Goal: Task Accomplishment & Management: Manage account settings

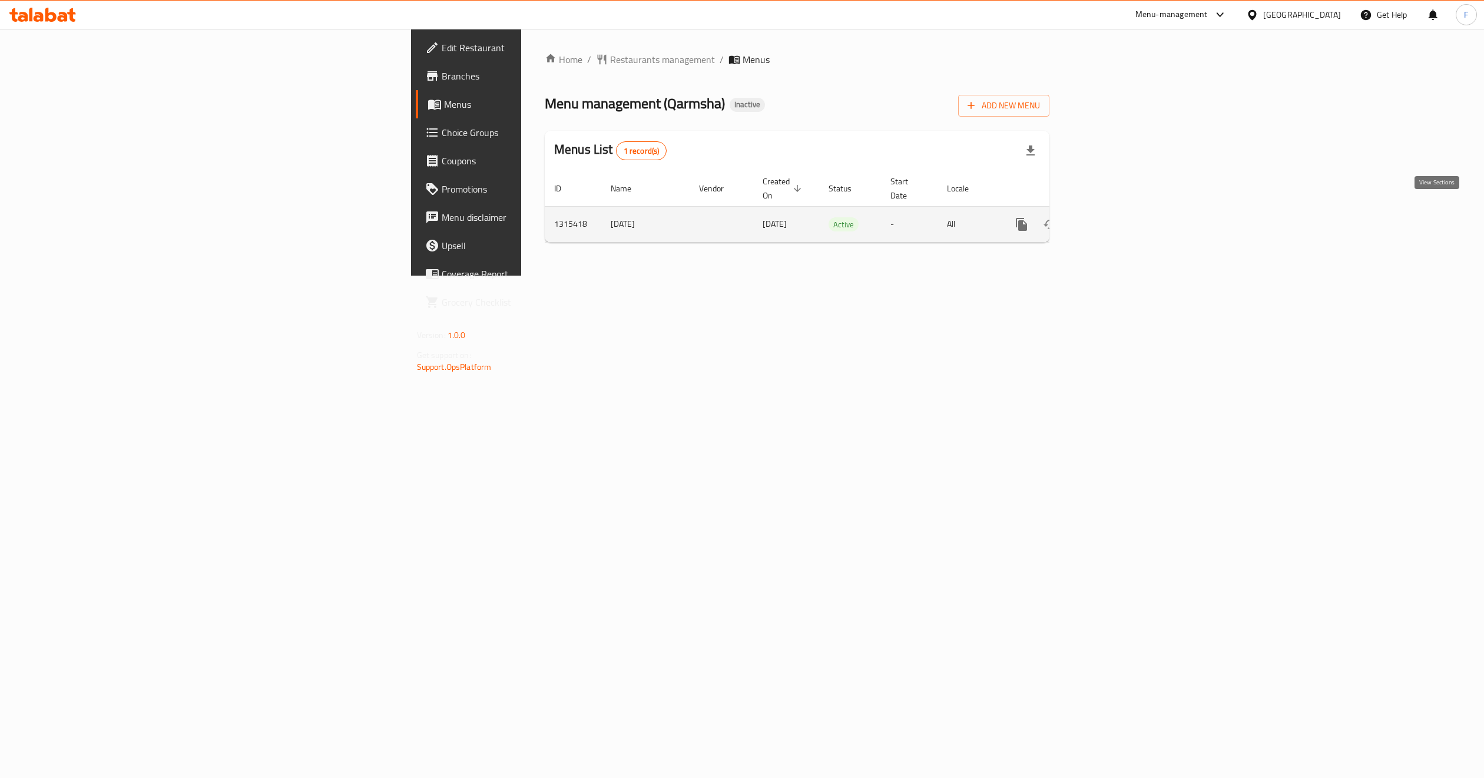
click at [1113, 217] on icon "enhanced table" at bounding box center [1106, 224] width 14 height 14
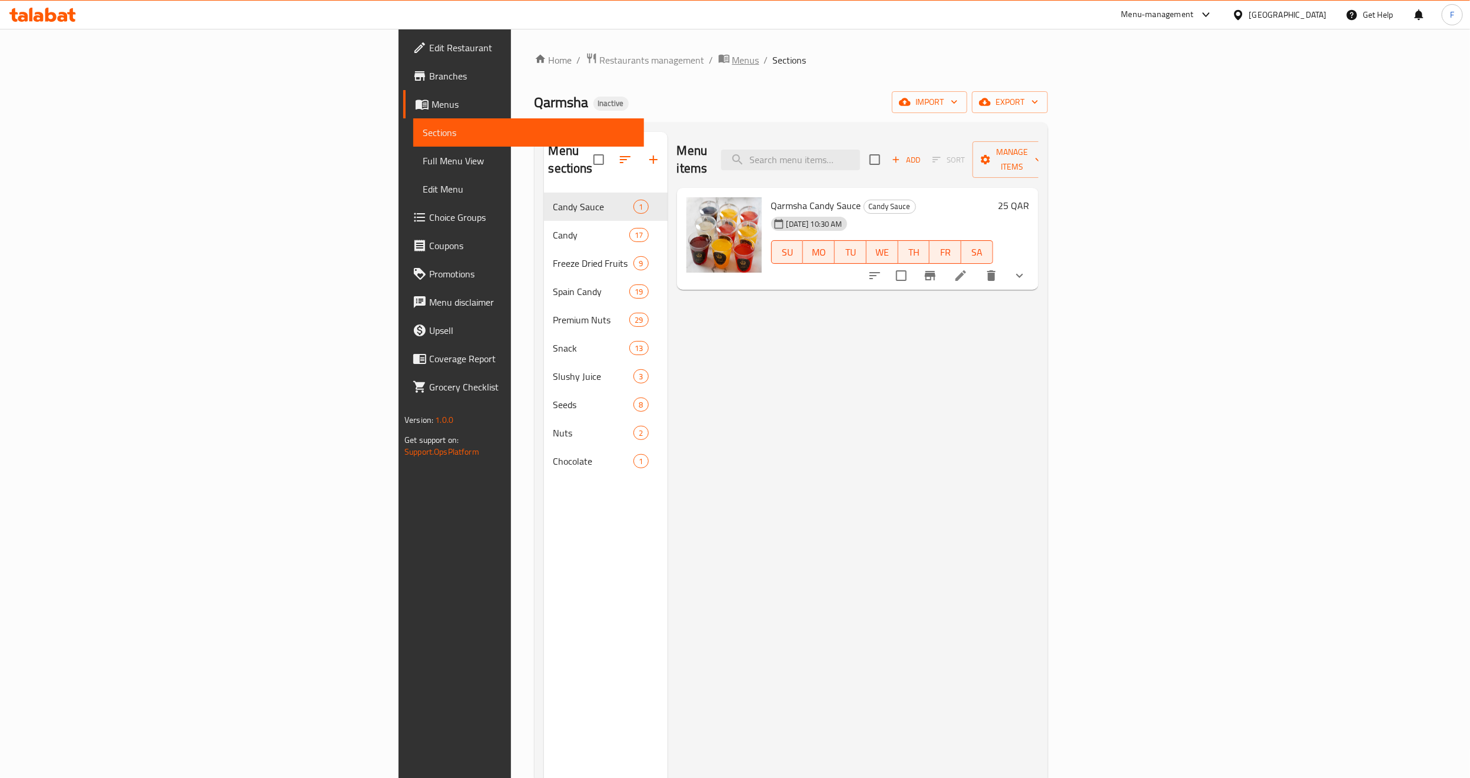
click at [732, 58] on span "Menus" at bounding box center [745, 60] width 27 height 14
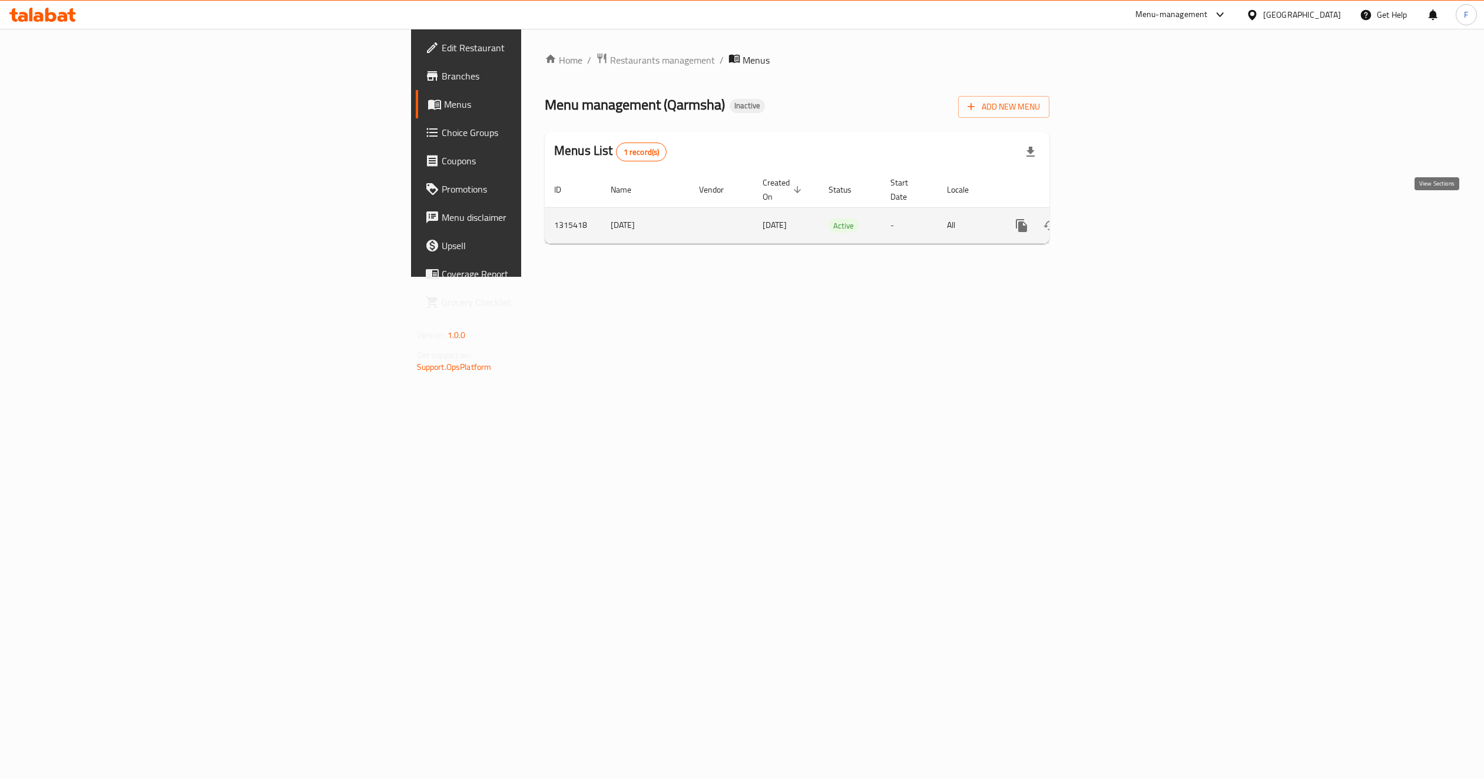
click at [1120, 211] on link "enhanced table" at bounding box center [1106, 225] width 28 height 28
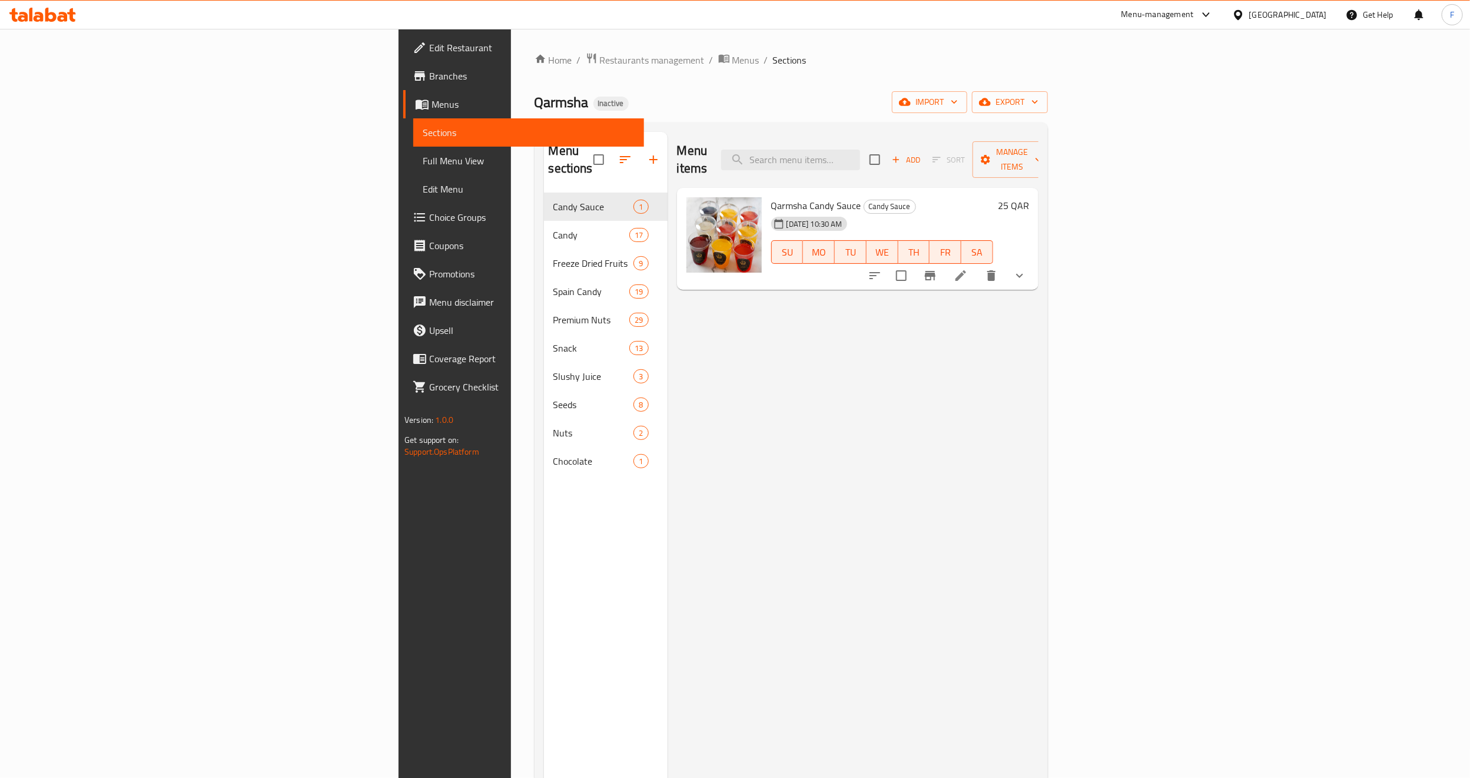
click at [423, 161] on span "Full Menu View" at bounding box center [529, 161] width 212 height 14
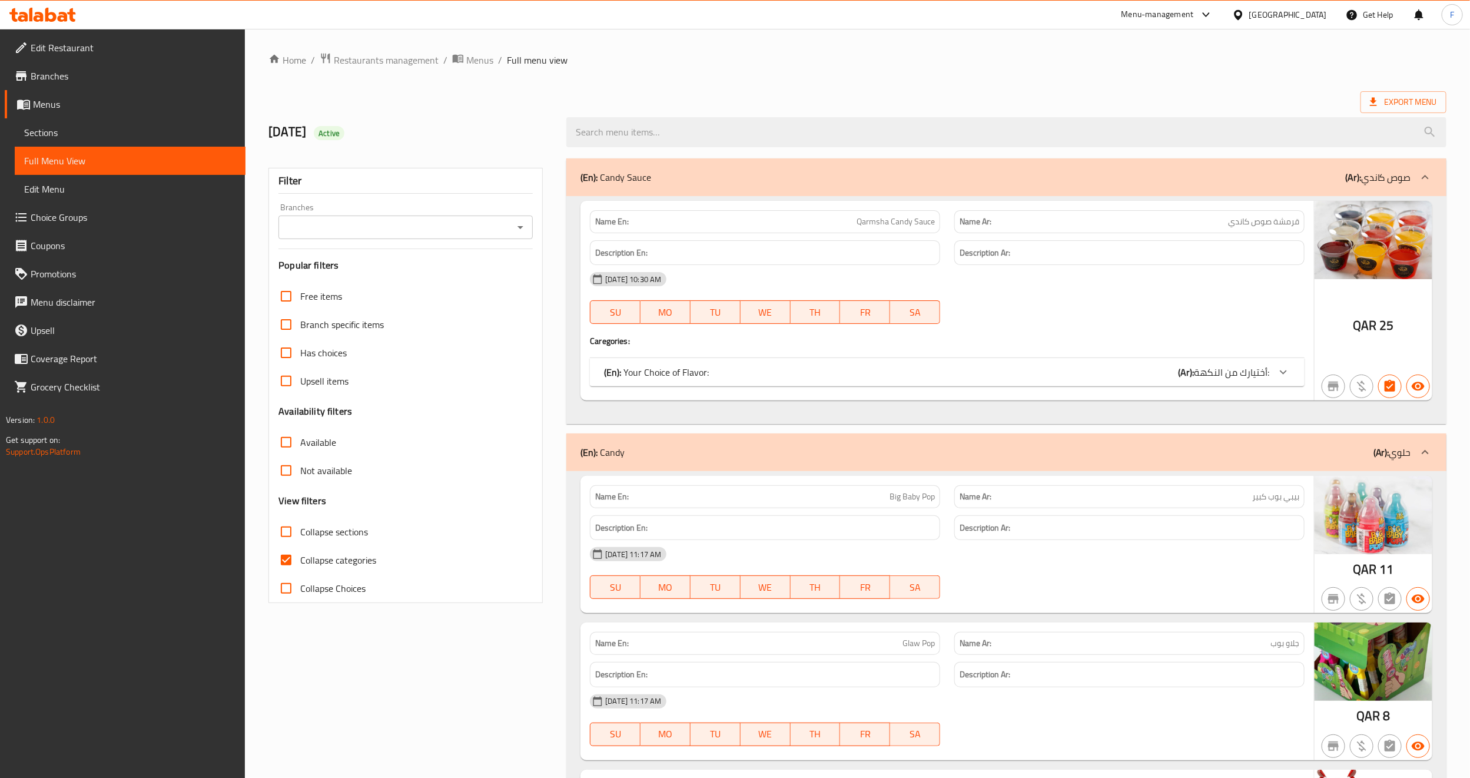
click at [420, 249] on div "Filter Branches Branches Popular filters Free items Branch specific items Has c…" at bounding box center [405, 385] width 274 height 435
click at [415, 231] on input "Branches" at bounding box center [396, 227] width 228 height 16
click at [416, 263] on li "All" at bounding box center [406, 257] width 254 height 21
type input "All"
click at [334, 546] on label "Collapse sections" at bounding box center [320, 532] width 96 height 28
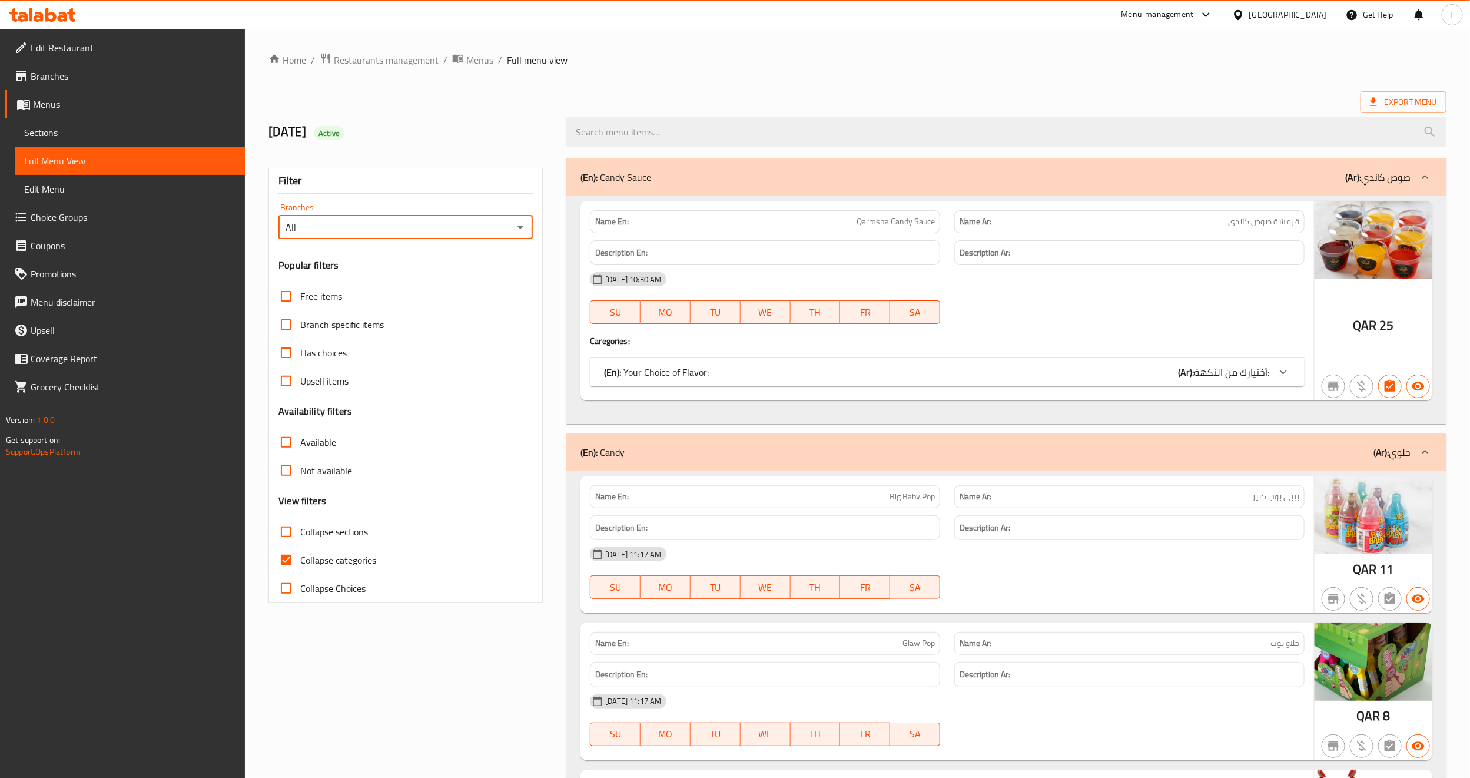
click at [300, 546] on input "Collapse sections" at bounding box center [286, 532] width 28 height 28
checkbox input "true"
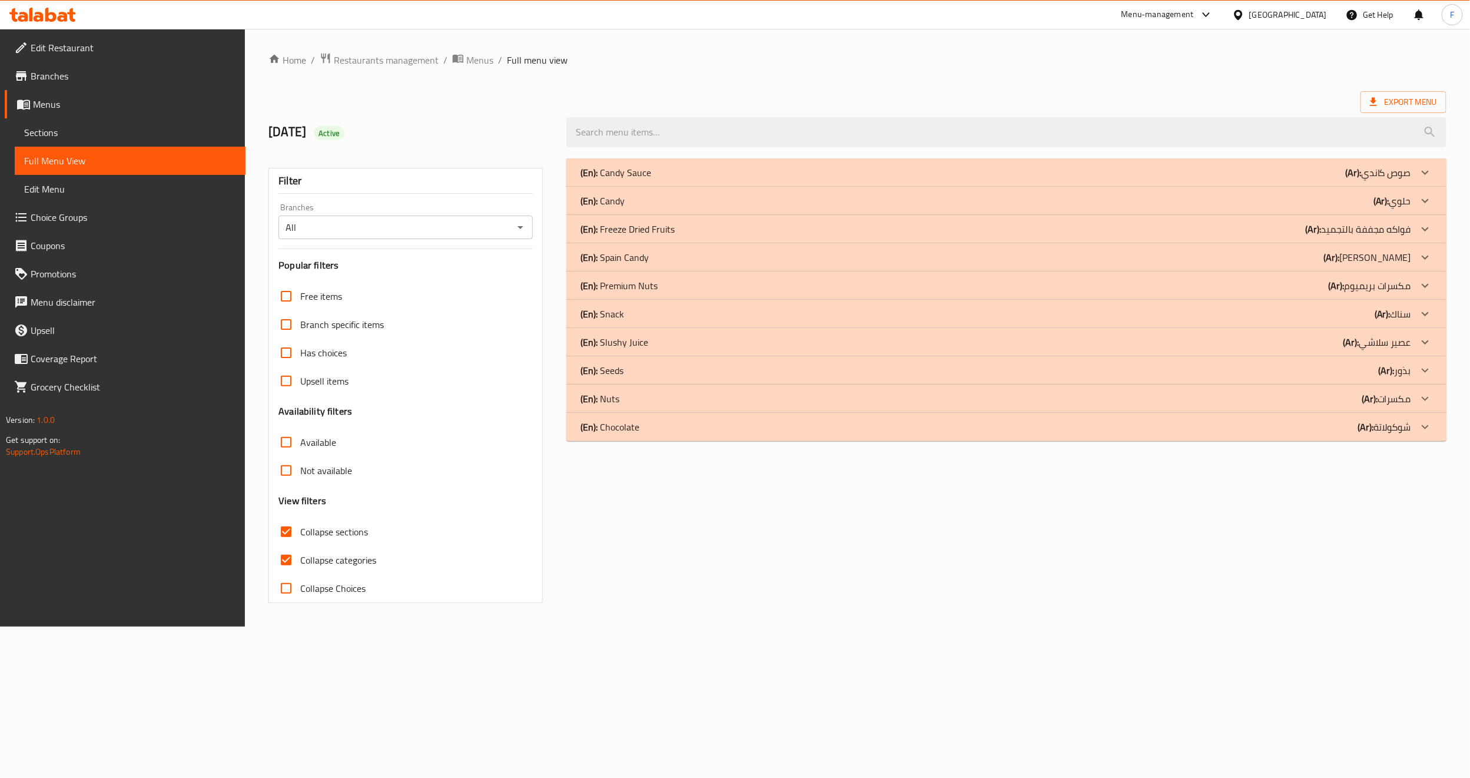
click at [333, 567] on span "Collapse categories" at bounding box center [338, 560] width 76 height 14
click at [300, 567] on input "Collapse categories" at bounding box center [286, 560] width 28 height 28
checkbox input "false"
click at [327, 528] on span "Collapse sections" at bounding box center [334, 532] width 68 height 14
click at [300, 528] on input "Collapse sections" at bounding box center [286, 532] width 28 height 28
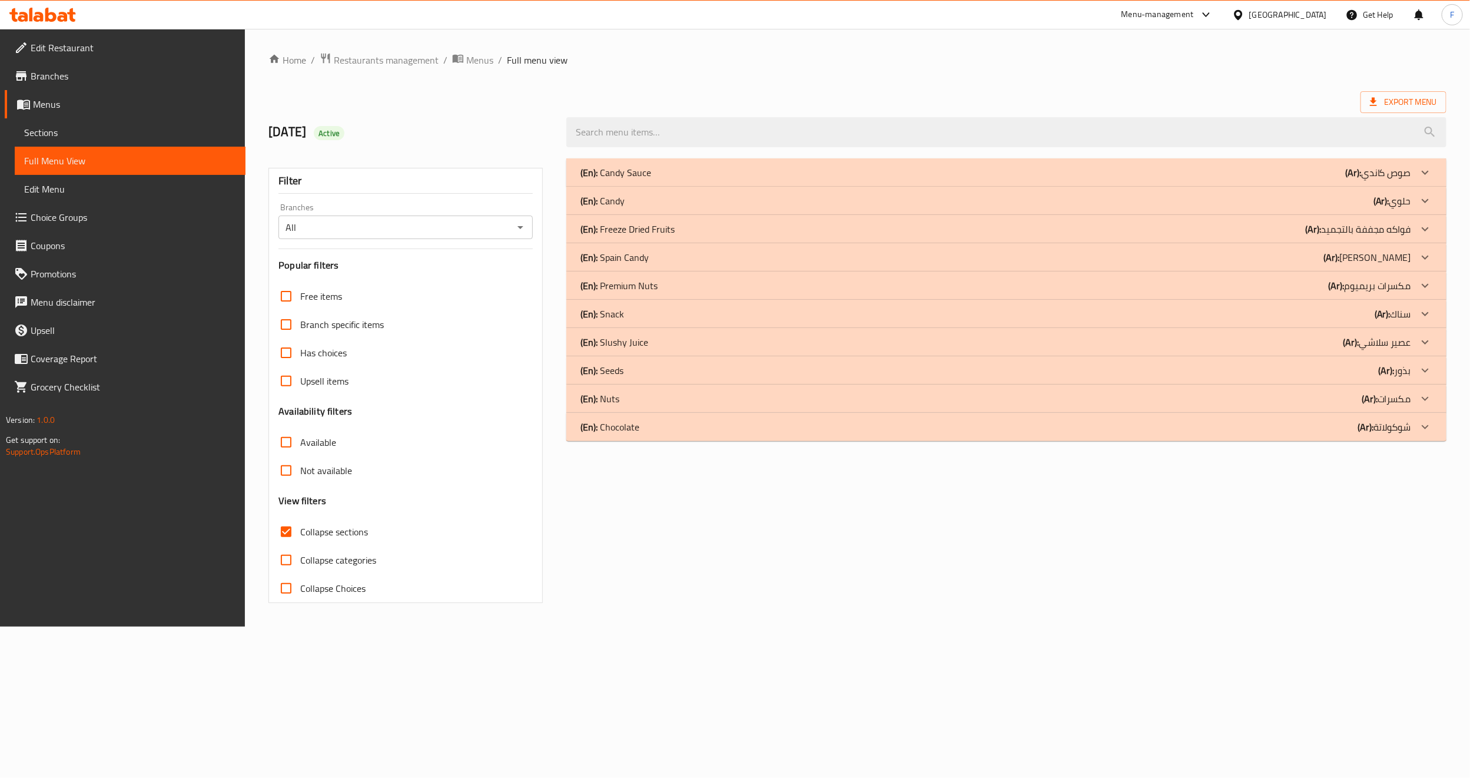
checkbox input "false"
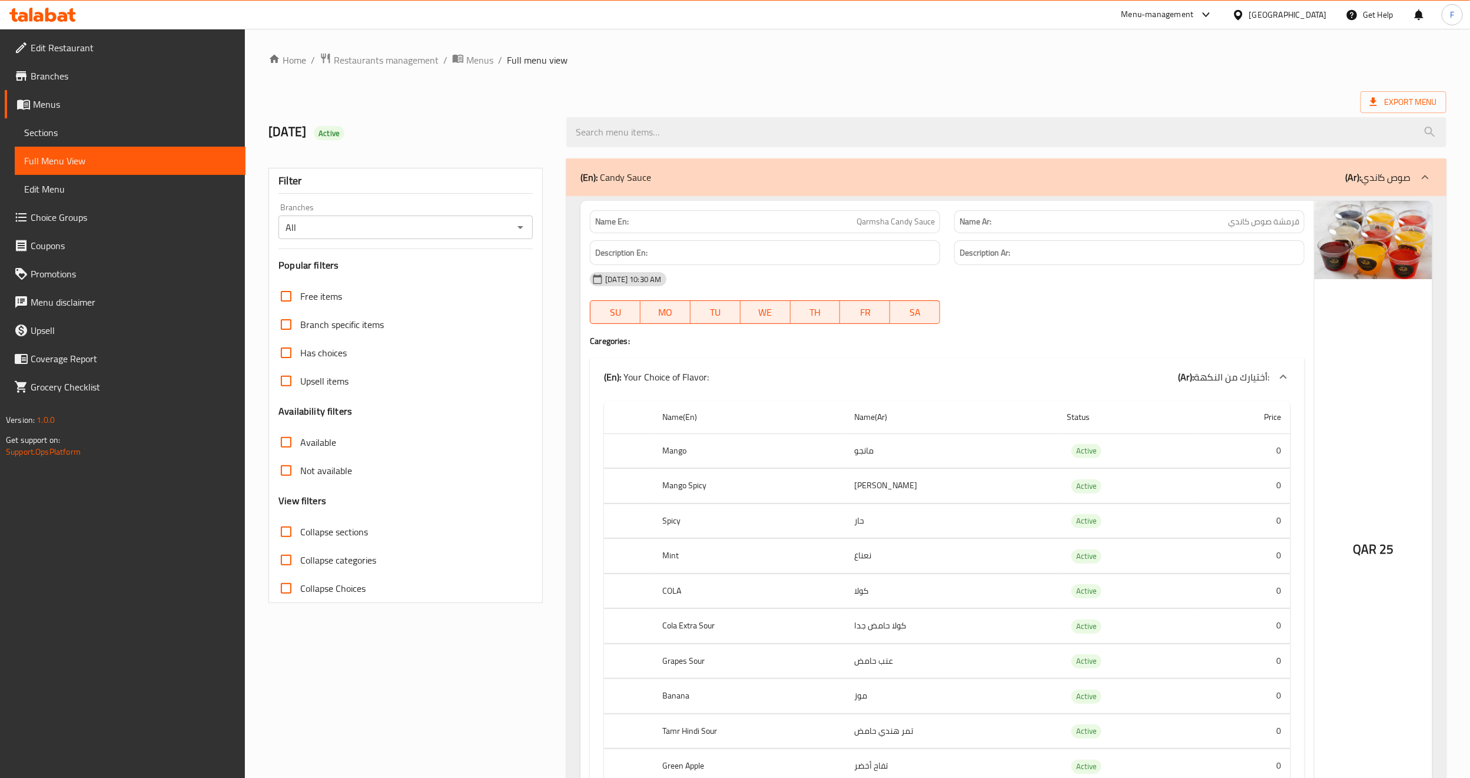
click at [957, 394] on div "(En): Your Choice of Flavor: (Ar): أختيارك من النكهة:" at bounding box center [947, 377] width 715 height 38
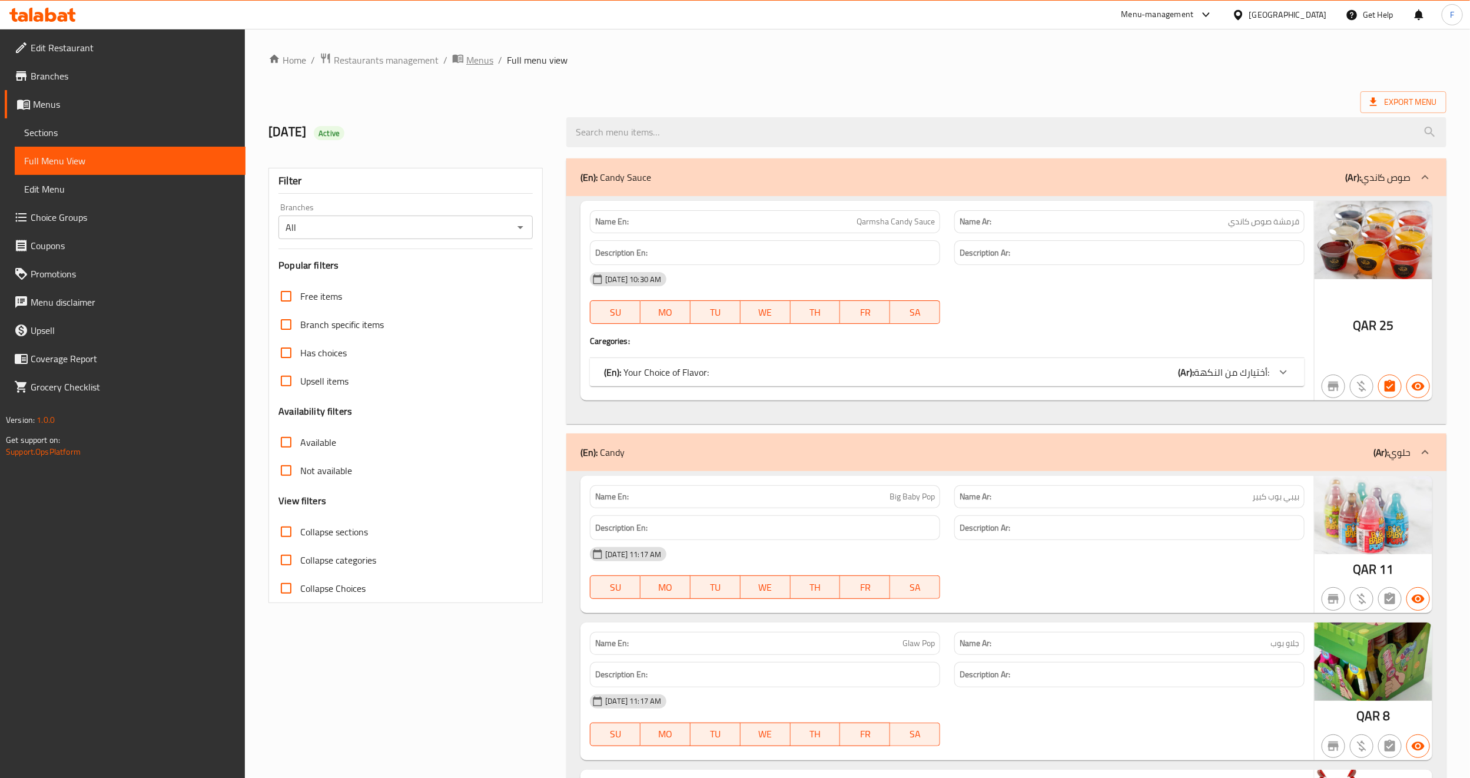
click at [472, 64] on span "Menus" at bounding box center [479, 60] width 27 height 14
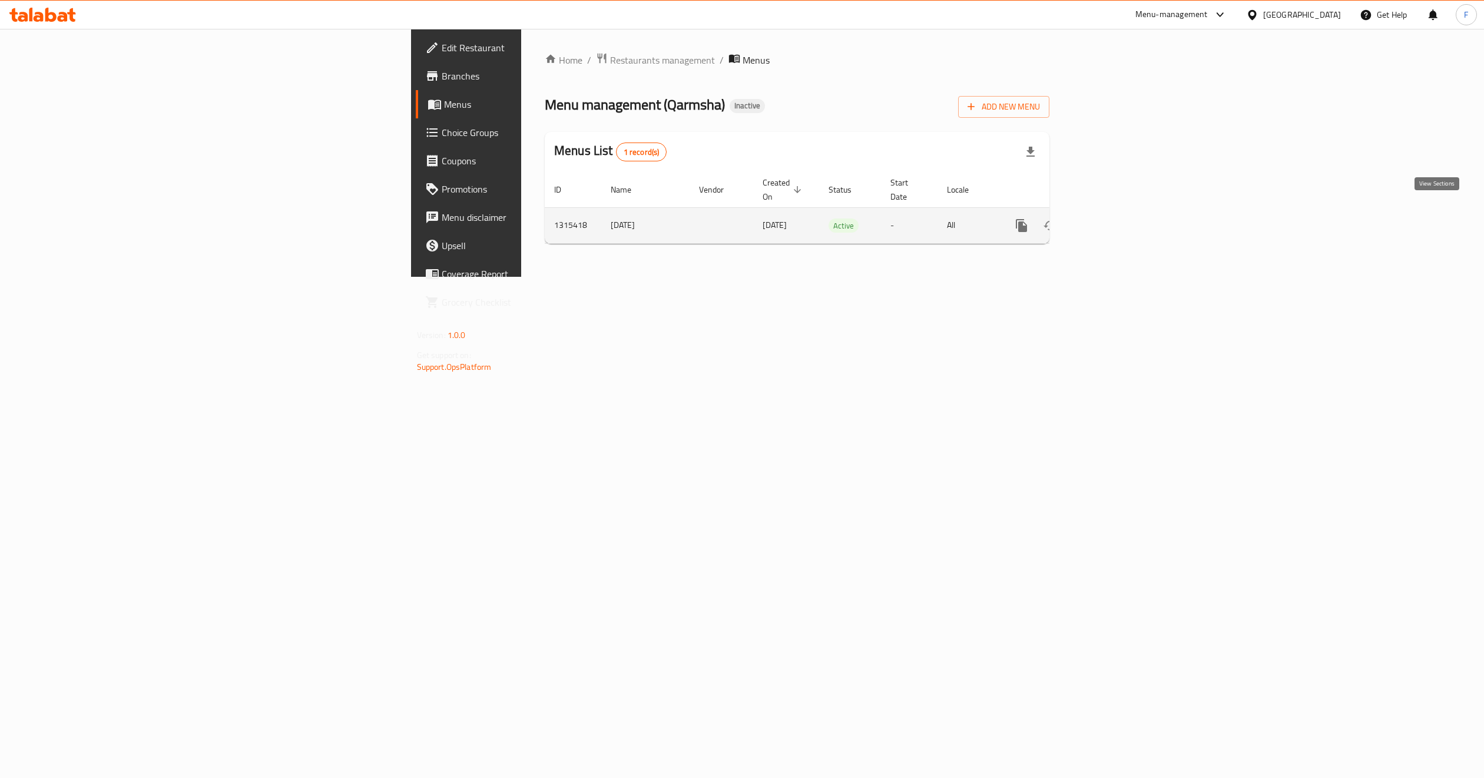
click at [1120, 211] on link "enhanced table" at bounding box center [1106, 225] width 28 height 28
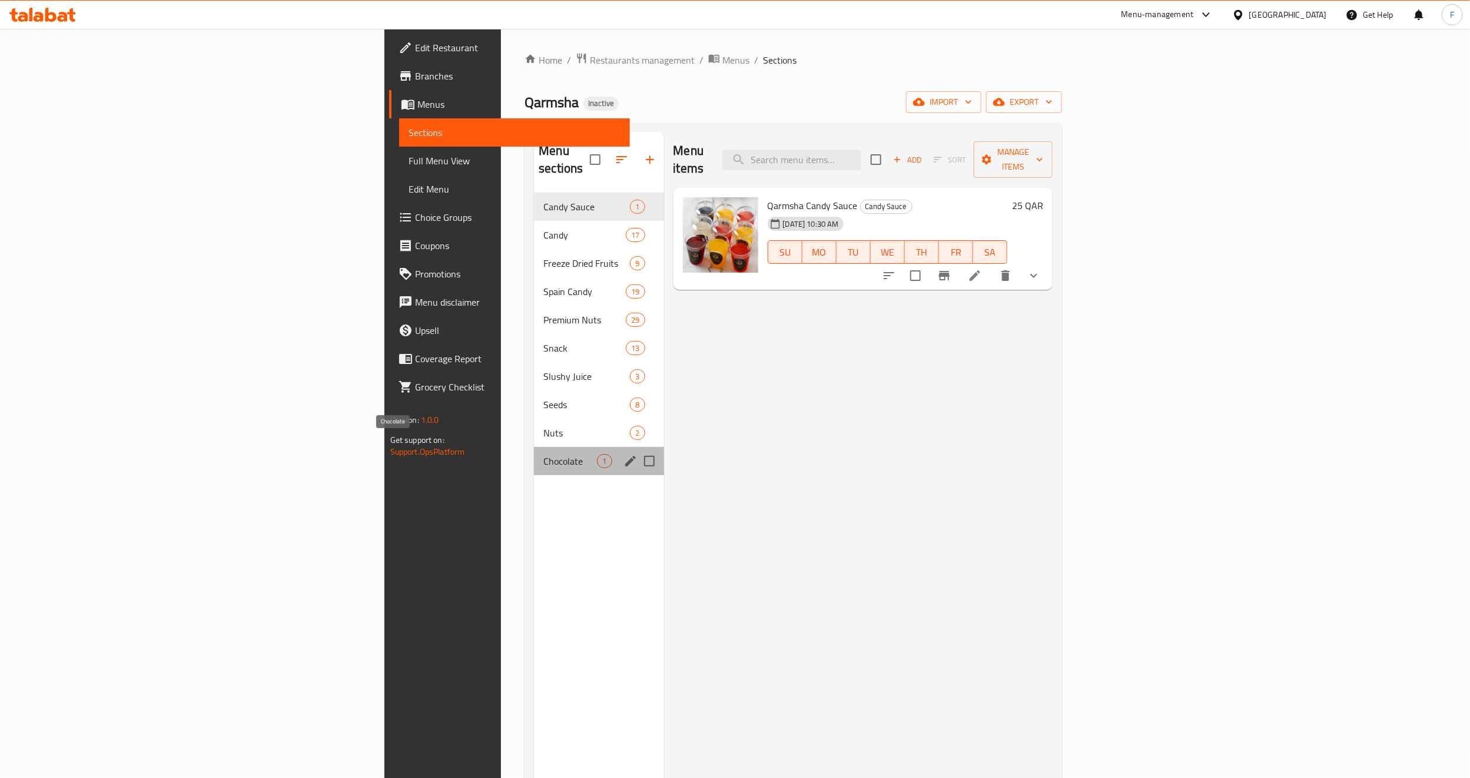
click at [543, 454] on span "Chocolate" at bounding box center [570, 461] width 54 height 14
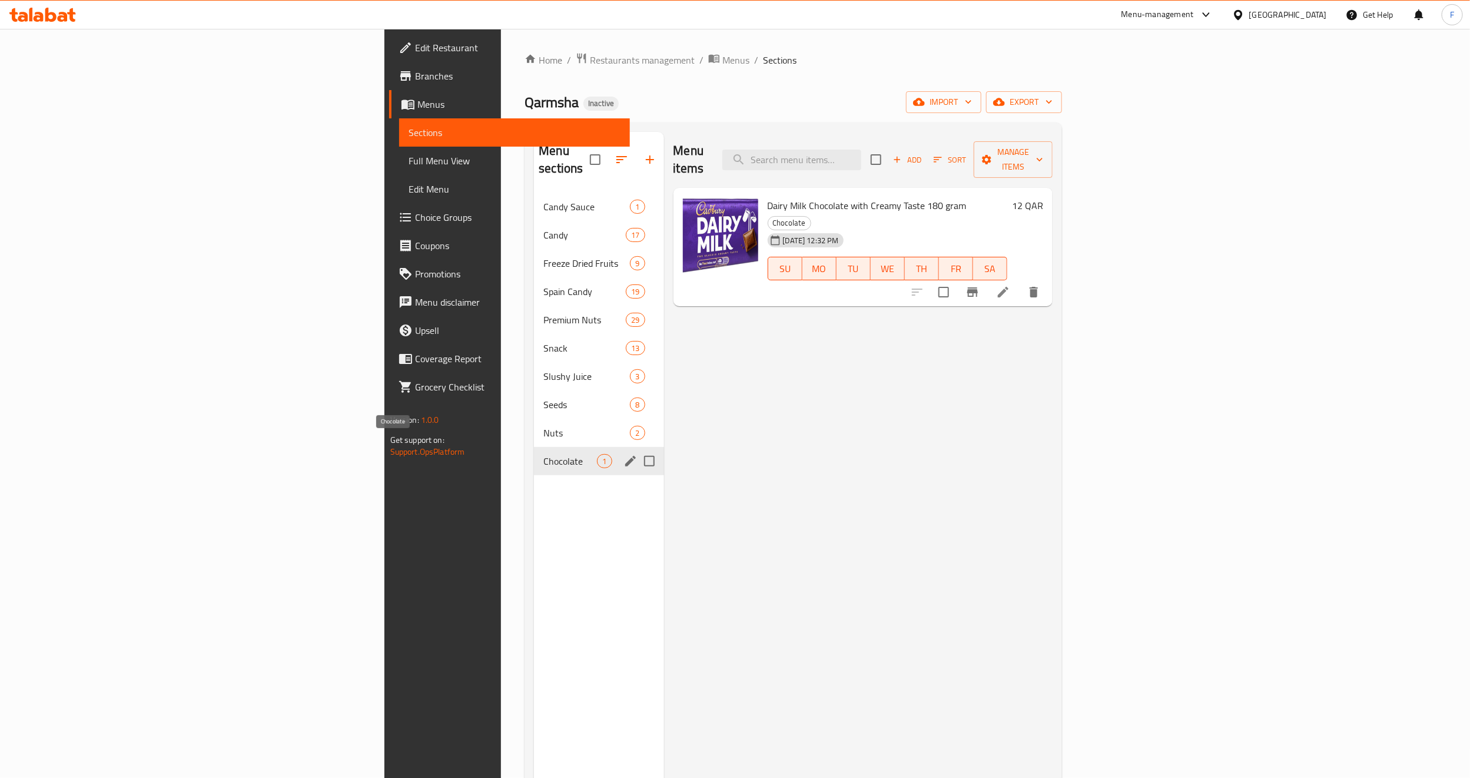
click at [543, 454] on span "Chocolate" at bounding box center [570, 461] width 54 height 14
drag, startPoint x: 334, startPoint y: 438, endPoint x: 290, endPoint y: 447, distance: 44.5
click at [543, 454] on span "Chocolate" at bounding box center [570, 461] width 54 height 14
click at [624, 454] on icon "edit" at bounding box center [631, 461] width 14 height 14
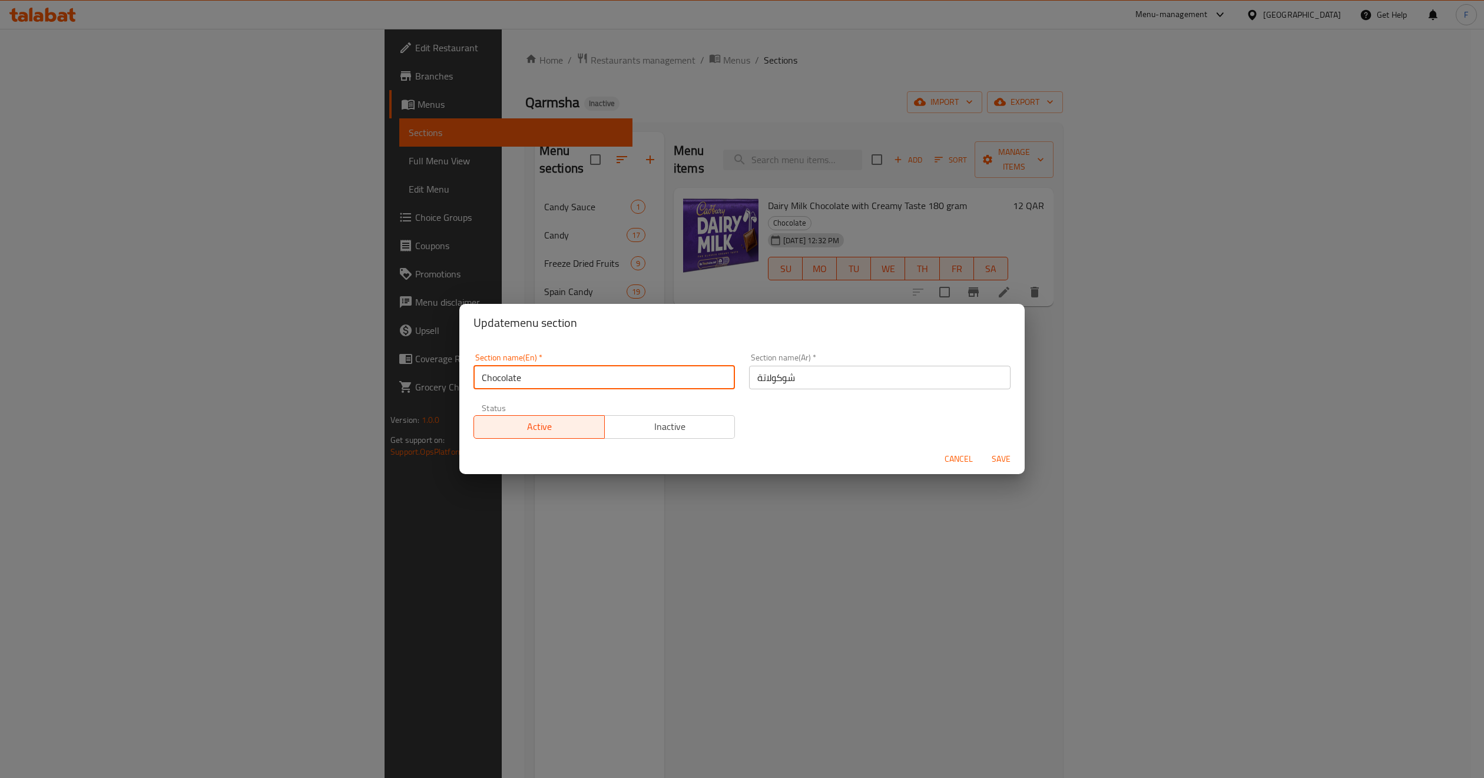
drag, startPoint x: 575, startPoint y: 377, endPoint x: 324, endPoint y: 379, distance: 250.8
click at [324, 379] on div "Update menu section Section name(En)   * Chocolate Section name(En) * Section n…" at bounding box center [742, 389] width 1484 height 778
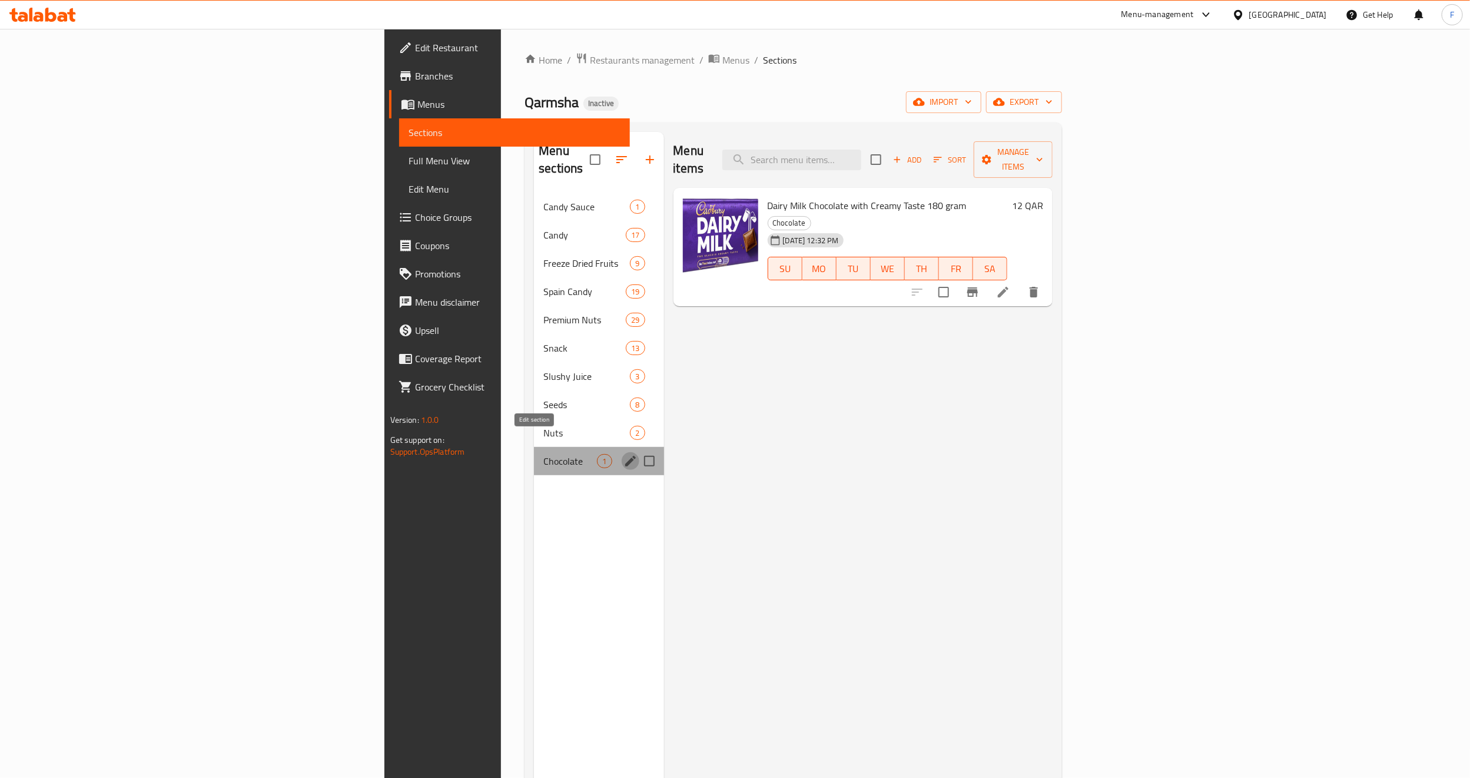
click at [624, 454] on icon "edit" at bounding box center [631, 461] width 14 height 14
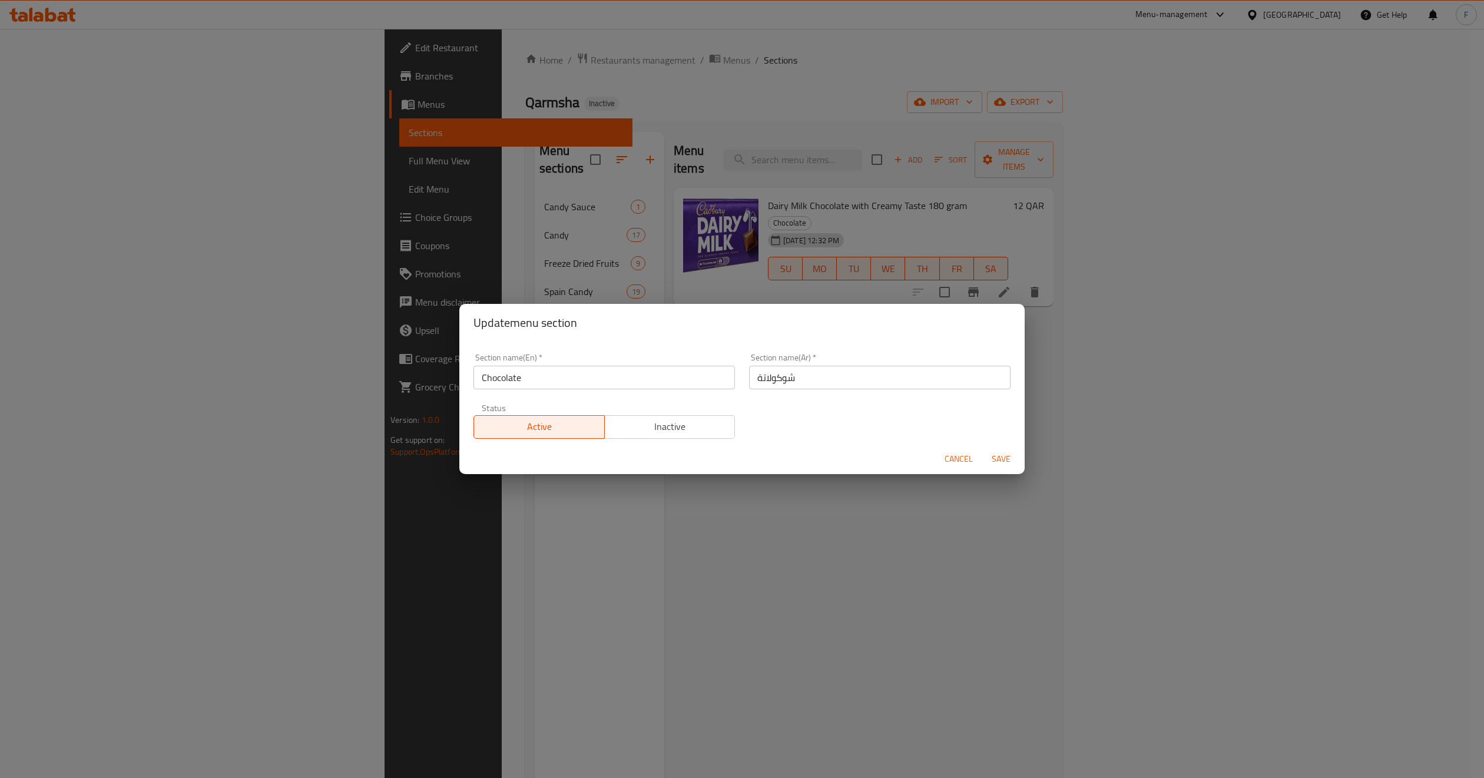
click at [773, 382] on input "شوكولاتة" at bounding box center [879, 378] width 261 height 24
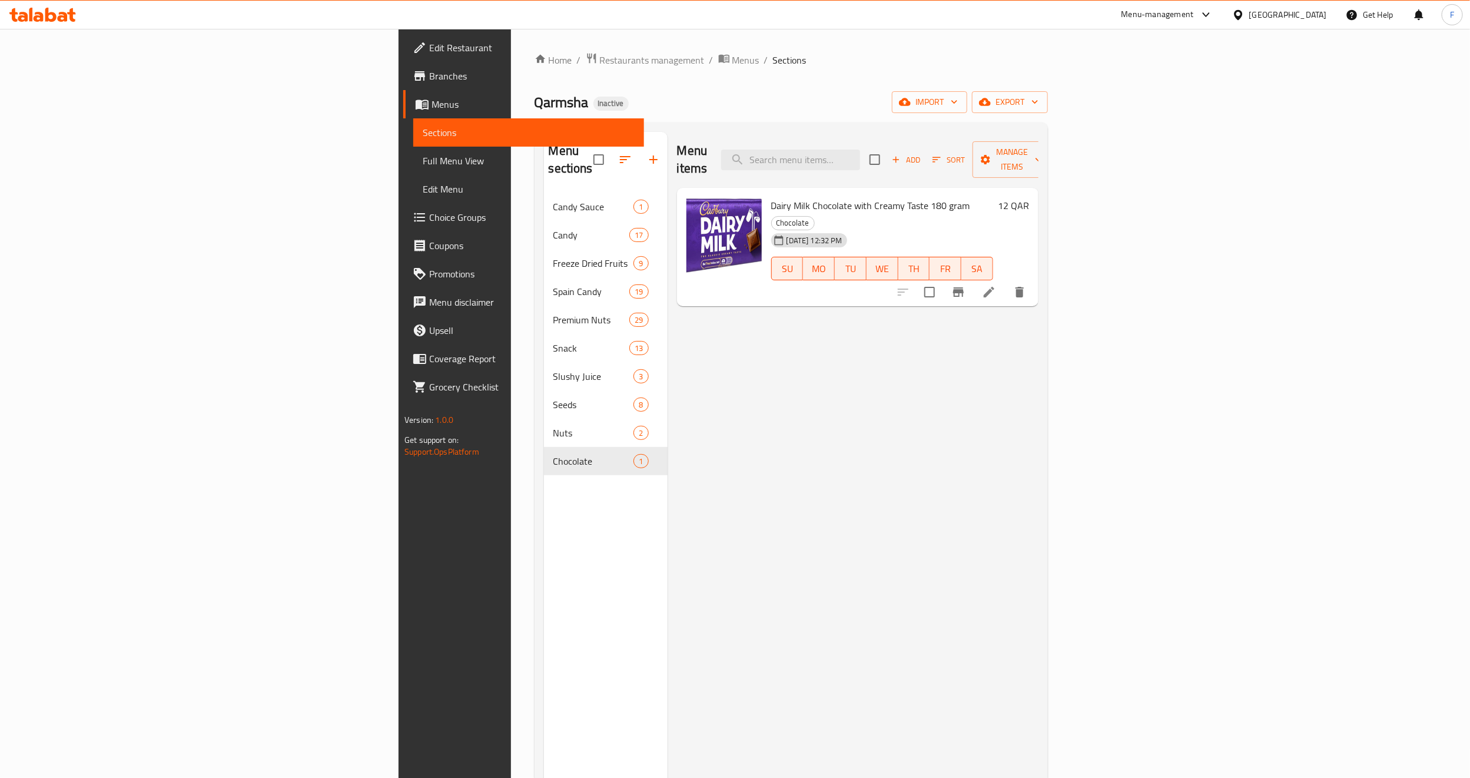
drag, startPoint x: 1399, startPoint y: 65, endPoint x: 1392, endPoint y: 75, distance: 11.8
click at [1048, 65] on ol "Home / Restaurants management / Menus / Sections" at bounding box center [791, 59] width 513 height 15
click at [958, 101] on span "import" at bounding box center [929, 102] width 57 height 15
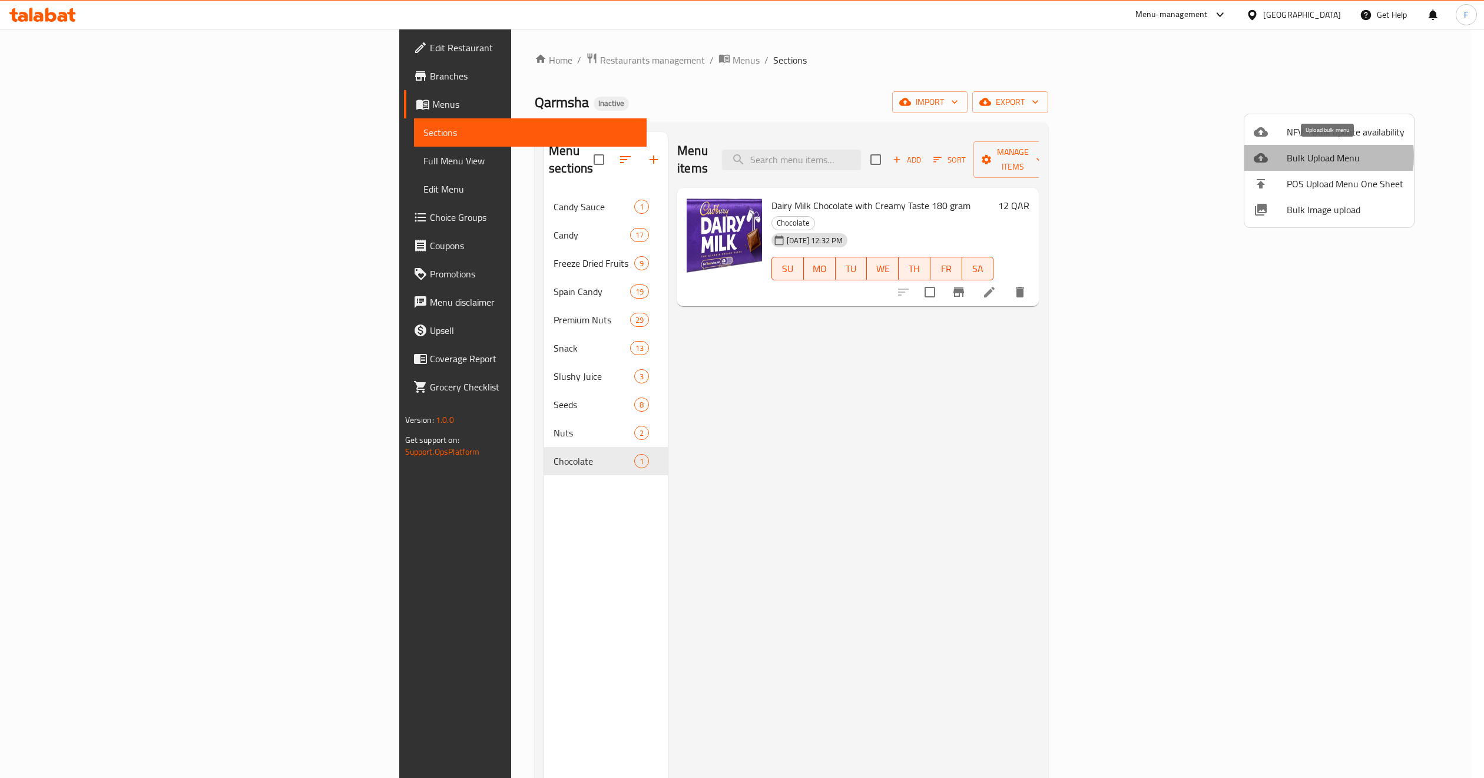
click at [1298, 156] on span "Bulk Upload Menu" at bounding box center [1346, 158] width 118 height 14
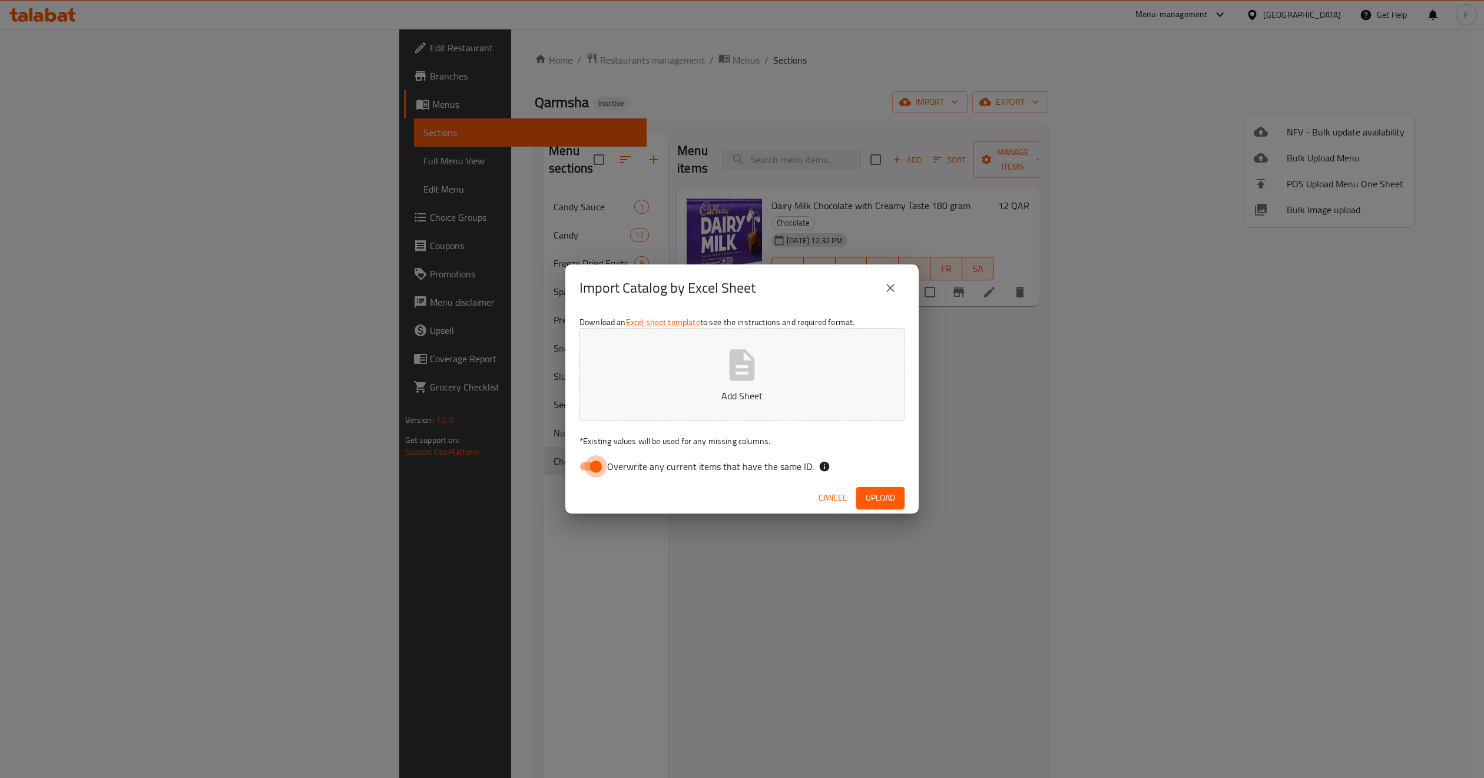
click at [591, 476] on input "Overwrite any current items that have the same ID." at bounding box center [595, 466] width 67 height 22
checkbox input "false"
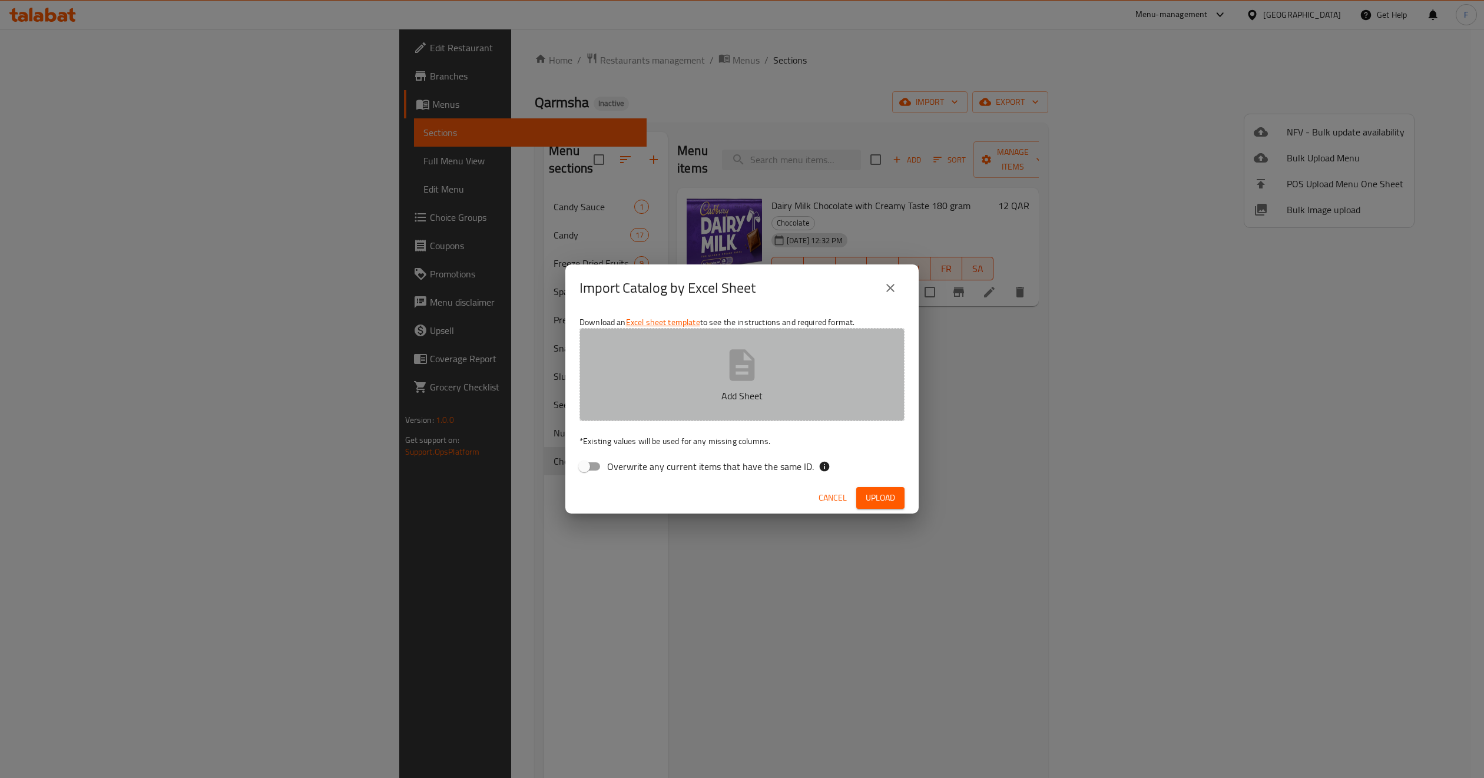
click at [624, 380] on button "Add Sheet" at bounding box center [741, 374] width 325 height 93
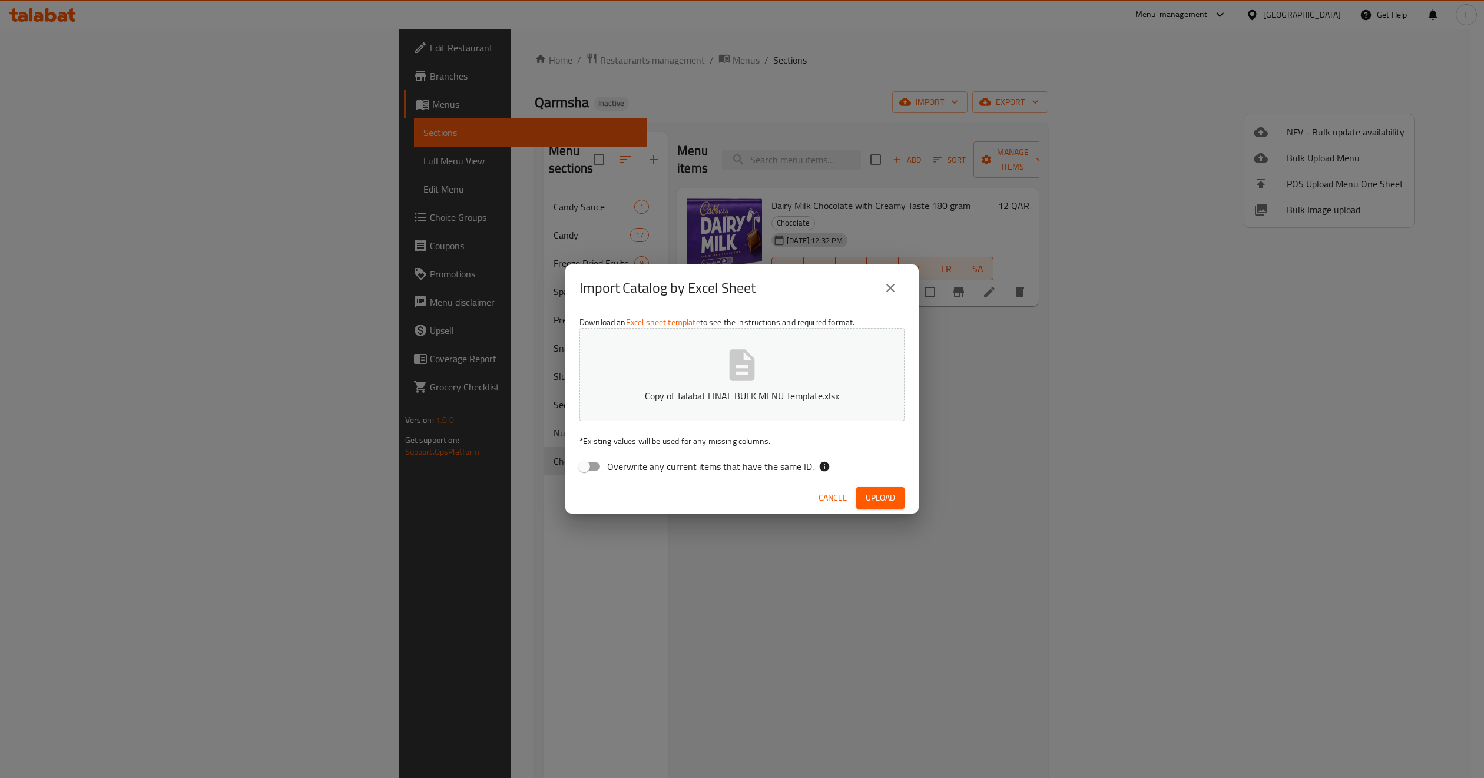
click at [880, 502] on span "Upload" at bounding box center [880, 497] width 29 height 15
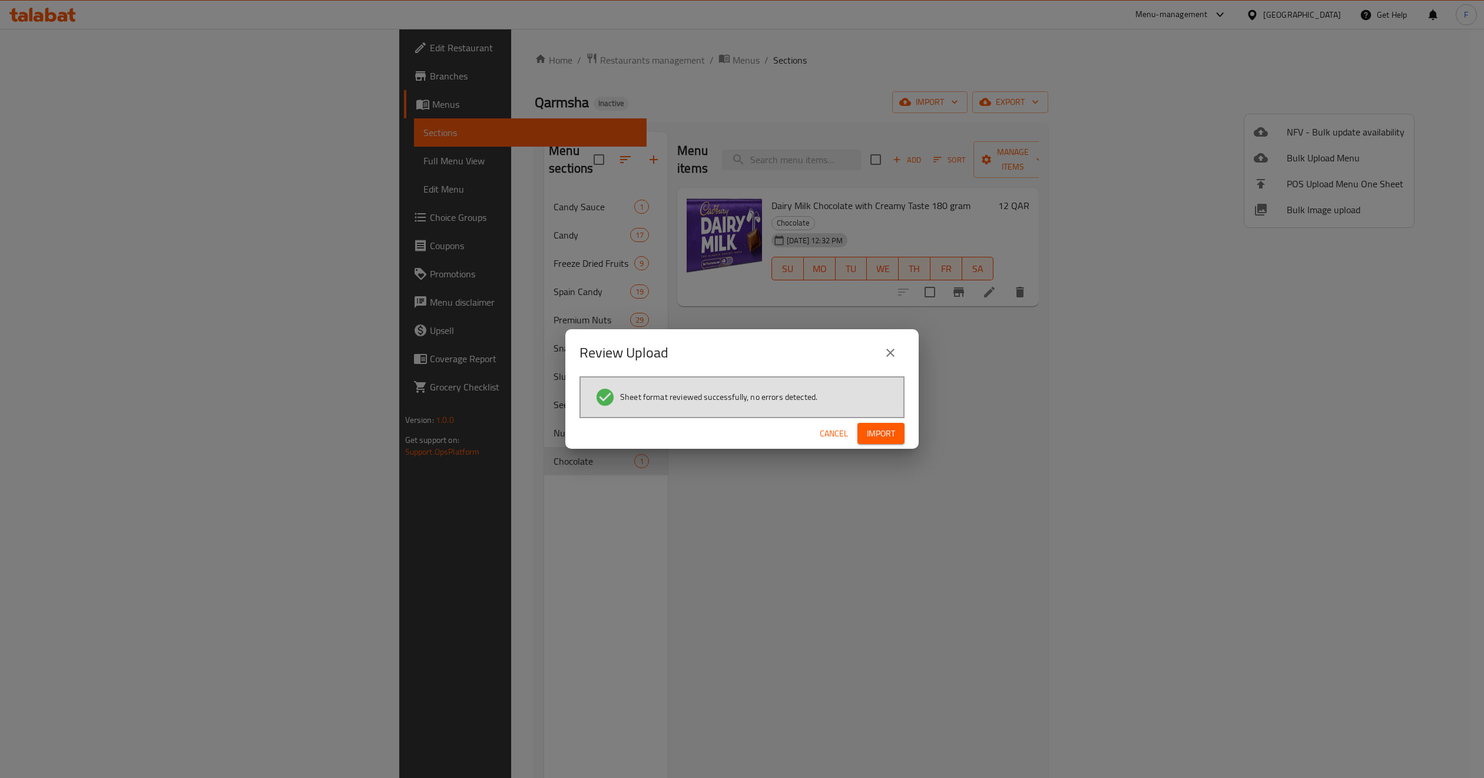
click at [877, 436] on span "Import" at bounding box center [881, 433] width 28 height 15
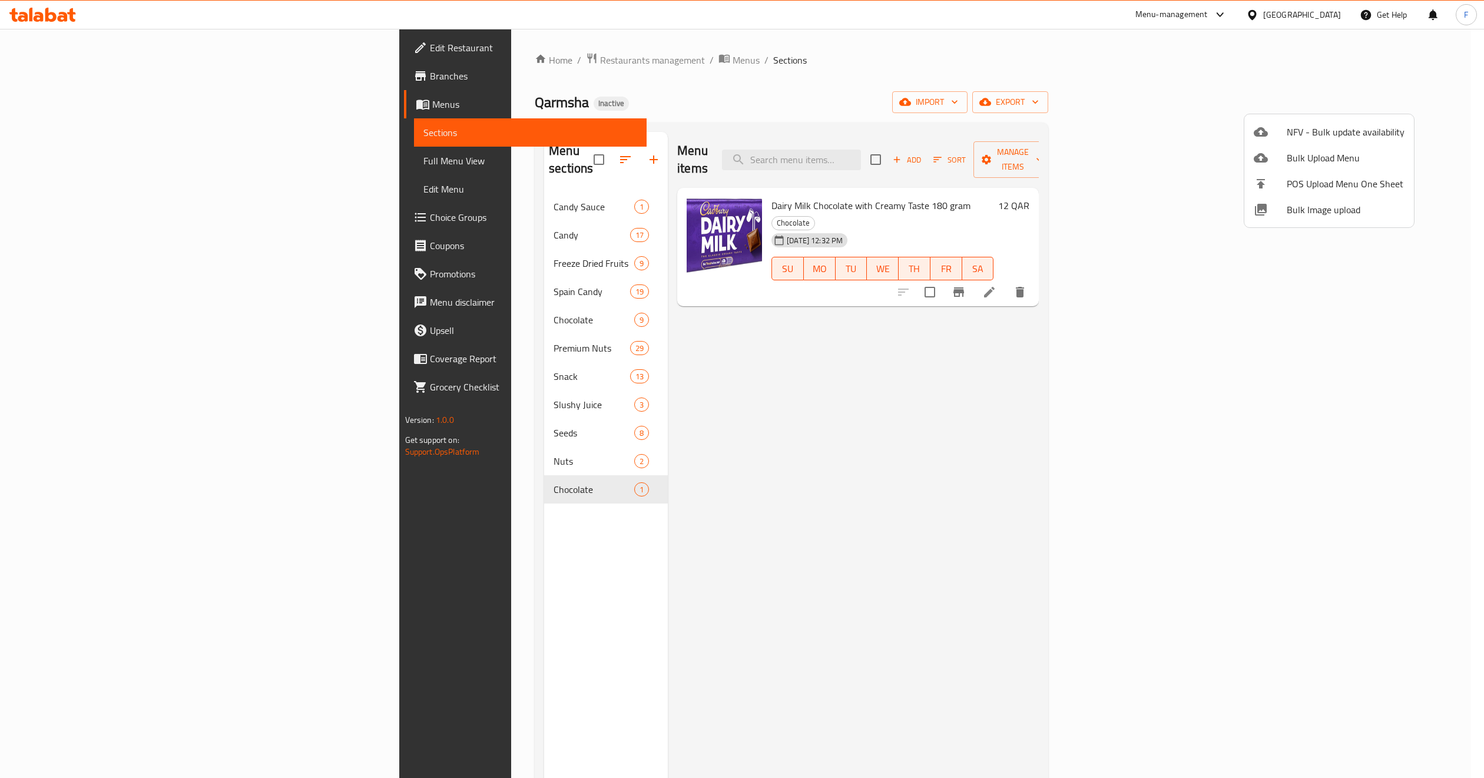
click at [949, 55] on div at bounding box center [742, 389] width 1484 height 778
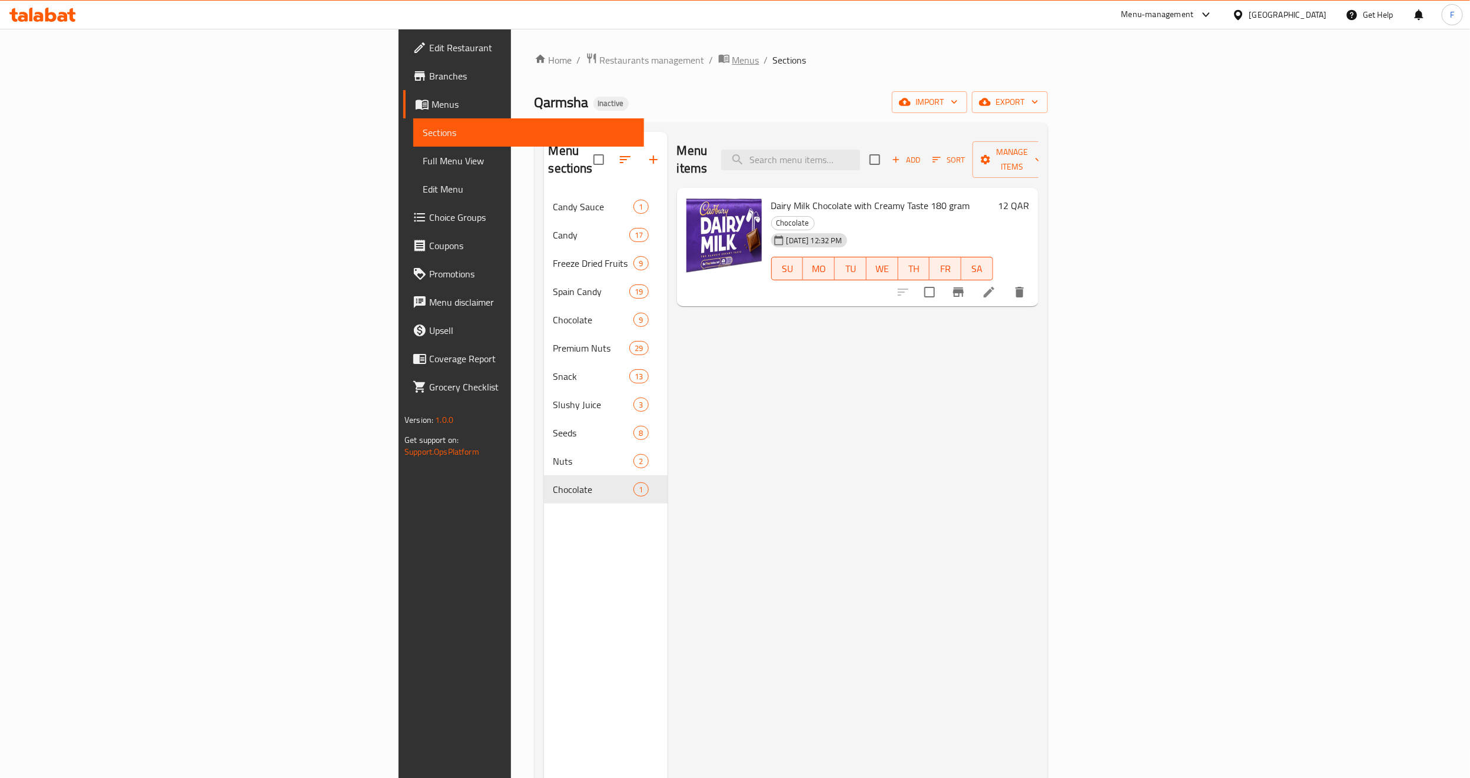
click at [732, 65] on span "Menus" at bounding box center [745, 60] width 27 height 14
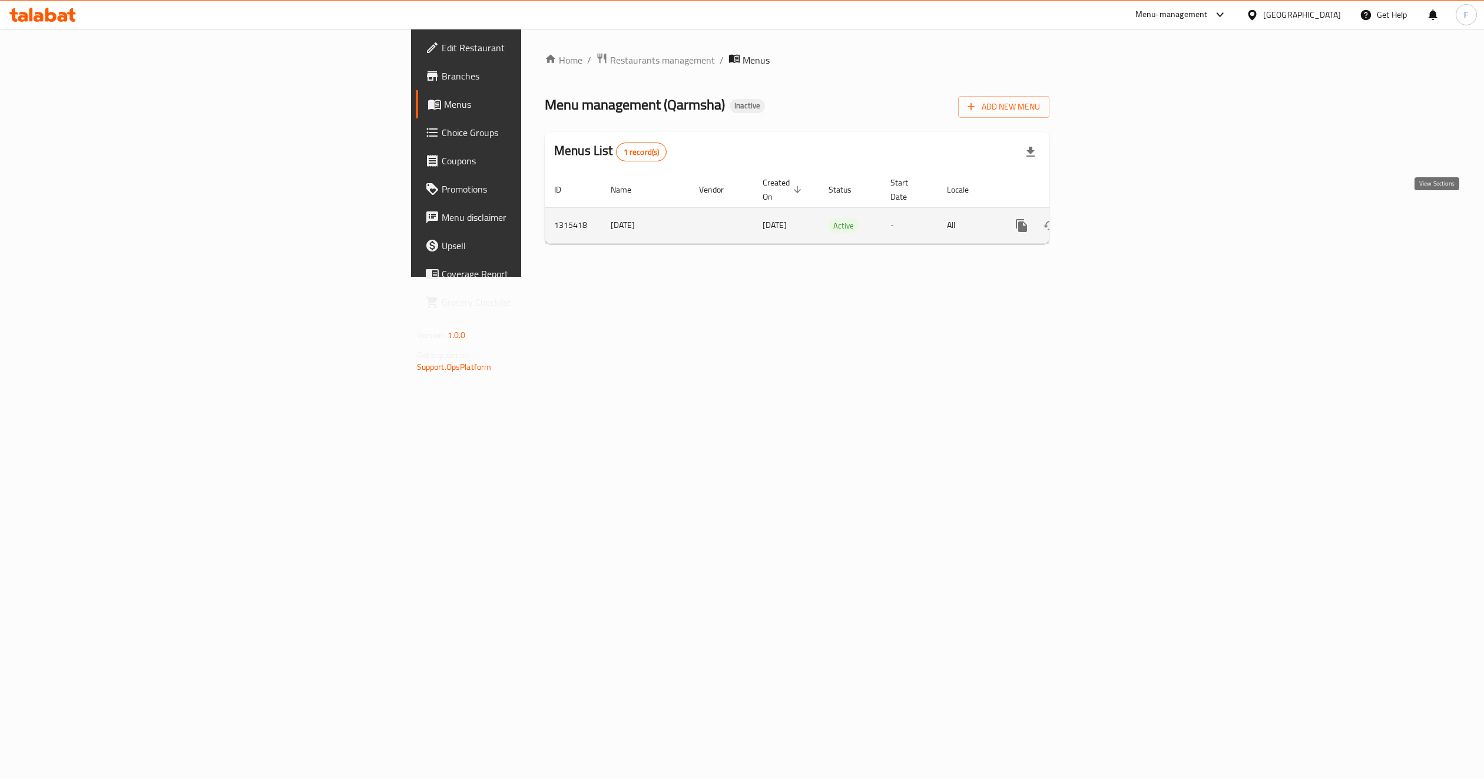
click at [1112, 220] on icon "enhanced table" at bounding box center [1106, 225] width 11 height 11
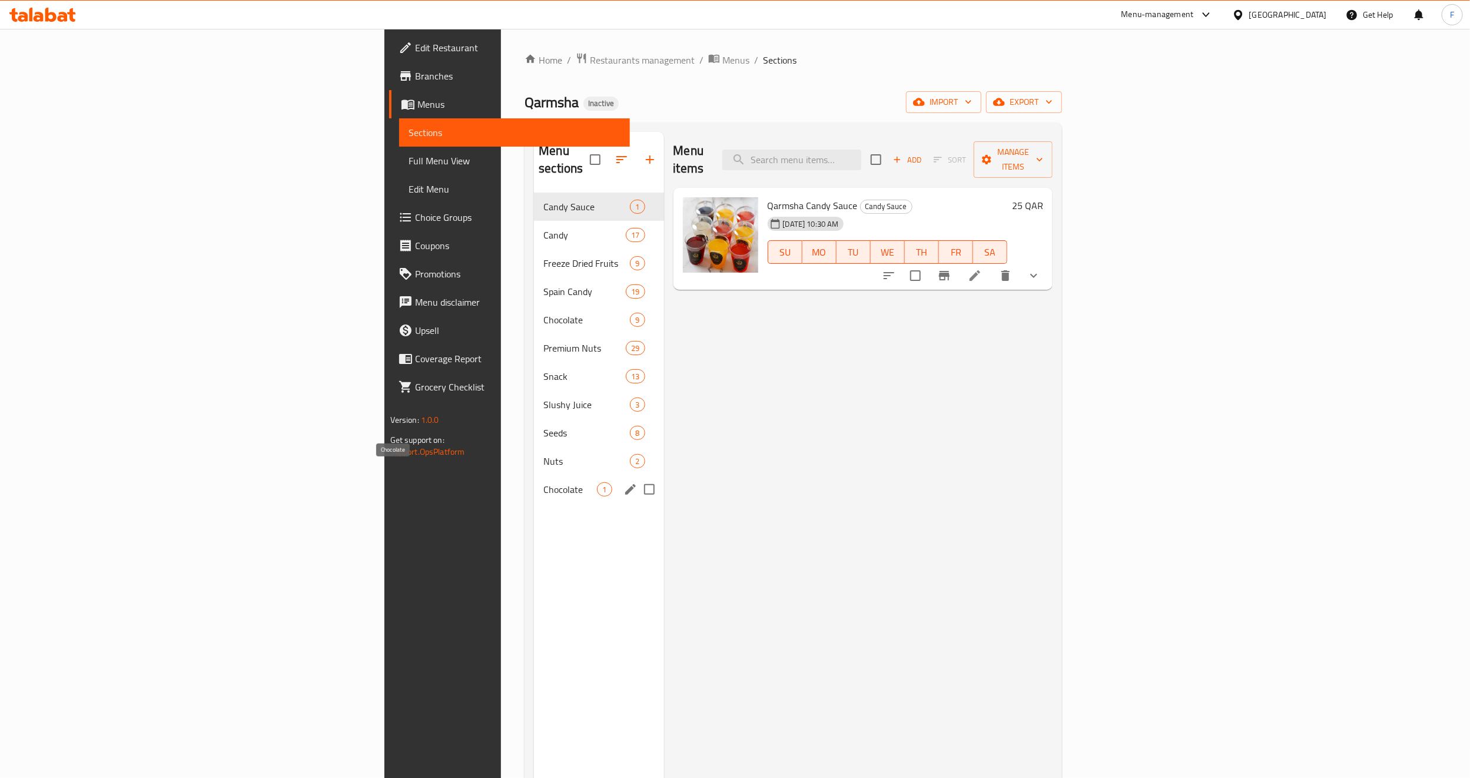
click at [543, 482] on span "Chocolate" at bounding box center [570, 489] width 54 height 14
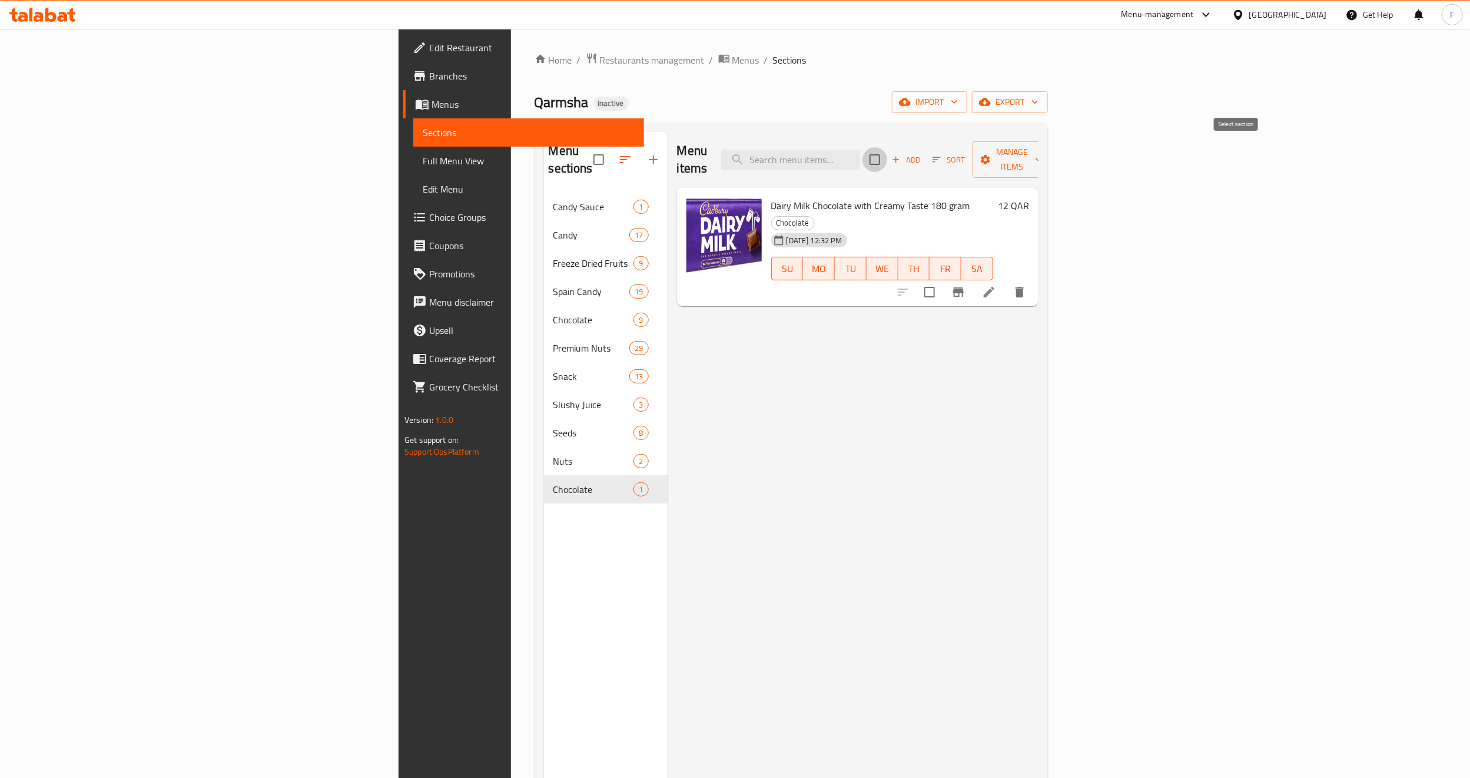
click at [887, 154] on input "checkbox" at bounding box center [875, 159] width 25 height 25
checkbox input "true"
click at [1042, 148] on span "Manage items" at bounding box center [1012, 159] width 60 height 29
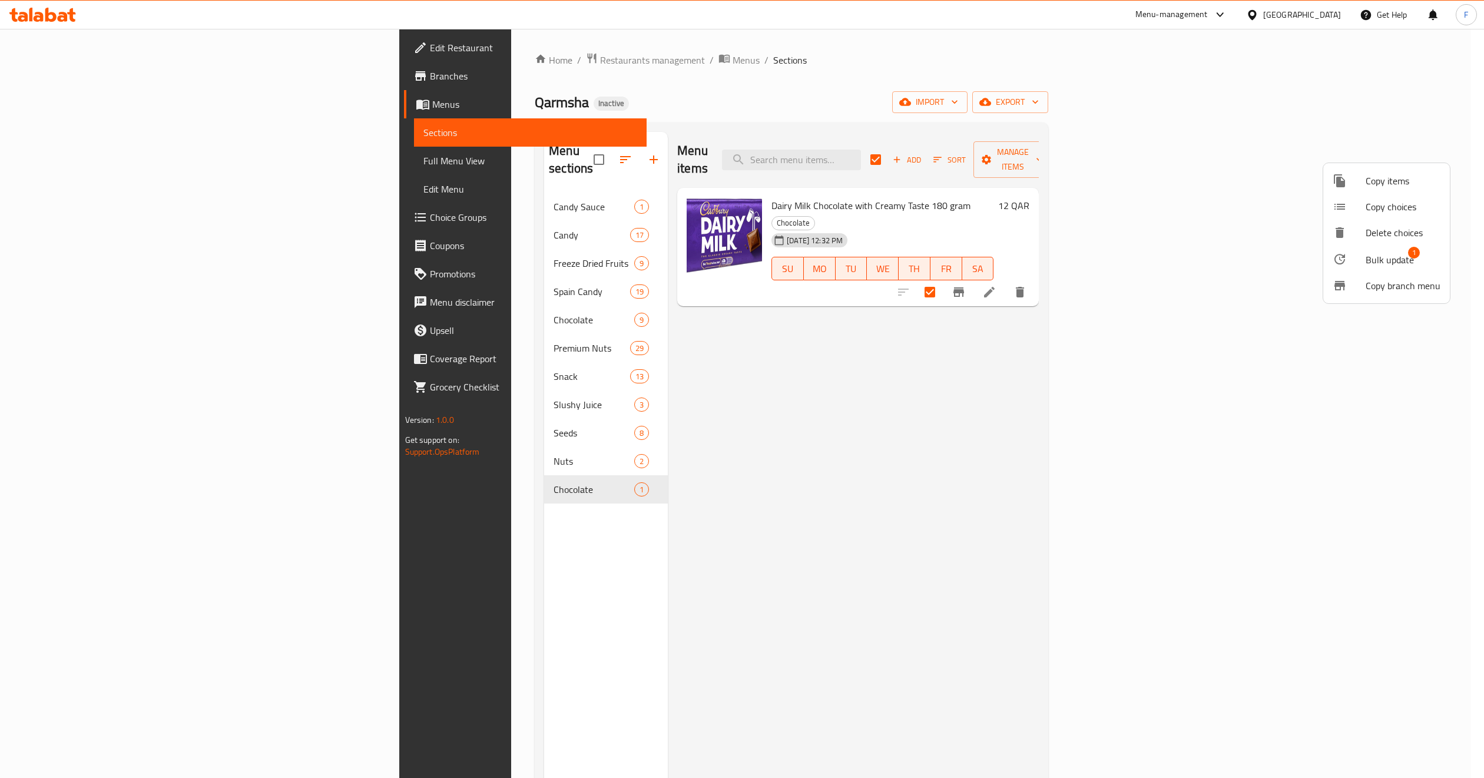
click at [1371, 261] on span "Bulk update" at bounding box center [1389, 260] width 48 height 14
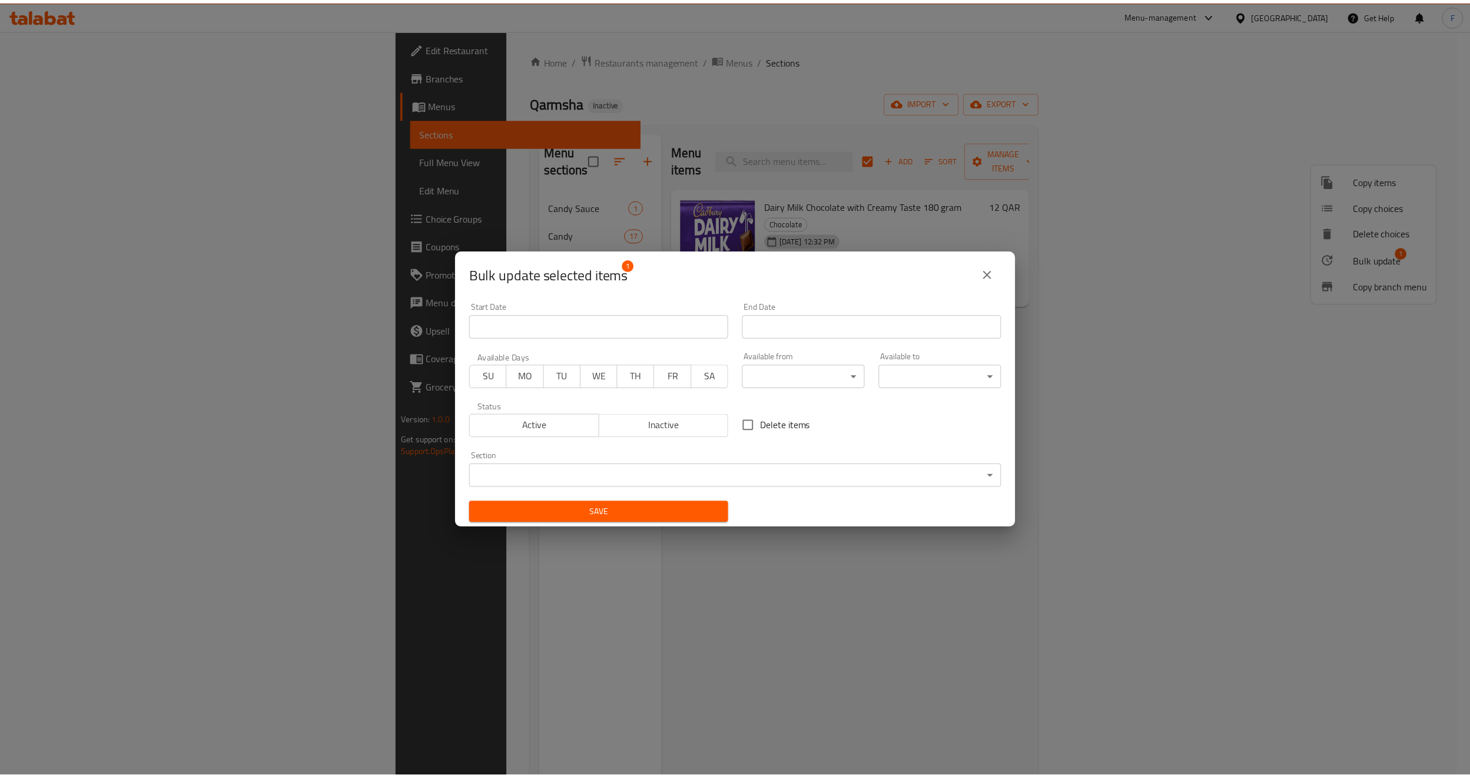
scroll to position [2, 0]
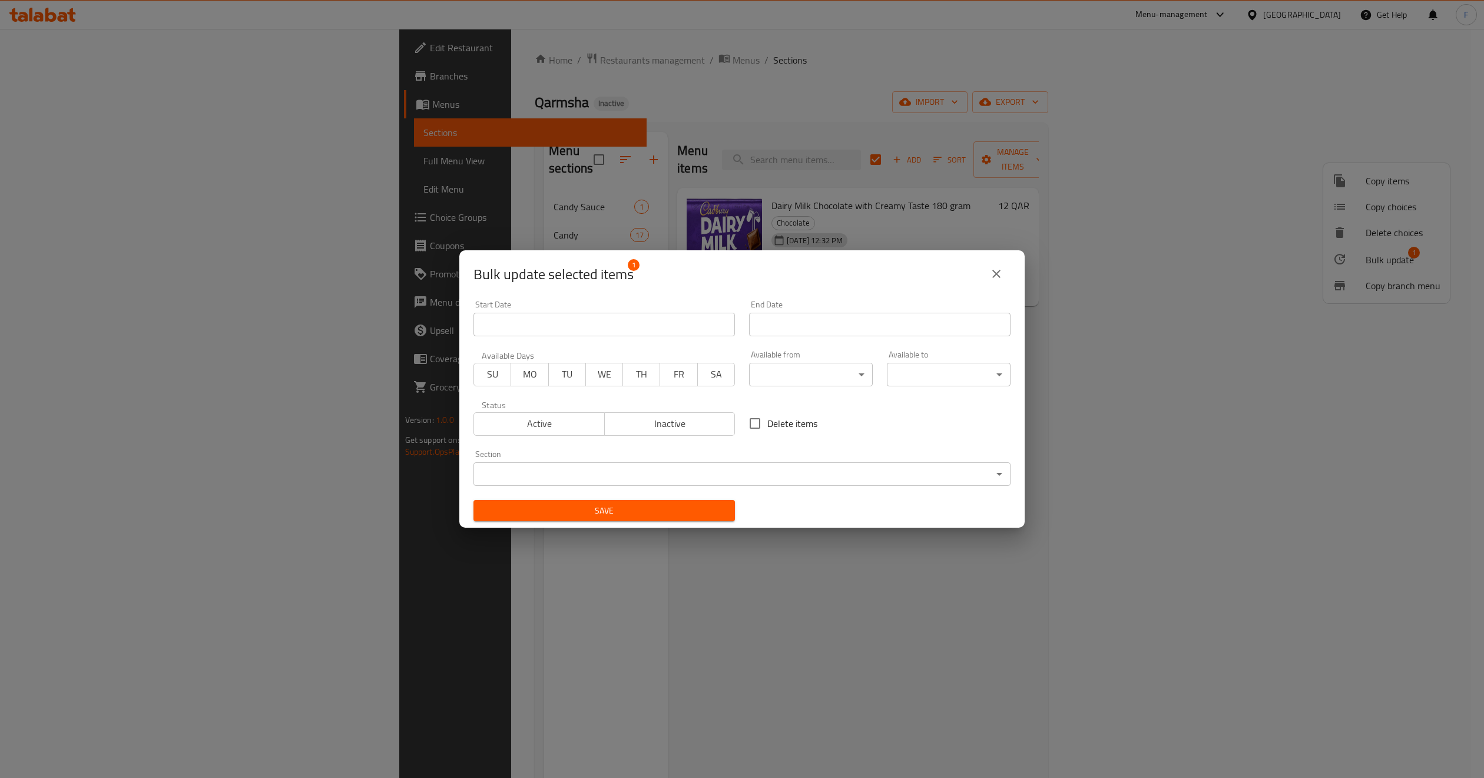
click at [569, 461] on div "Section ​ ​" at bounding box center [741, 468] width 537 height 36
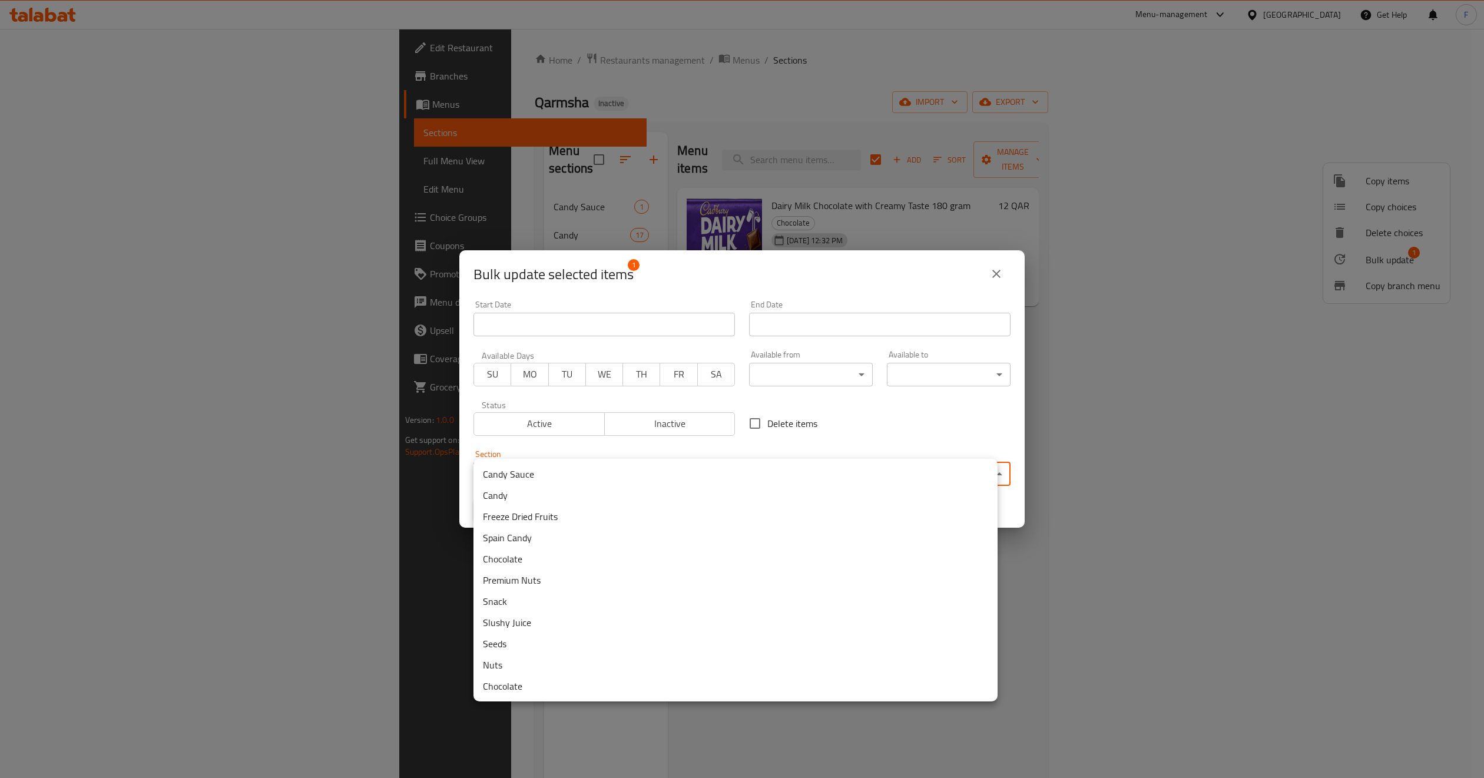
click at [561, 470] on body "​ Menu-management [GEOGRAPHIC_DATA] Get Help F Edit Restaurant Branches Menus S…" at bounding box center [742, 403] width 1484 height 749
click at [317, 555] on div at bounding box center [742, 389] width 1484 height 778
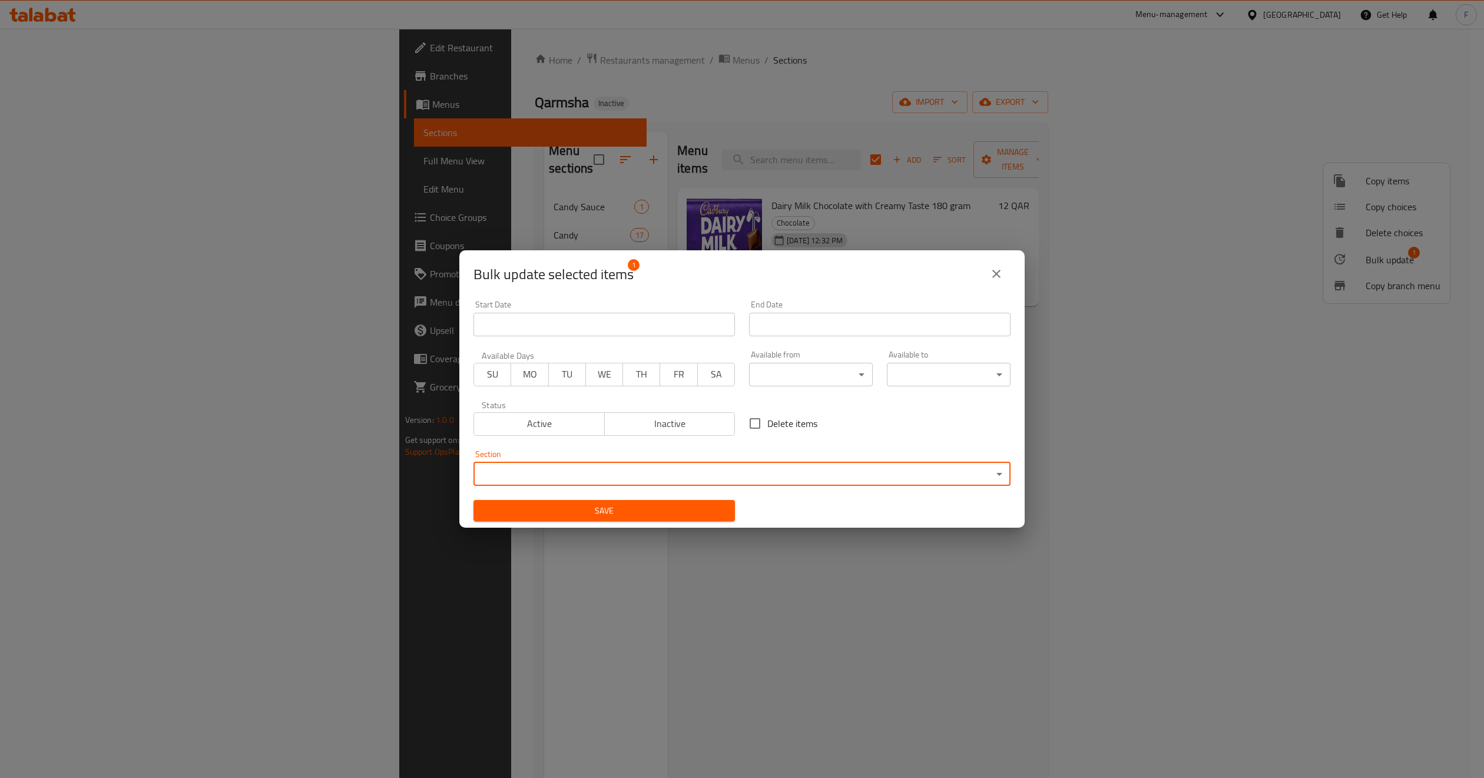
click at [994, 265] on button "close" at bounding box center [996, 274] width 28 height 28
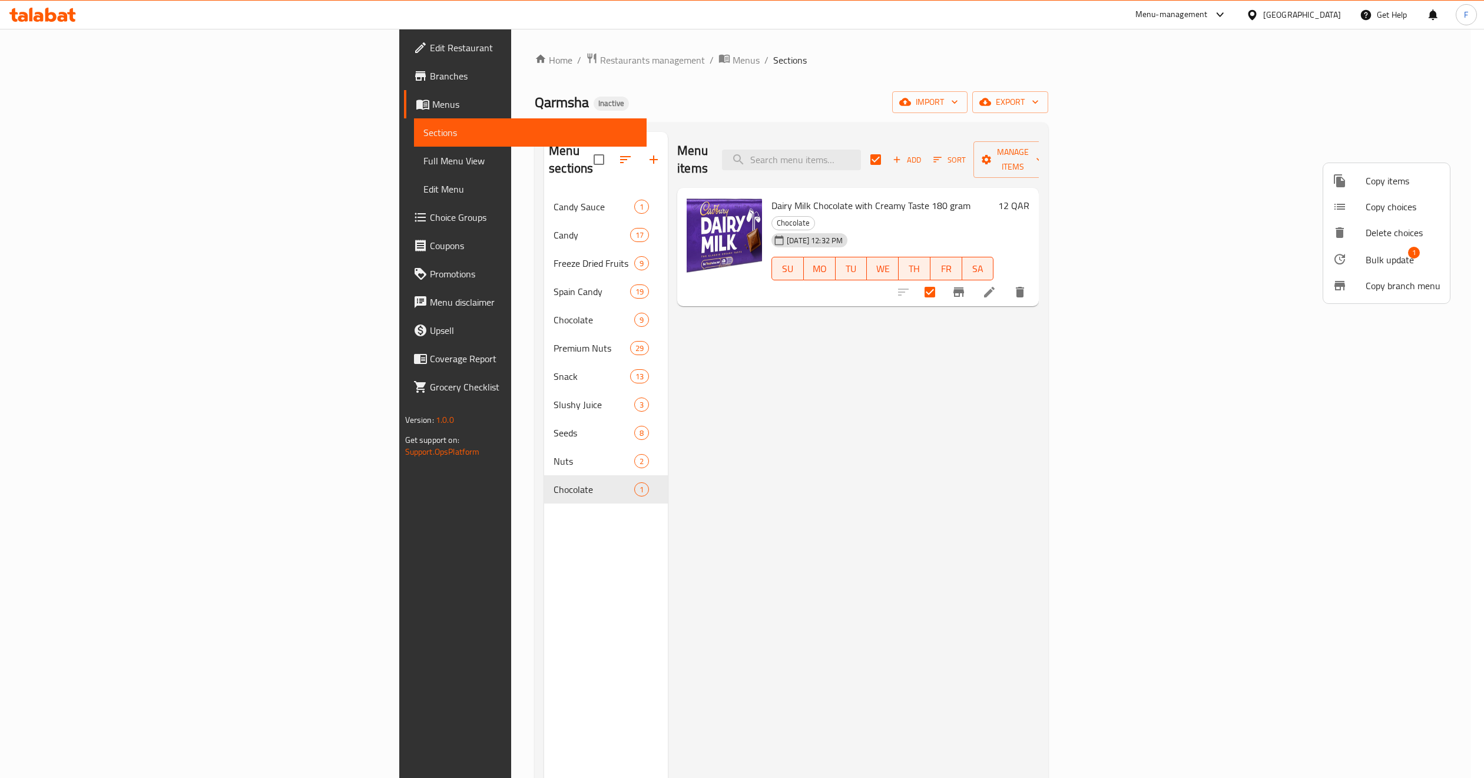
click at [405, 304] on div at bounding box center [742, 389] width 1484 height 778
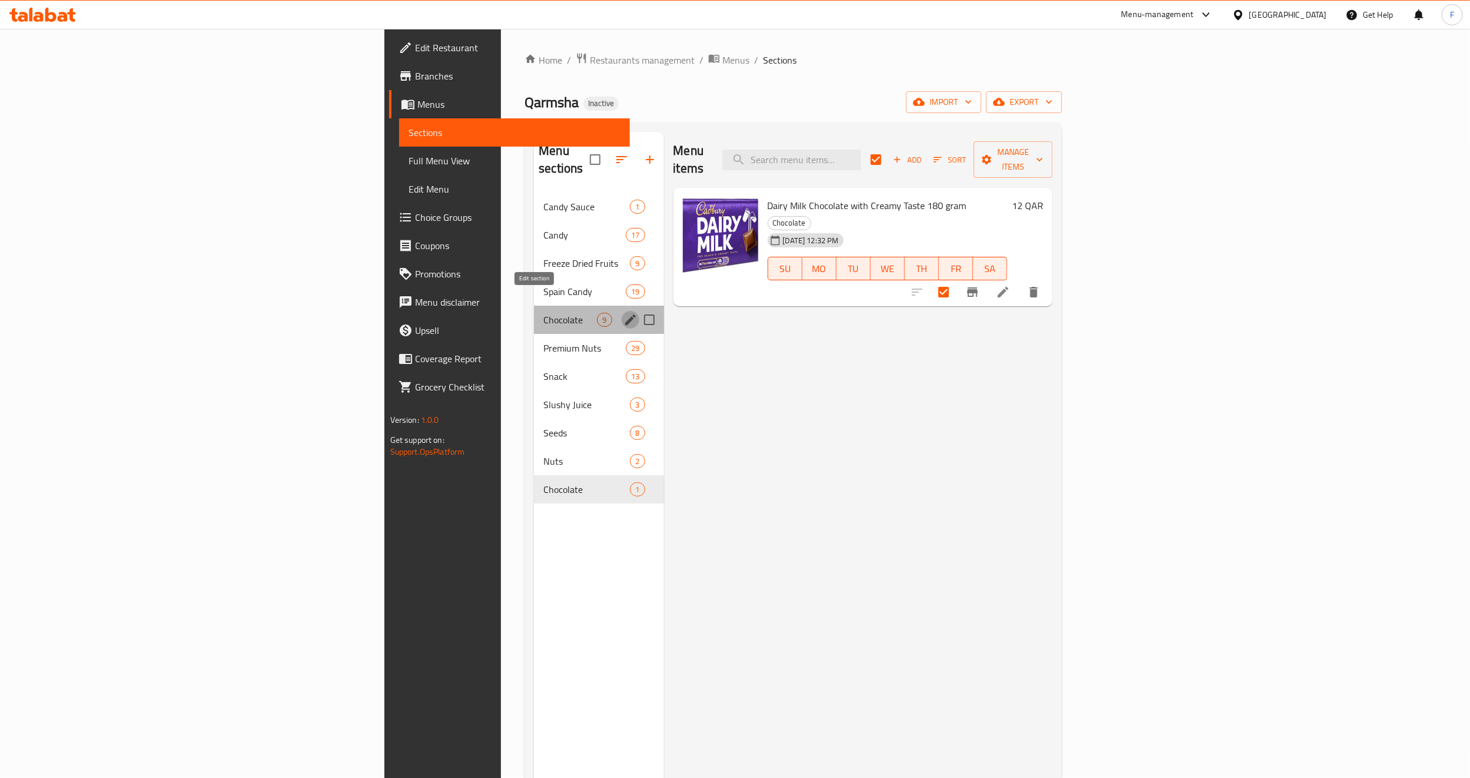
click at [624, 313] on icon "edit" at bounding box center [631, 320] width 14 height 14
checkbox input "false"
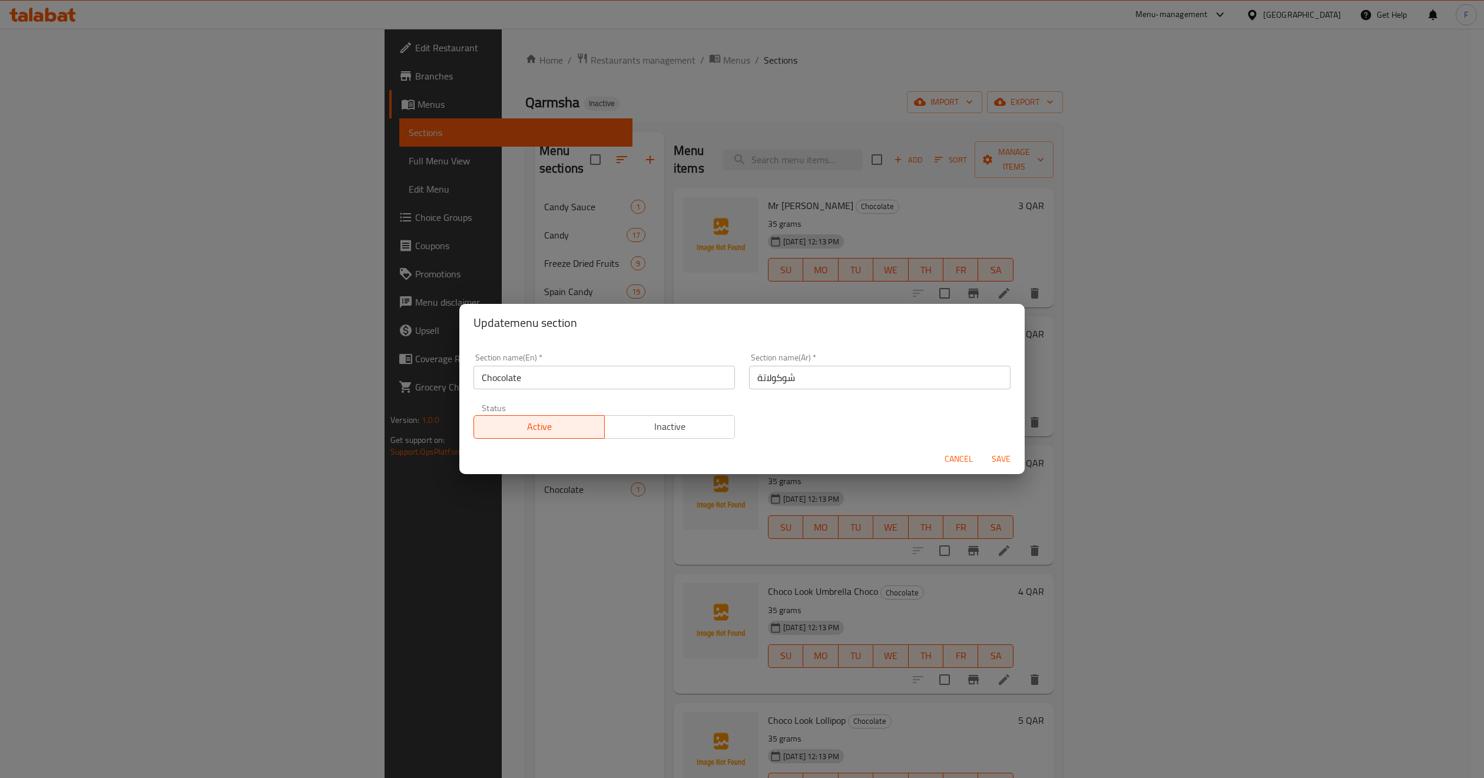
click at [550, 374] on input "Chocolate" at bounding box center [603, 378] width 261 height 24
type input "Chocolate 1"
click at [996, 452] on span "Save" at bounding box center [1001, 459] width 28 height 15
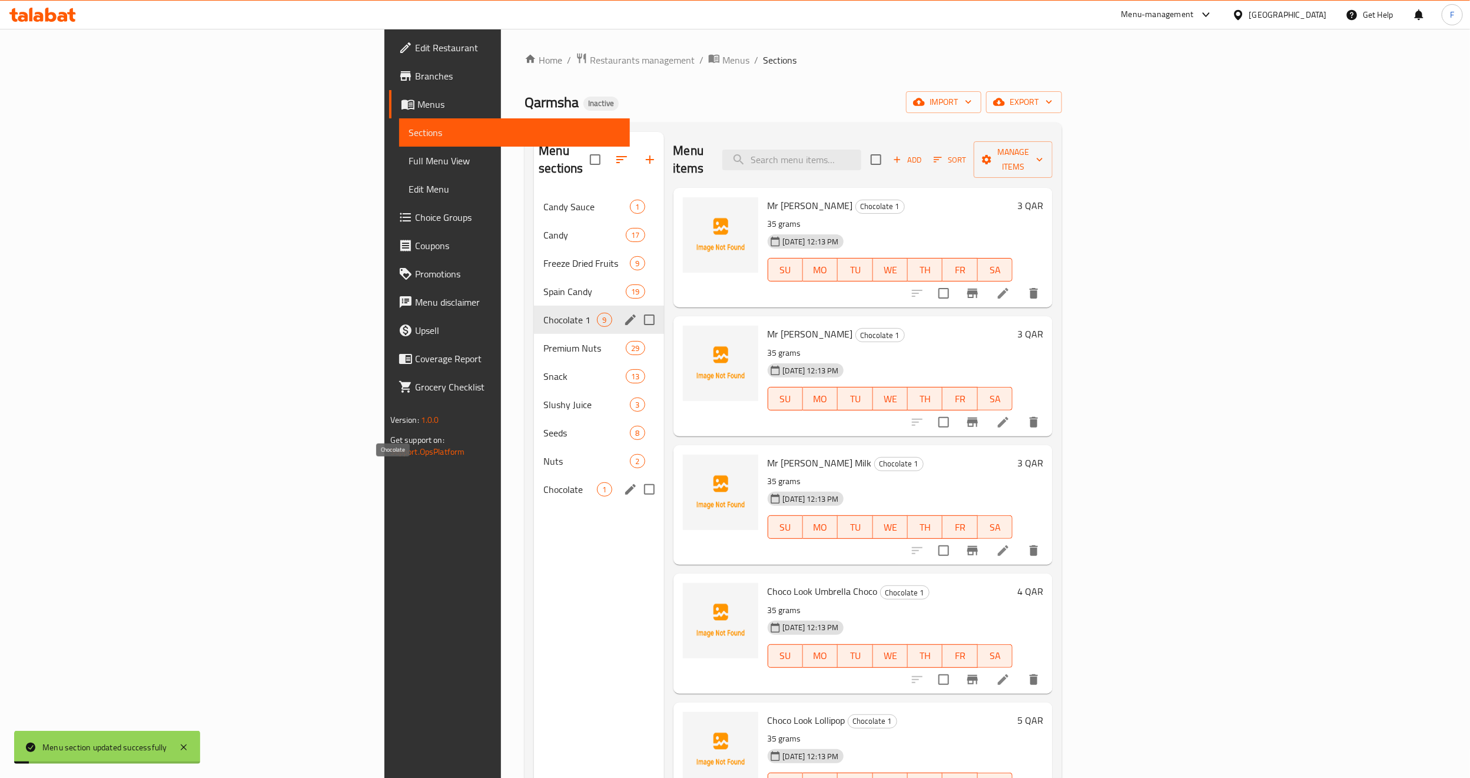
click at [543, 482] on span "Chocolate" at bounding box center [570, 489] width 54 height 14
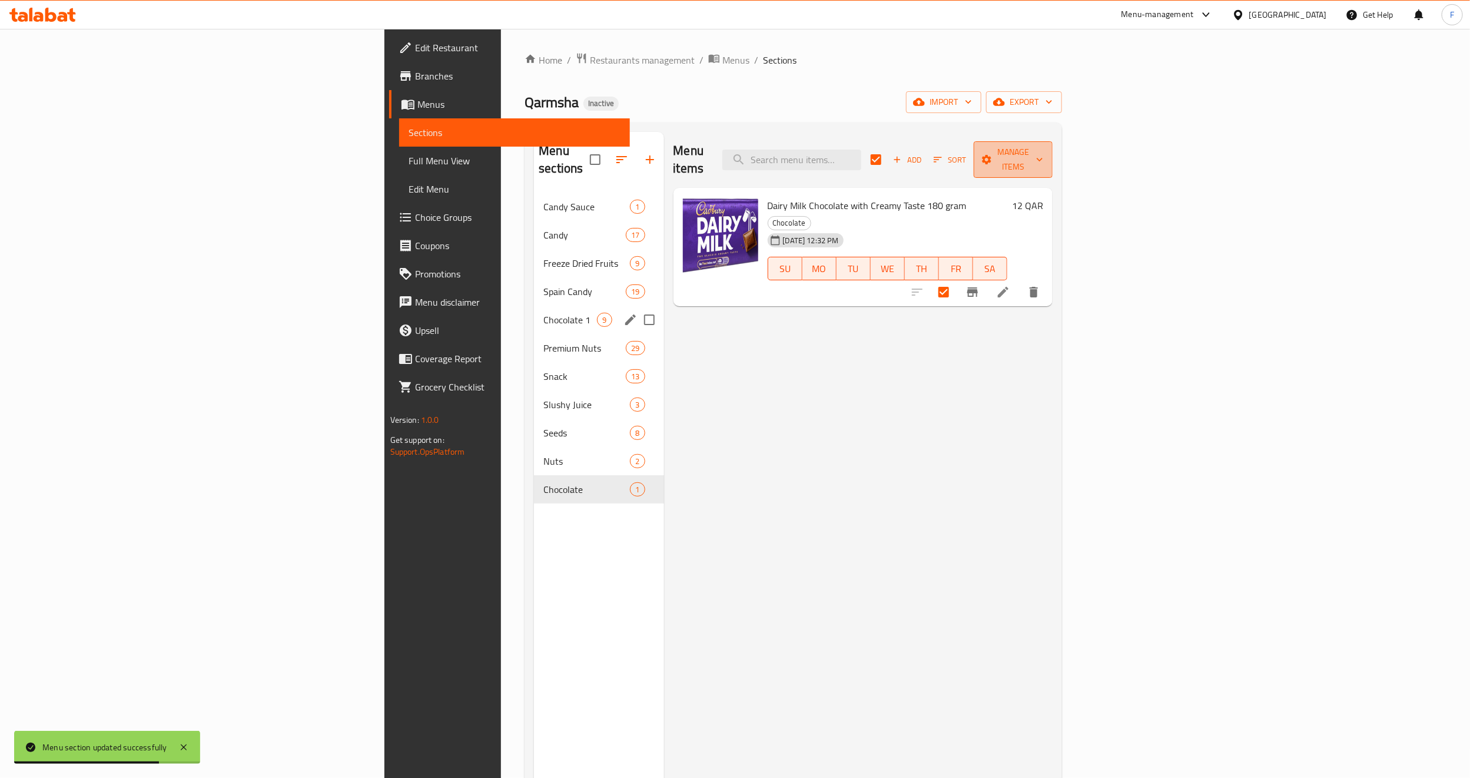
click at [1043, 147] on span "Manage items" at bounding box center [1013, 159] width 60 height 29
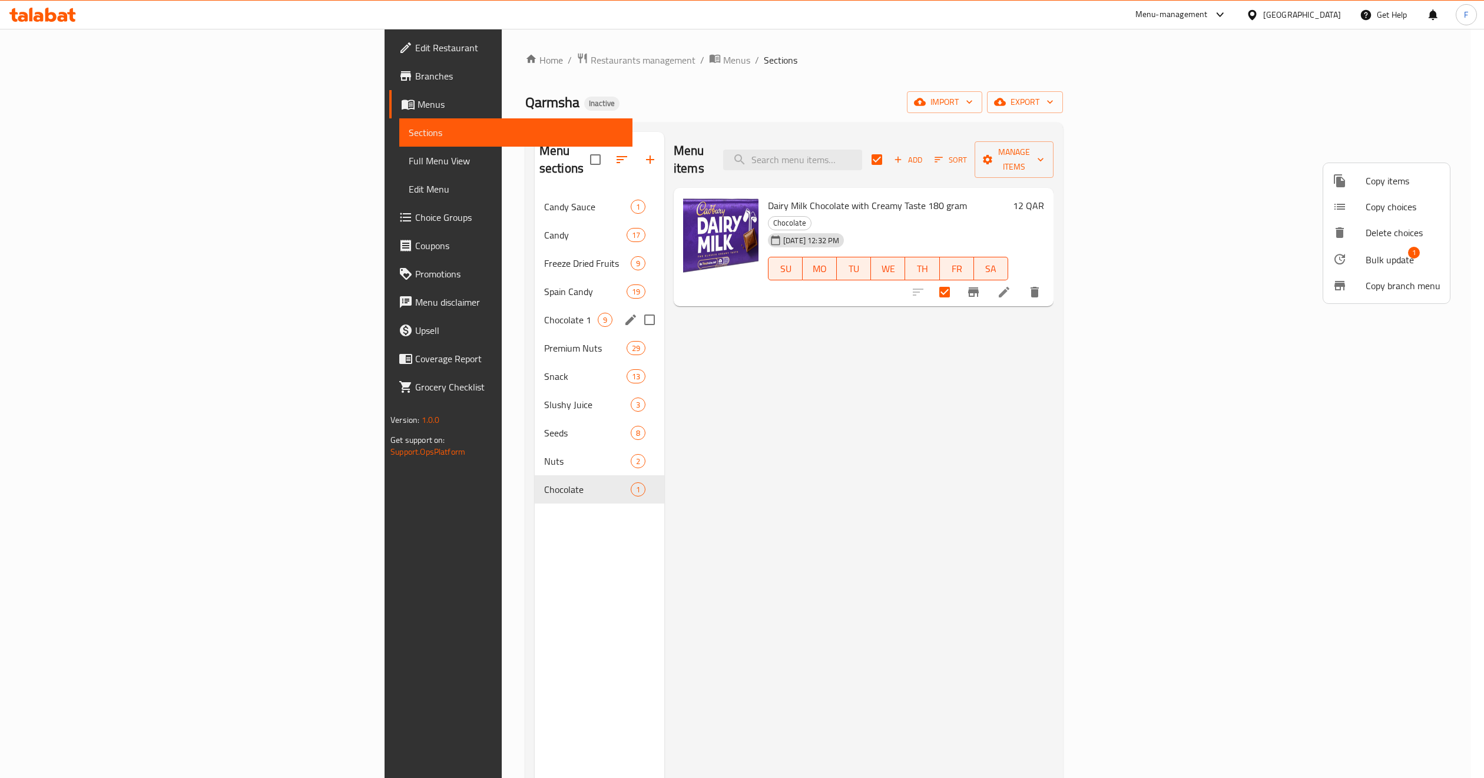
click at [1362, 263] on div at bounding box center [1348, 259] width 33 height 14
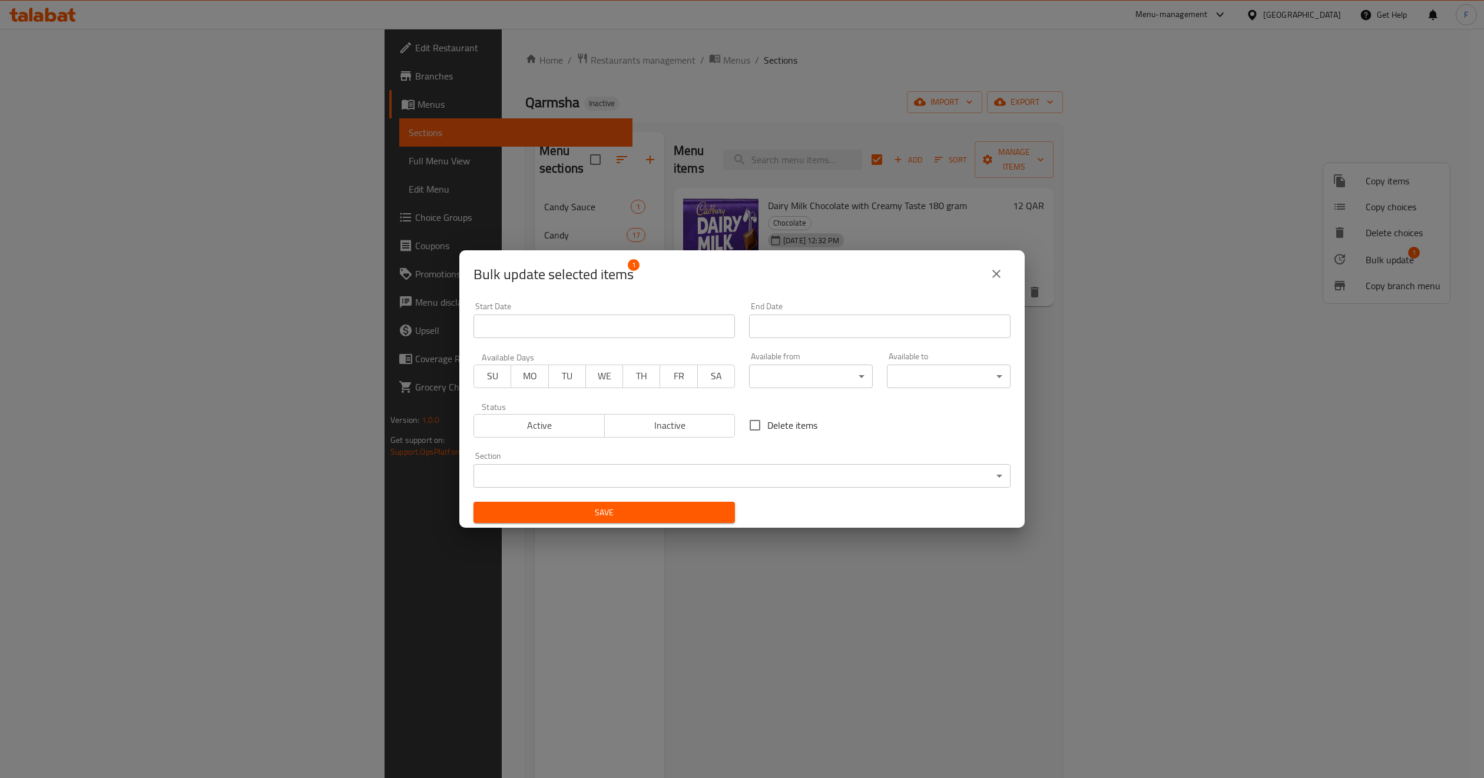
click at [591, 476] on body "​ Menu-management [GEOGRAPHIC_DATA] Get Help F Edit Restaurant Branches Menus S…" at bounding box center [742, 403] width 1484 height 749
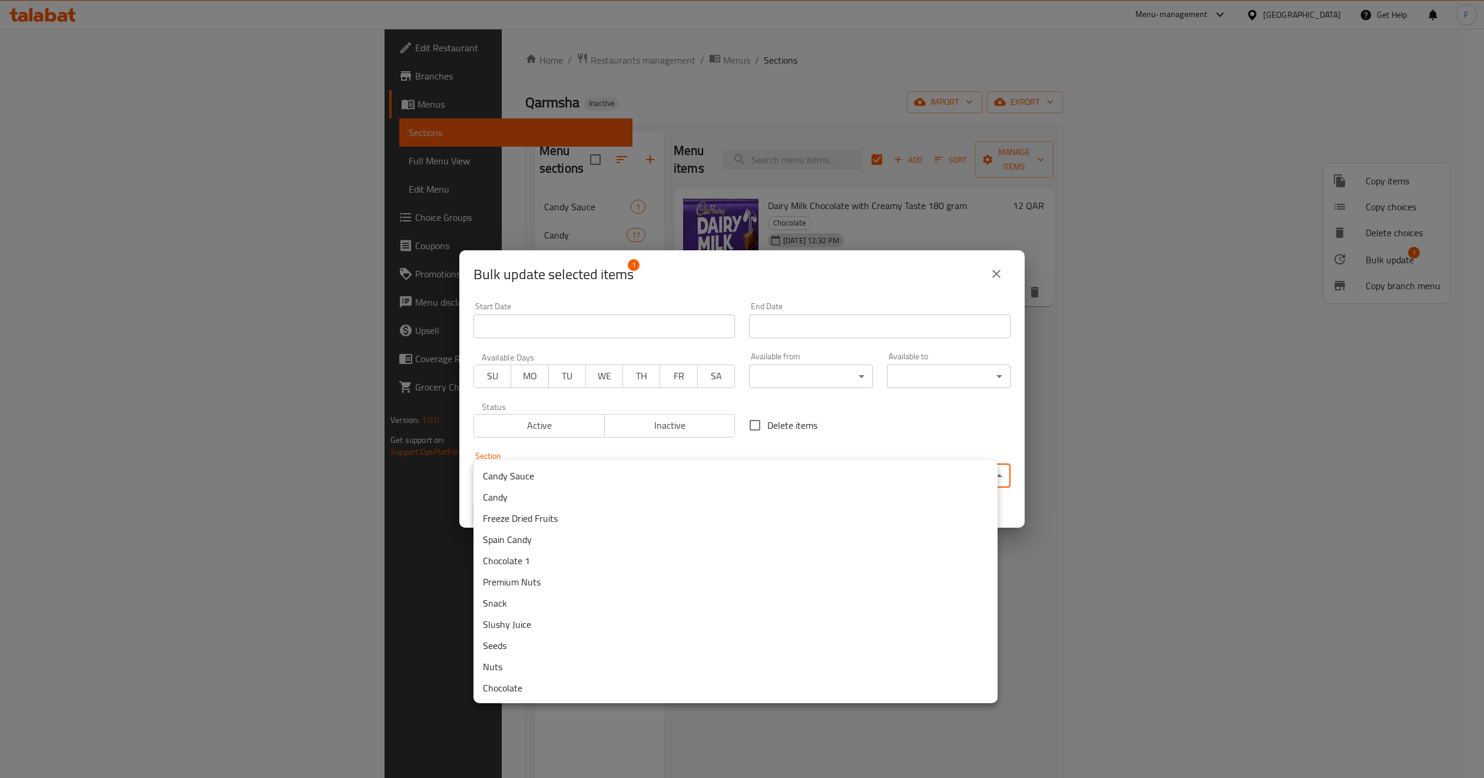
click at [542, 552] on li "Chocolate 1" at bounding box center [735, 560] width 524 height 21
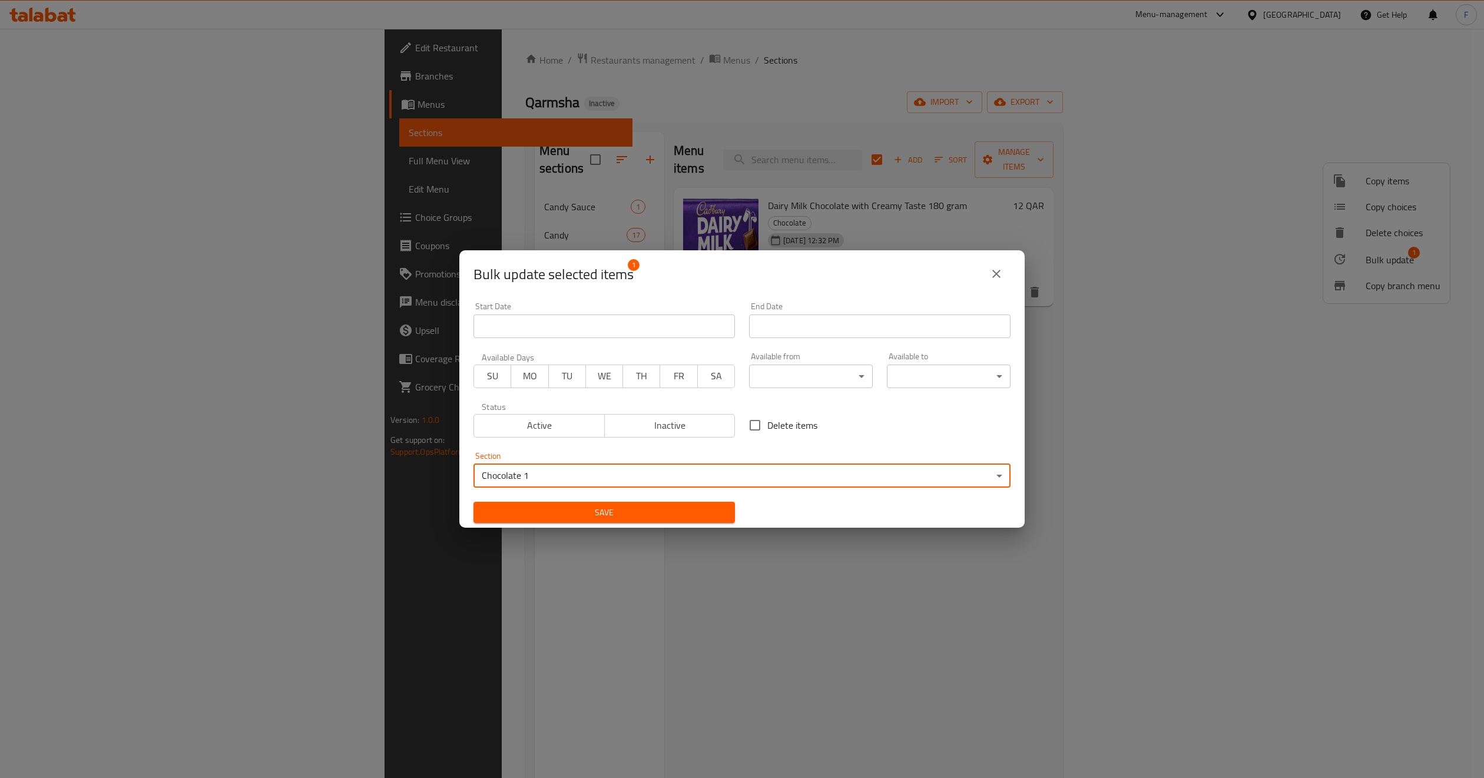
click at [548, 512] on span "Save" at bounding box center [604, 512] width 243 height 15
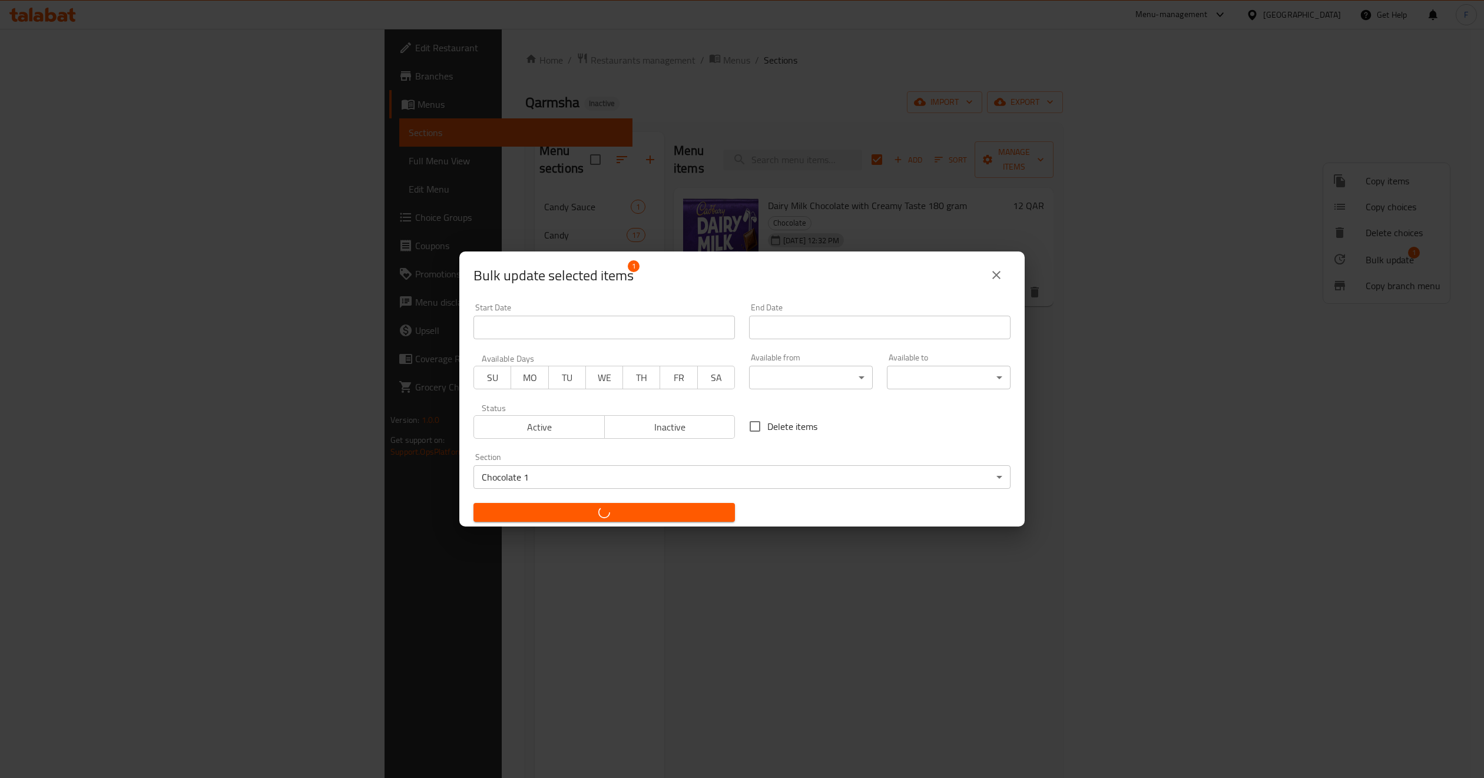
checkbox input "false"
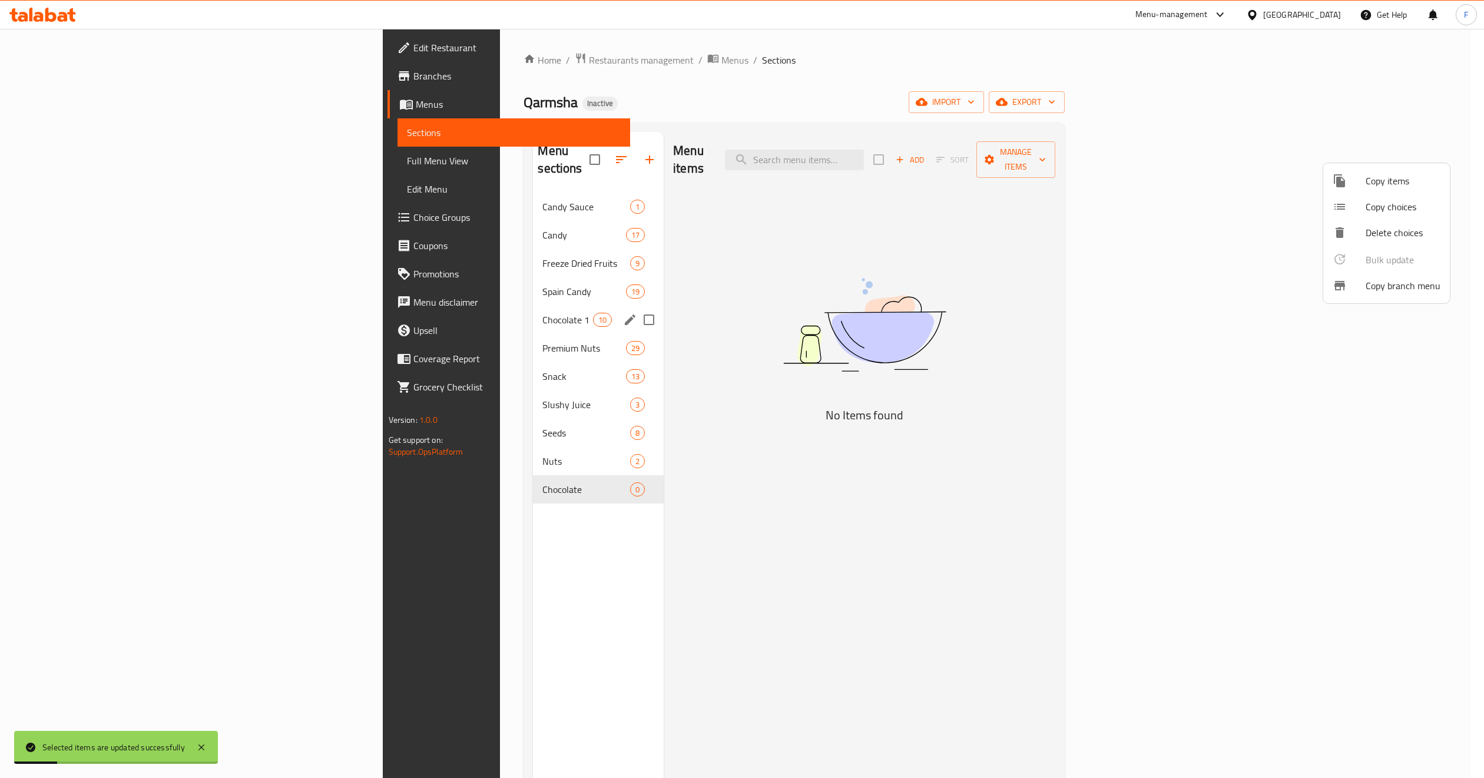
click at [350, 469] on div at bounding box center [742, 389] width 1484 height 778
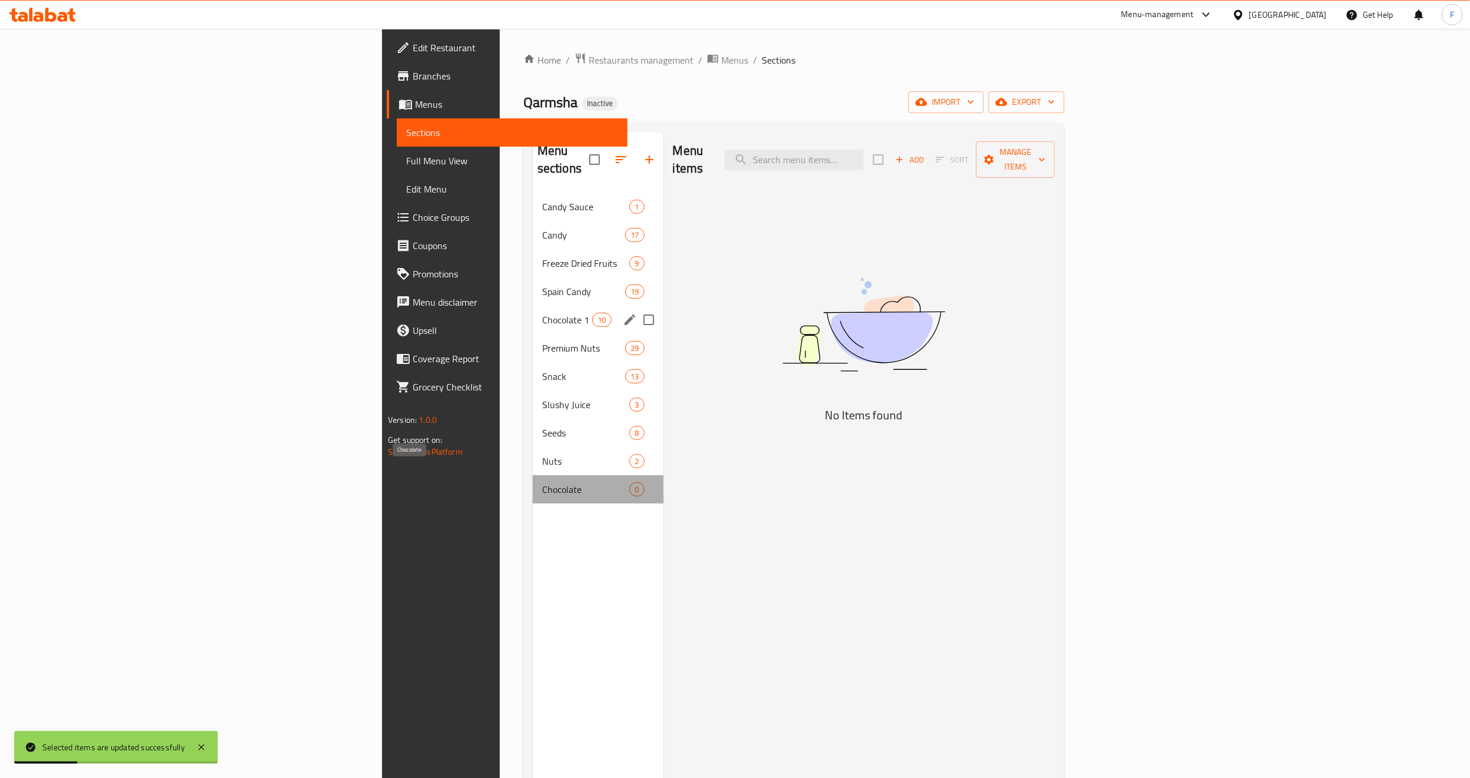
click at [542, 482] on span "Chocolate" at bounding box center [586, 489] width 88 height 14
click at [582, 152] on input "checkbox" at bounding box center [594, 159] width 25 height 25
checkbox input "true"
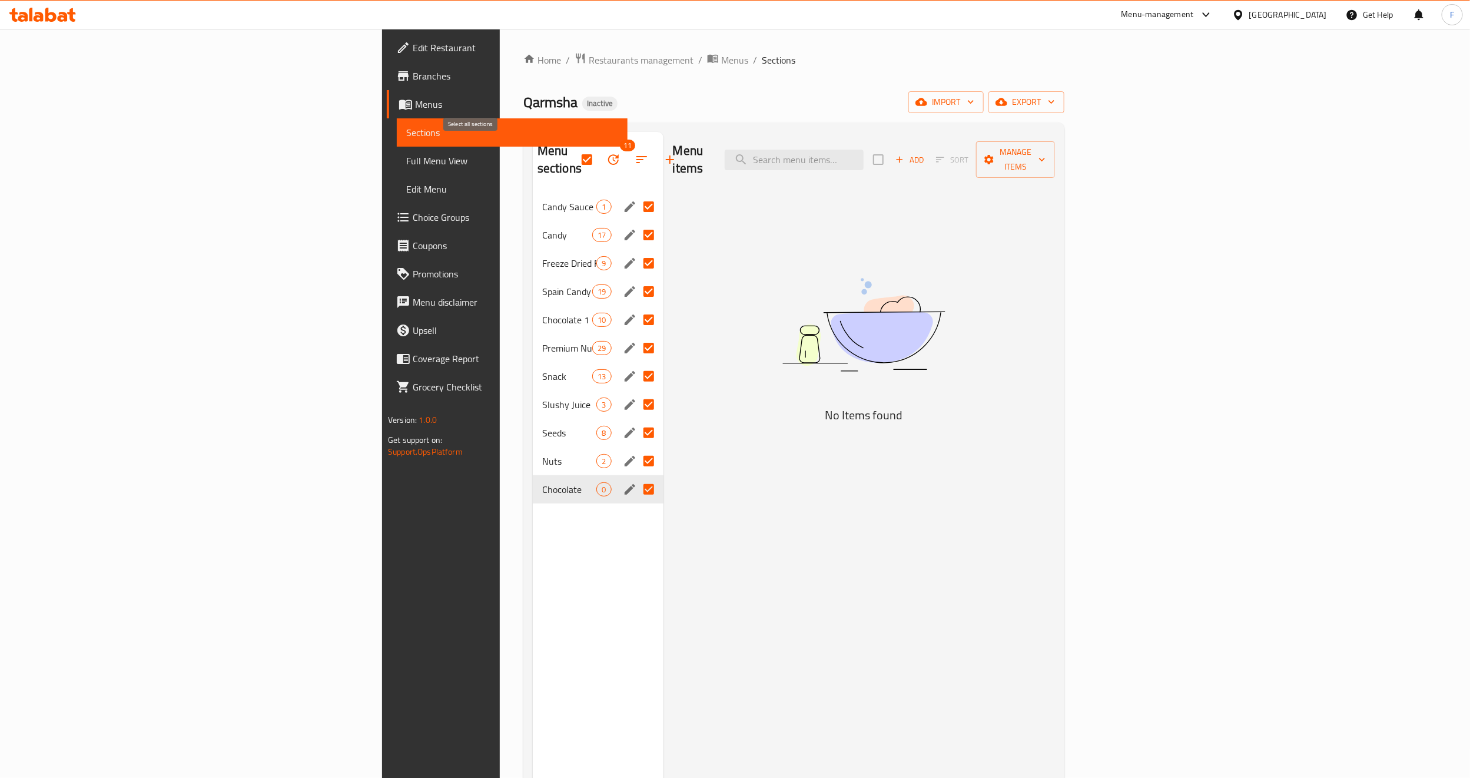
click at [575, 149] on input "checkbox" at bounding box center [587, 159] width 25 height 25
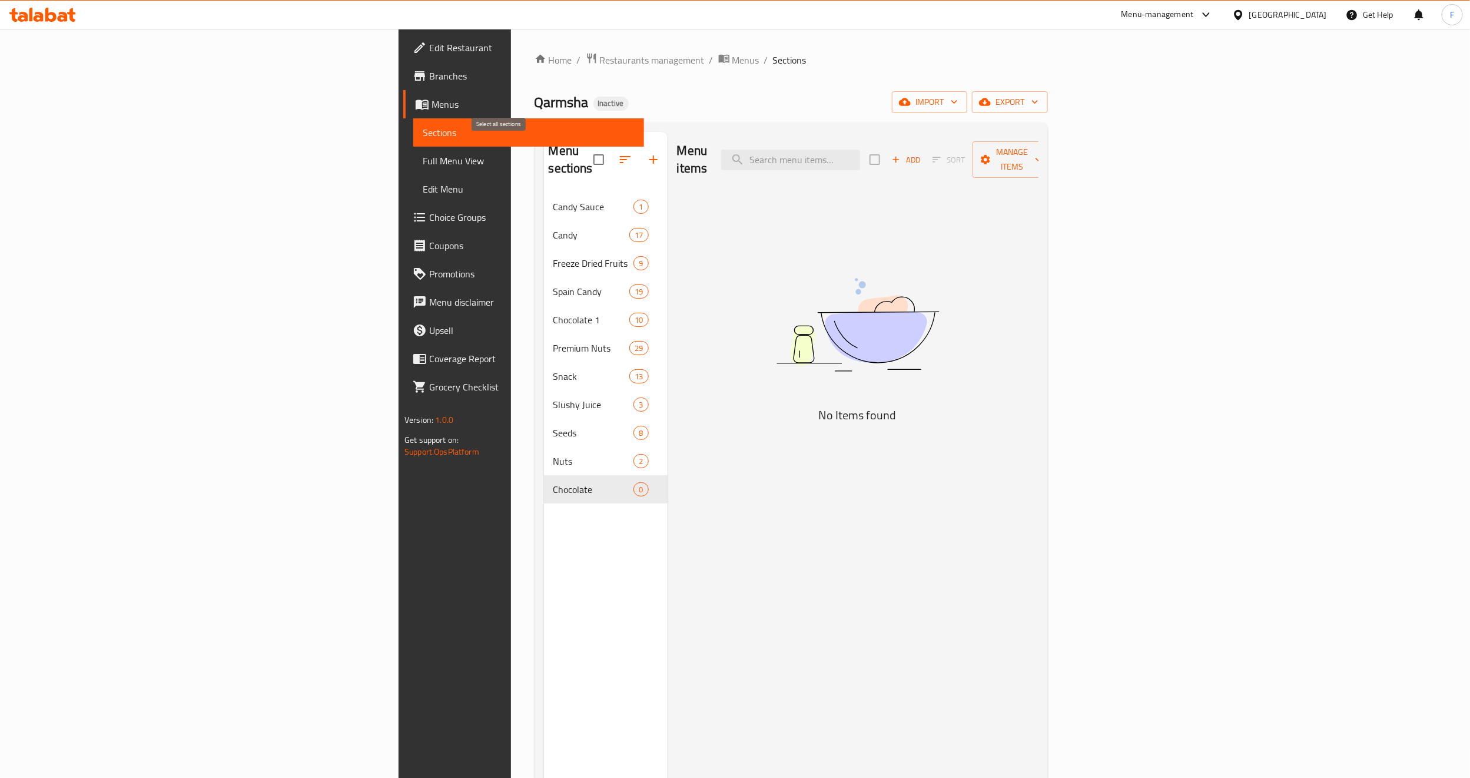
click at [586, 149] on input "checkbox" at bounding box center [598, 159] width 25 height 25
checkbox input "true"
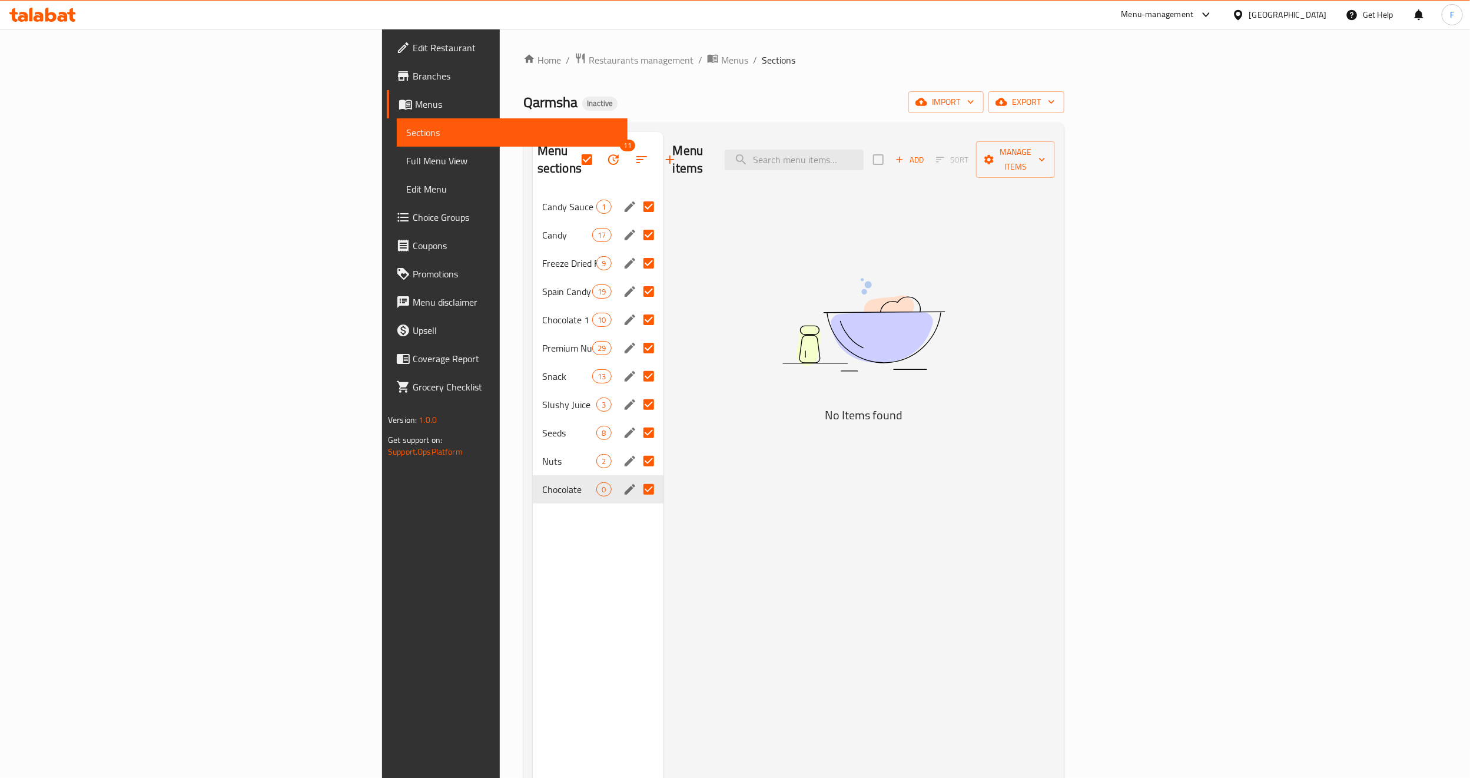
click at [636, 194] on input "Menu sections" at bounding box center [648, 206] width 25 height 25
checkbox input "false"
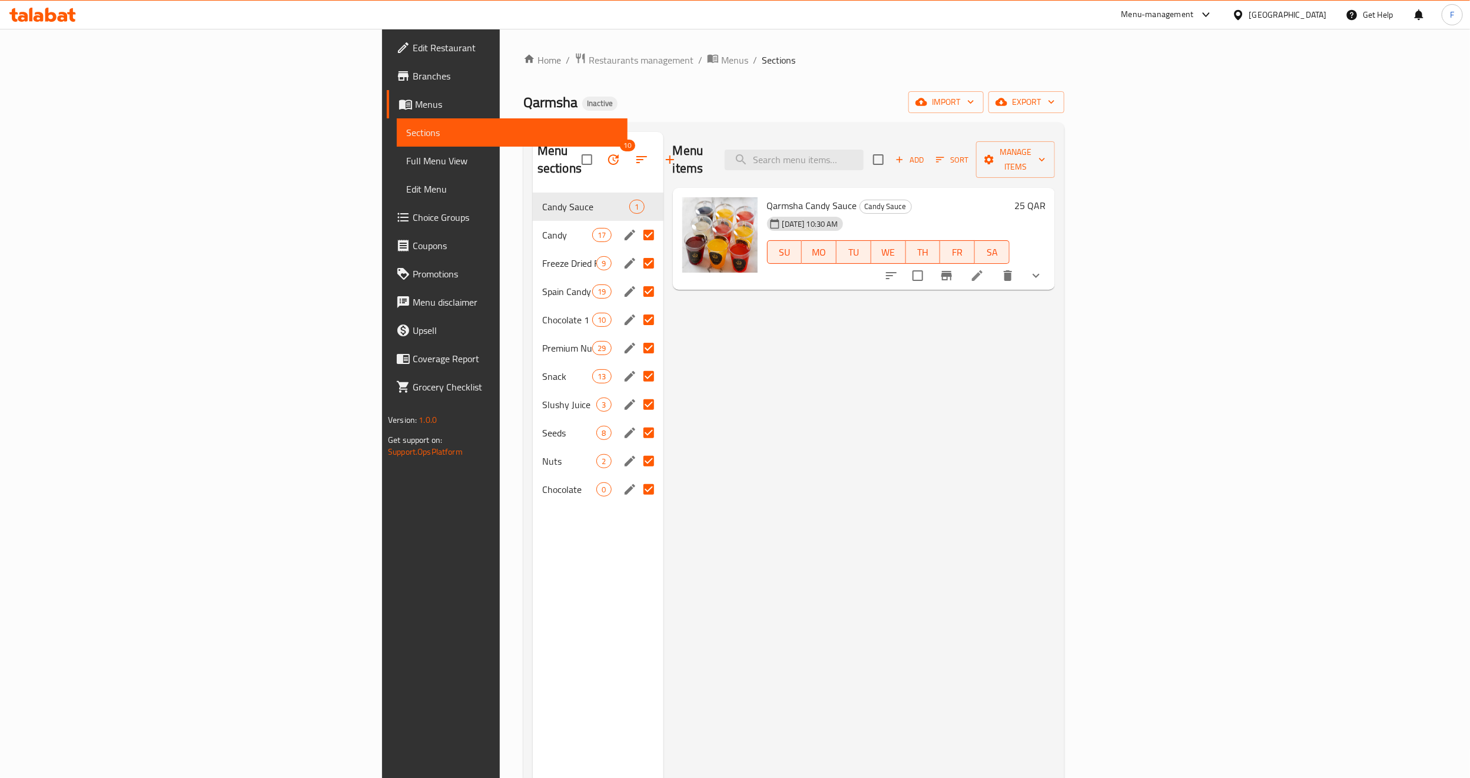
click at [636, 223] on input "Menu sections" at bounding box center [648, 235] width 25 height 25
checkbox input "false"
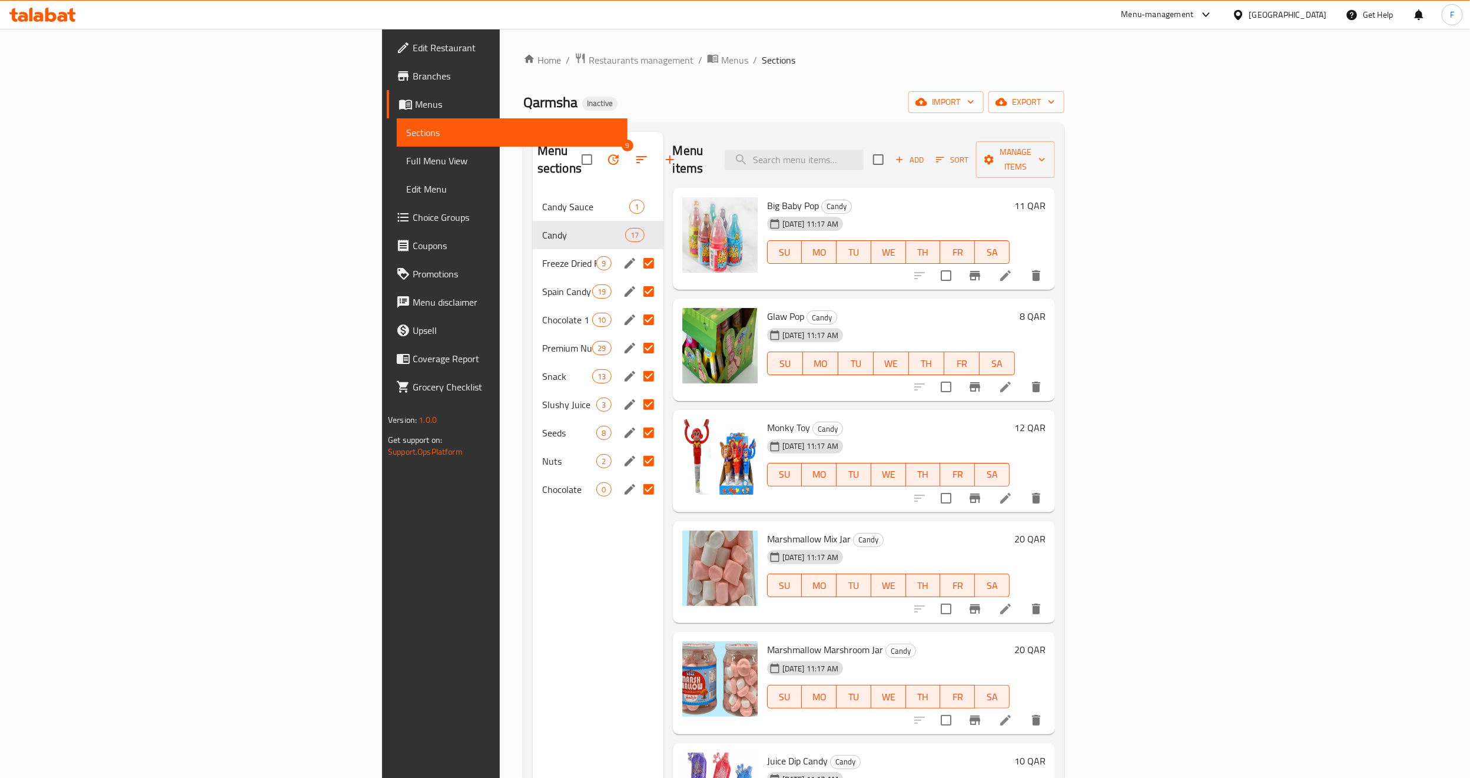
click at [636, 251] on input "Menu sections" at bounding box center [648, 263] width 25 height 25
checkbox input "false"
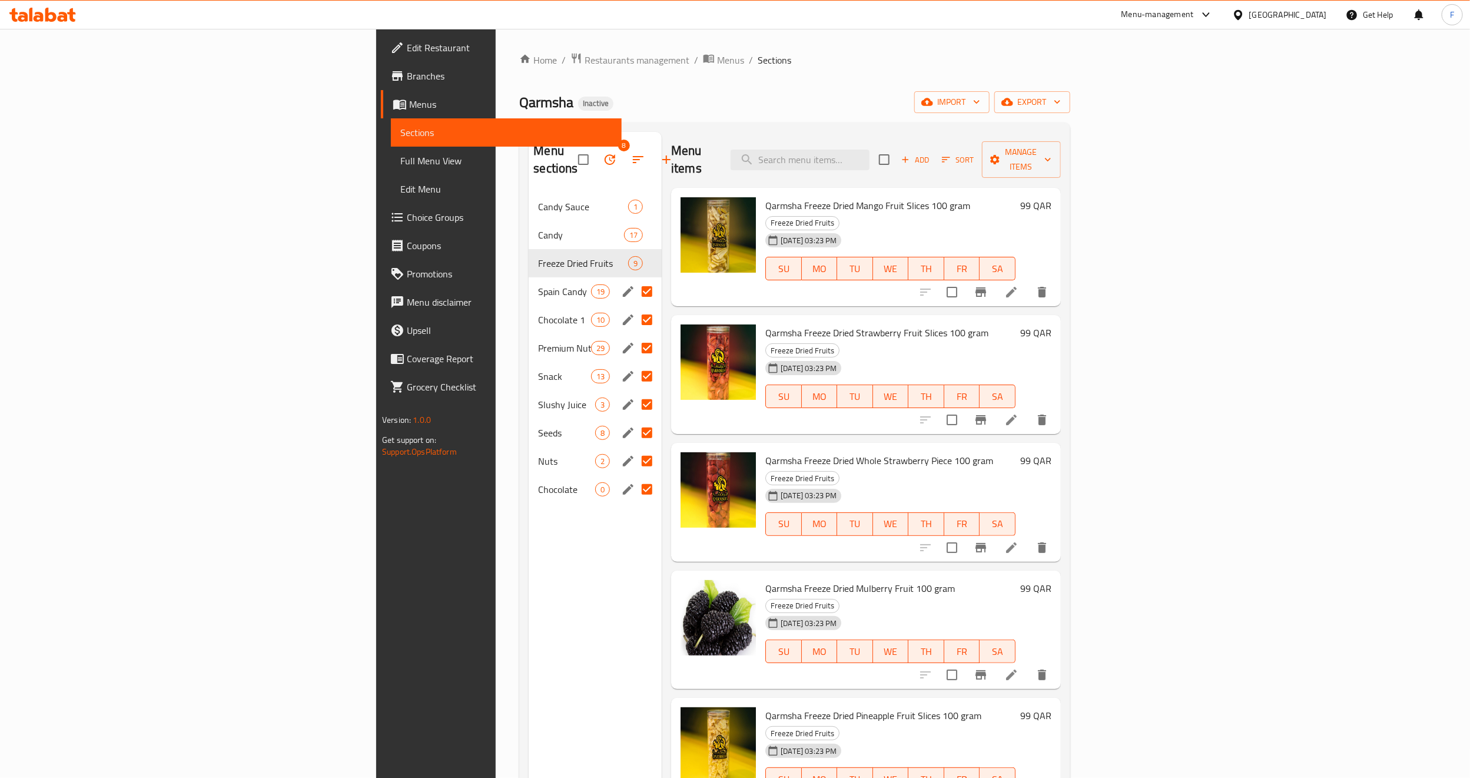
click at [635, 279] on input "Menu sections" at bounding box center [647, 291] width 25 height 25
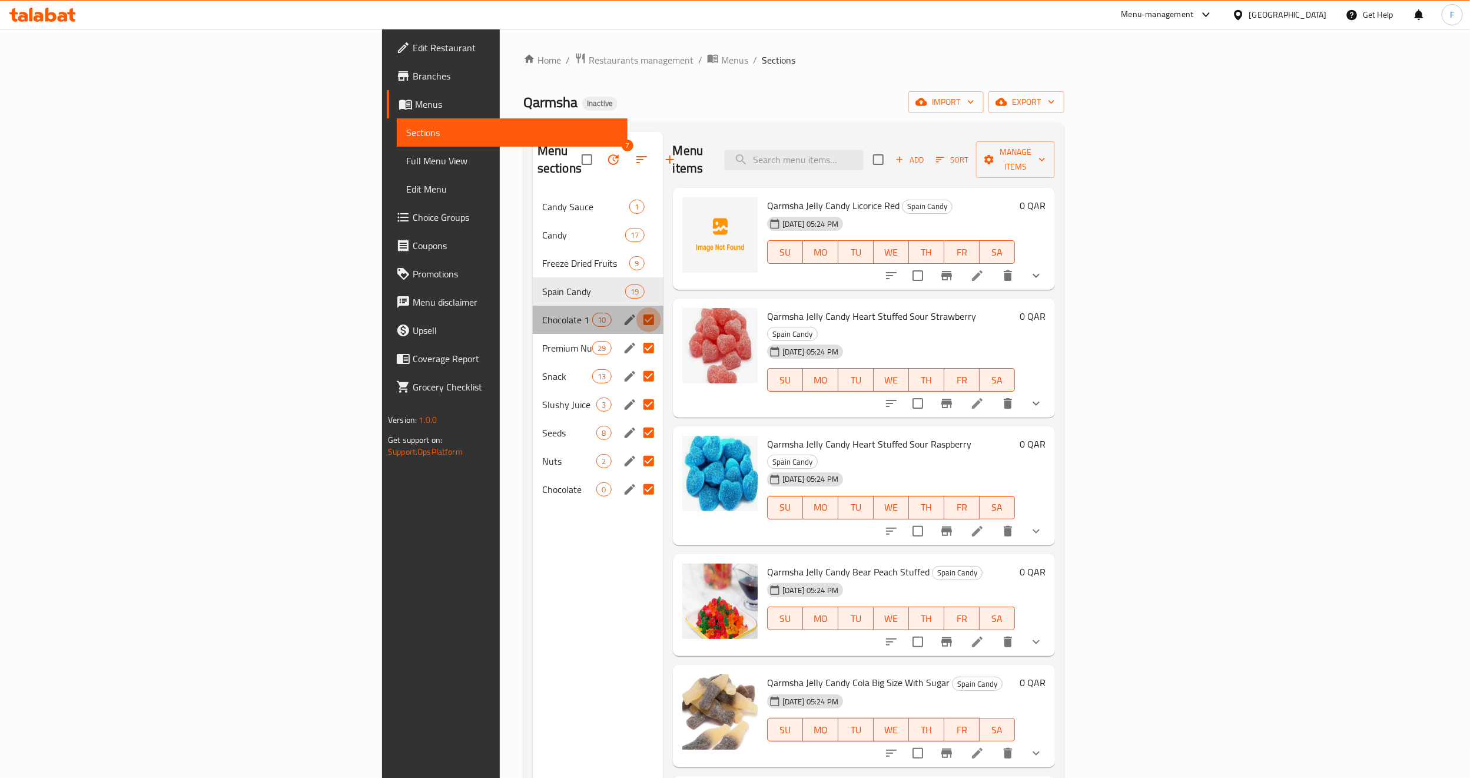
drag, startPoint x: 553, startPoint y: 303, endPoint x: 550, endPoint y: 330, distance: 27.9
click at [636, 307] on input "Menu sections" at bounding box center [648, 319] width 25 height 25
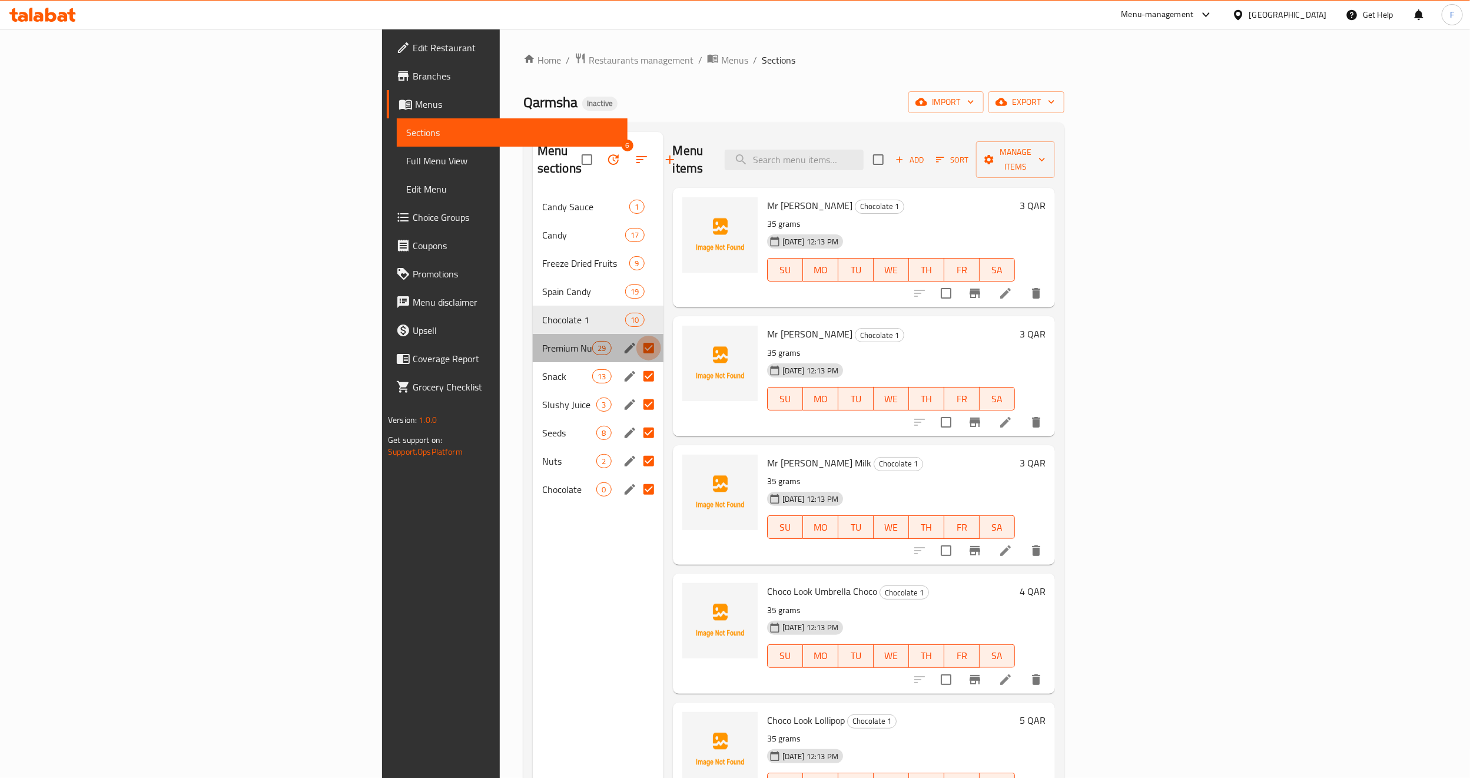
click at [636, 336] on input "Menu sections" at bounding box center [648, 348] width 25 height 25
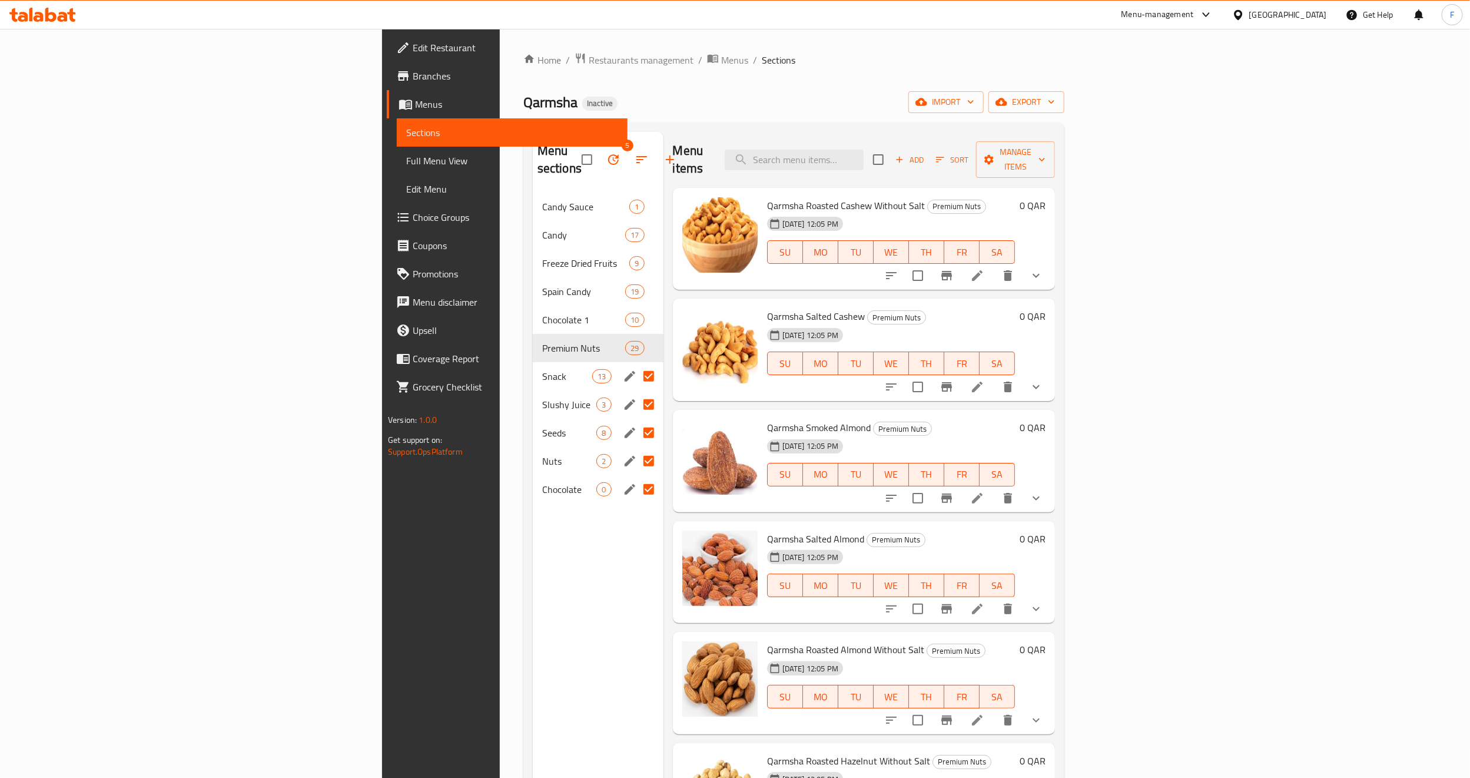
click at [636, 364] on input "Menu sections" at bounding box center [648, 376] width 25 height 25
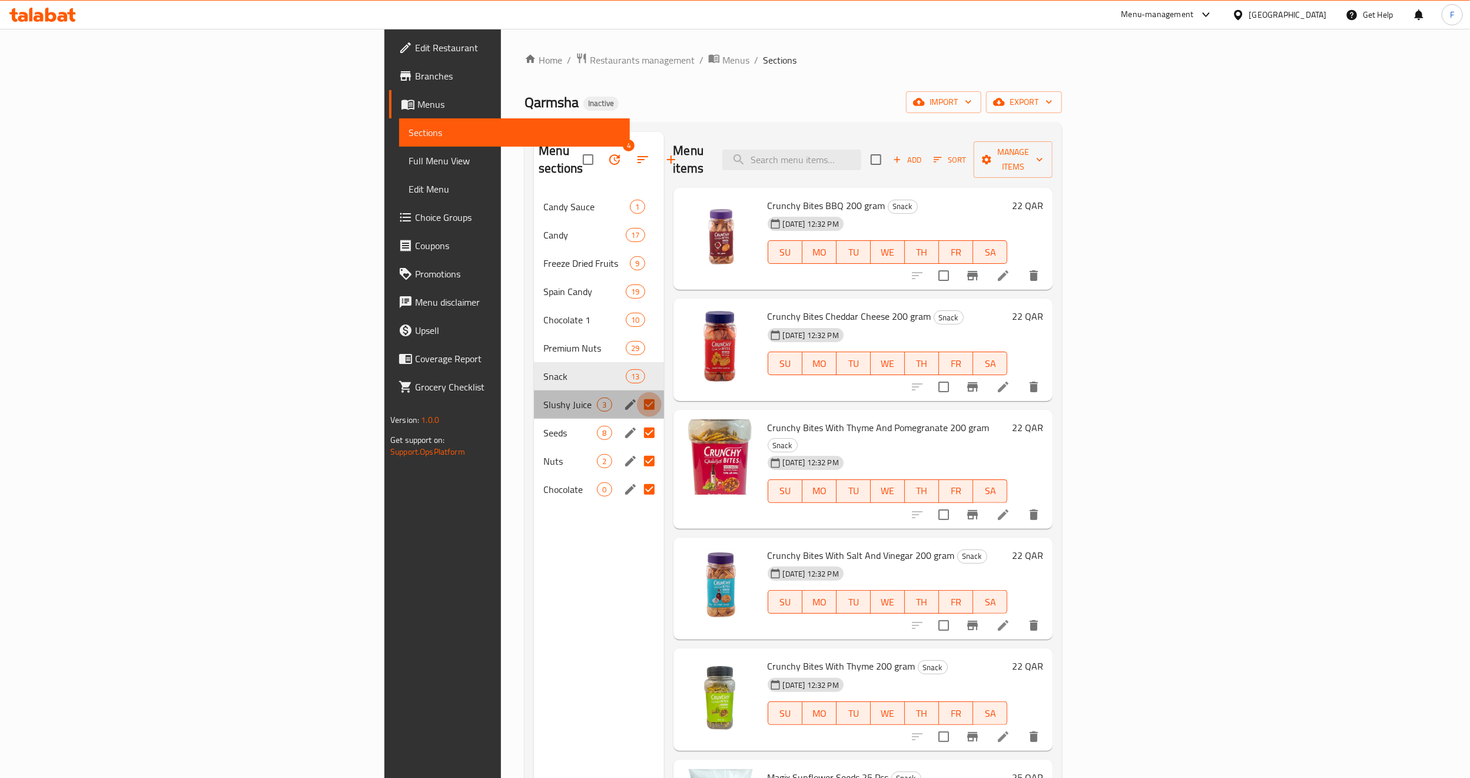
click at [637, 396] on input "Menu sections" at bounding box center [649, 404] width 25 height 25
checkbox input "false"
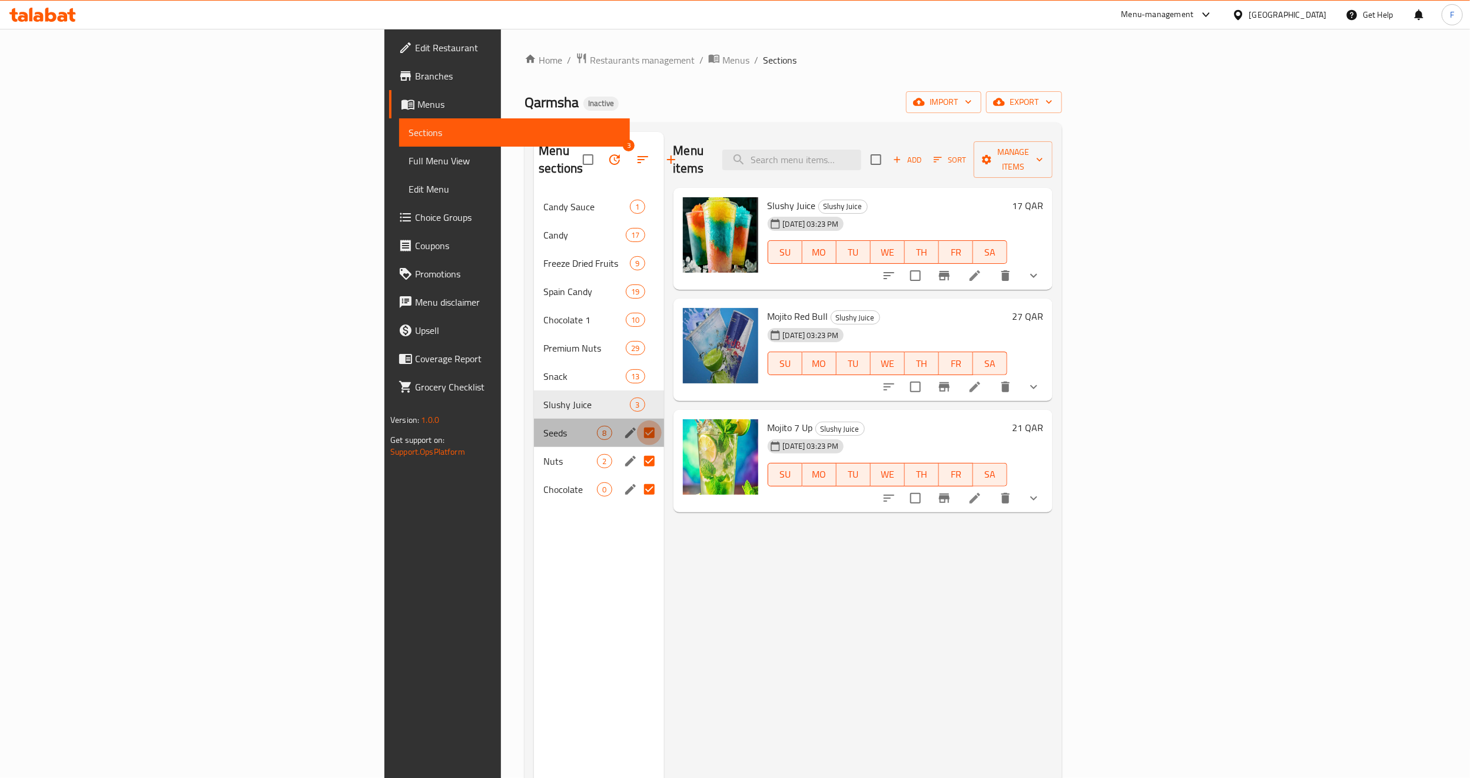
drag, startPoint x: 553, startPoint y: 417, endPoint x: 552, endPoint y: 429, distance: 12.4
click at [637, 420] on input "Menu sections" at bounding box center [649, 432] width 25 height 25
checkbox input "false"
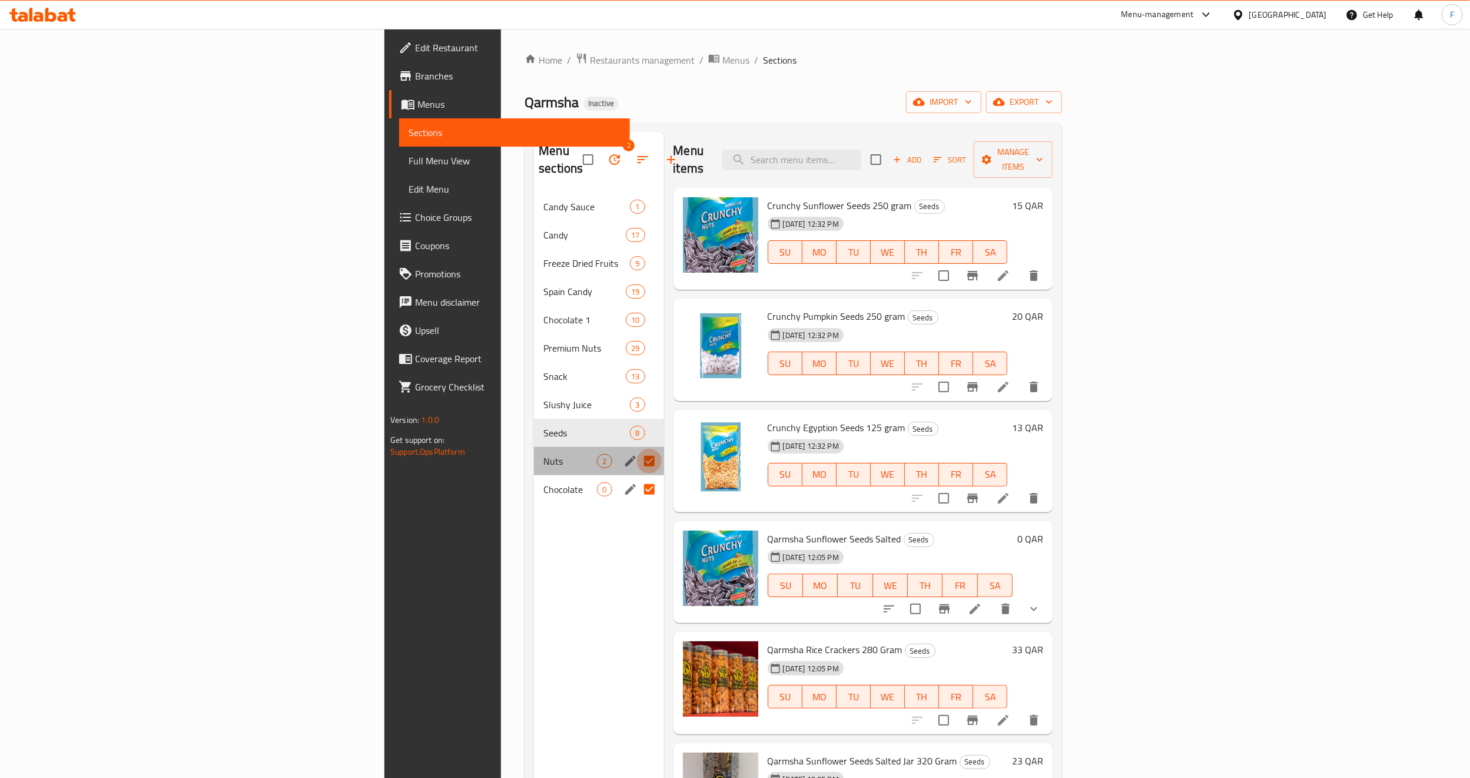
click at [637, 449] on input "Menu sections" at bounding box center [649, 461] width 25 height 25
checkbox input "false"
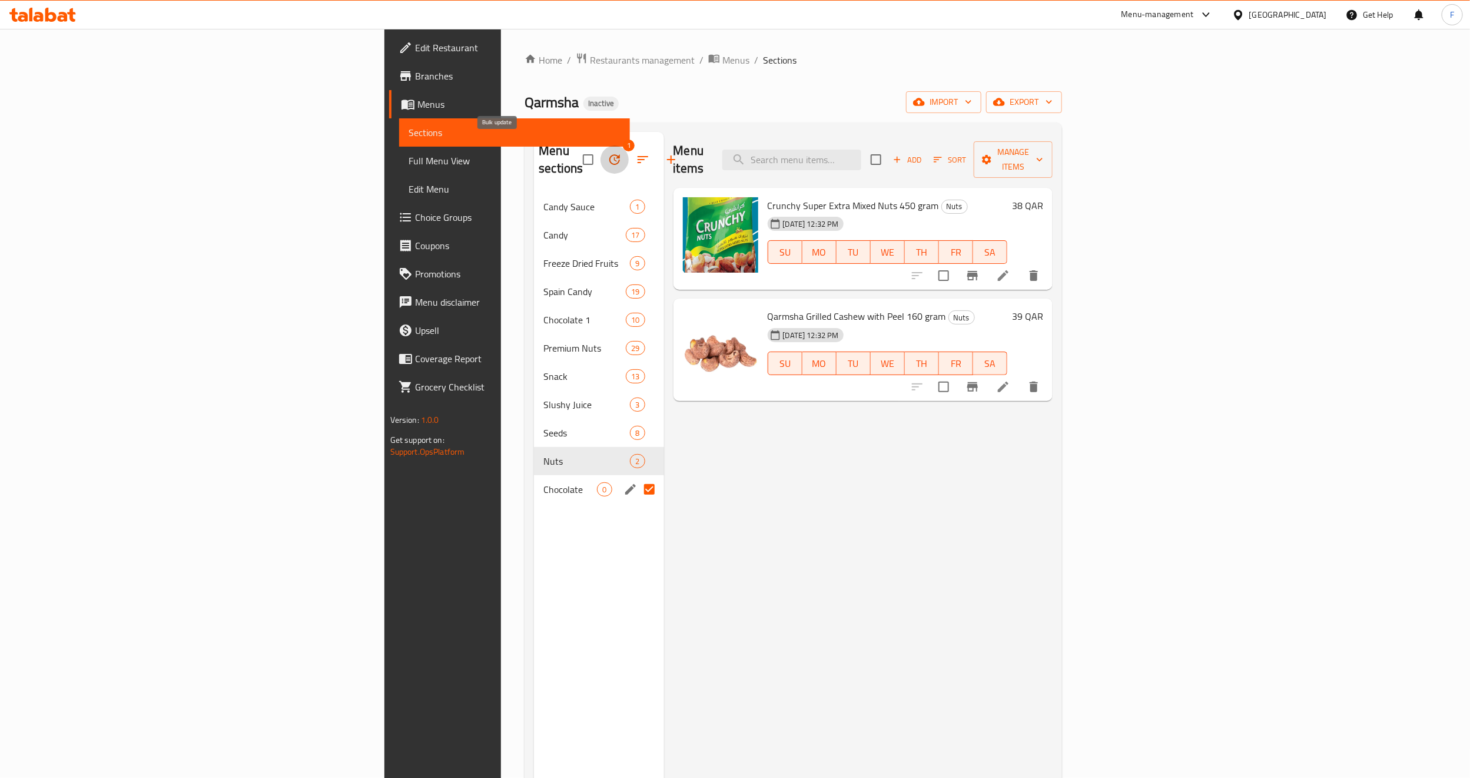
click at [608, 153] on icon "button" at bounding box center [615, 160] width 14 height 14
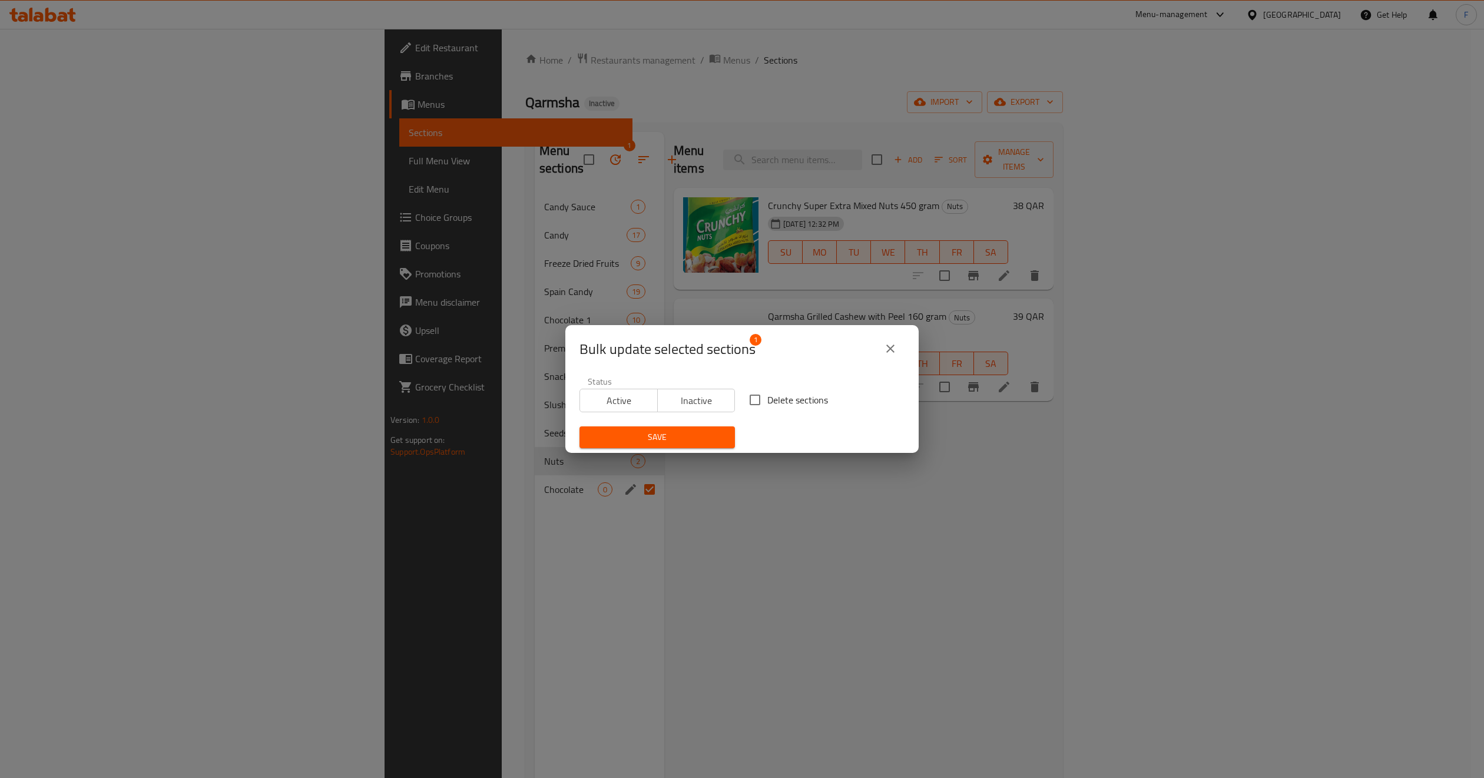
click at [769, 397] on span "Delete sections" at bounding box center [797, 400] width 61 height 14
click at [767, 397] on input "Delete sections" at bounding box center [754, 399] width 25 height 25
checkbox input "true"
click at [636, 440] on span "Save" at bounding box center [657, 437] width 137 height 15
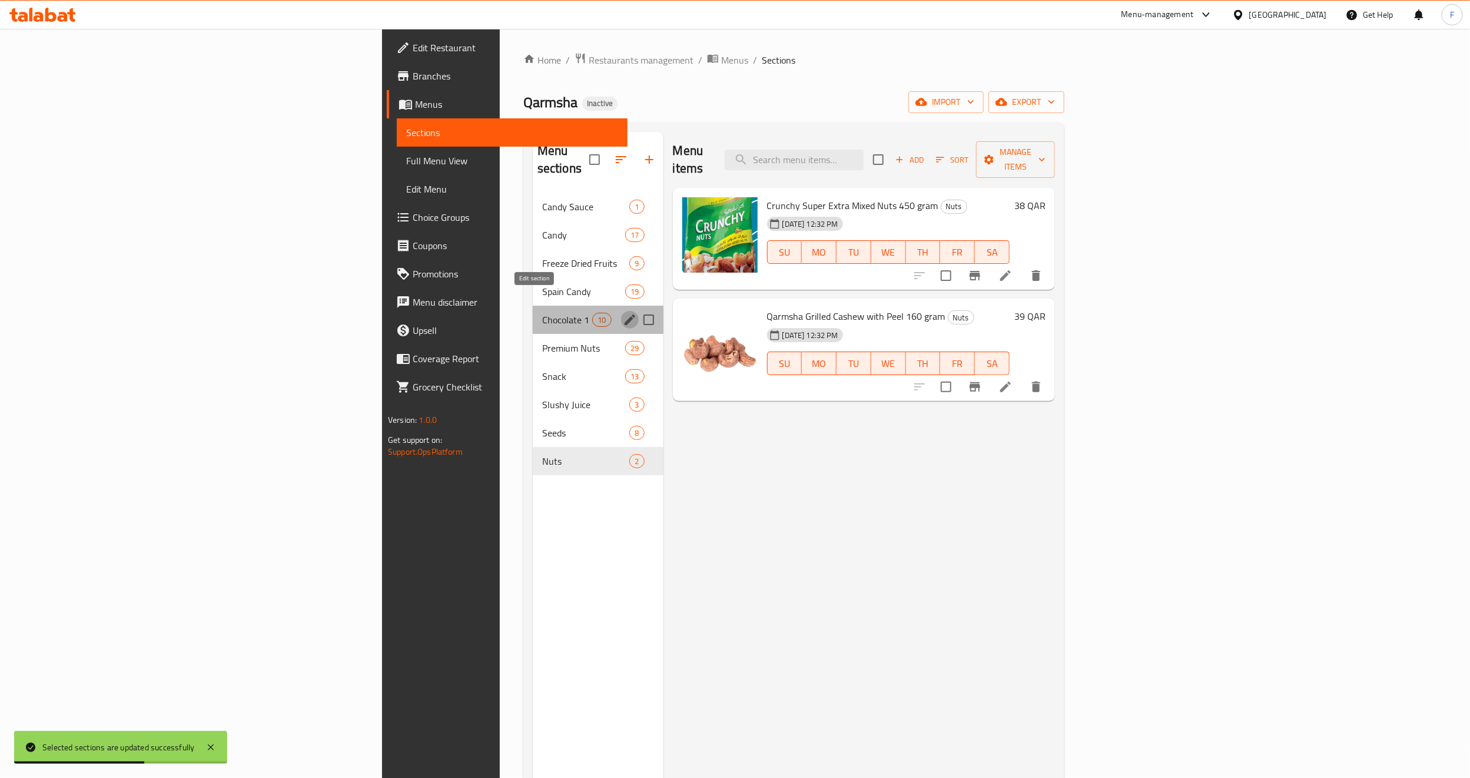
click at [623, 313] on icon "edit" at bounding box center [630, 320] width 14 height 14
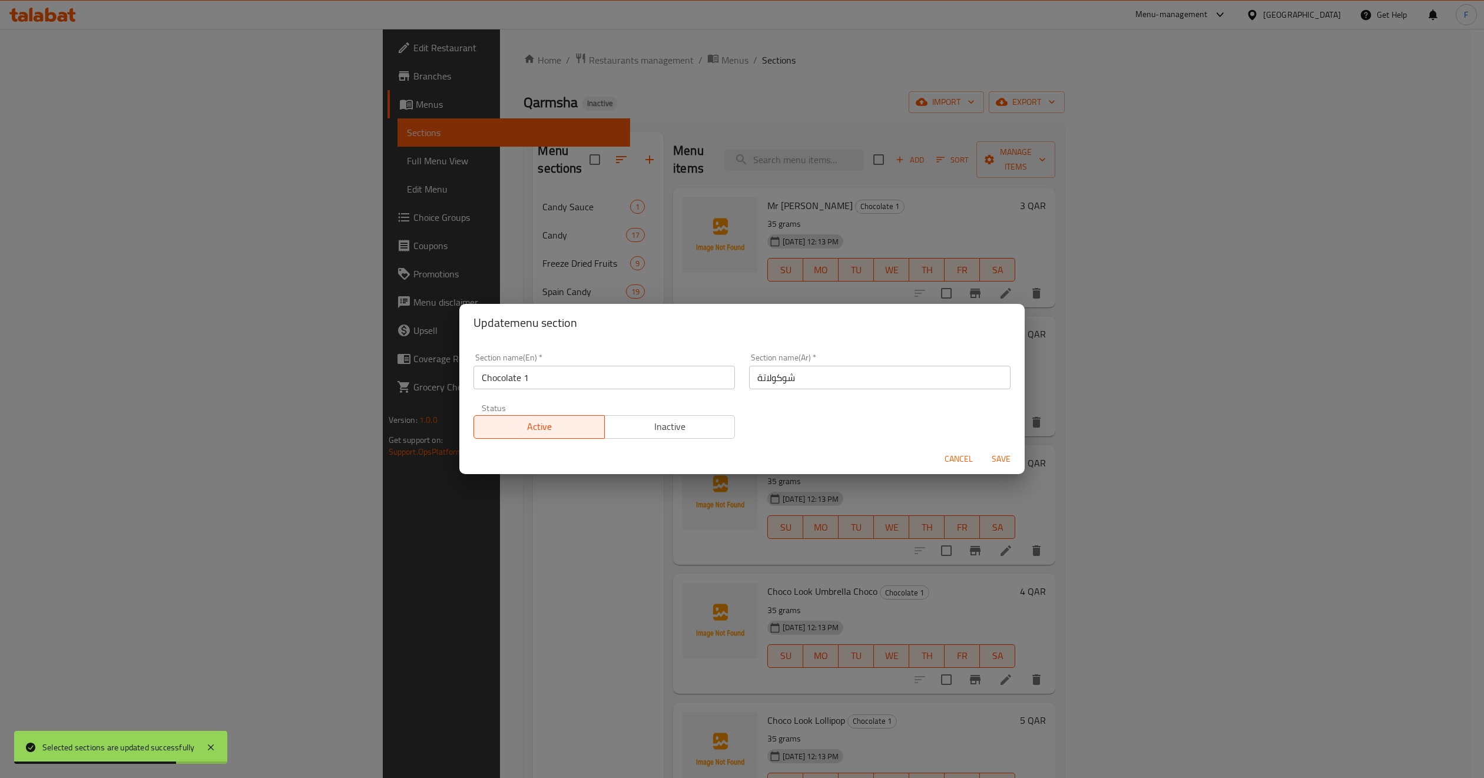
click at [552, 375] on input "Chocolate 1" at bounding box center [603, 378] width 261 height 24
type input "Chocolate"
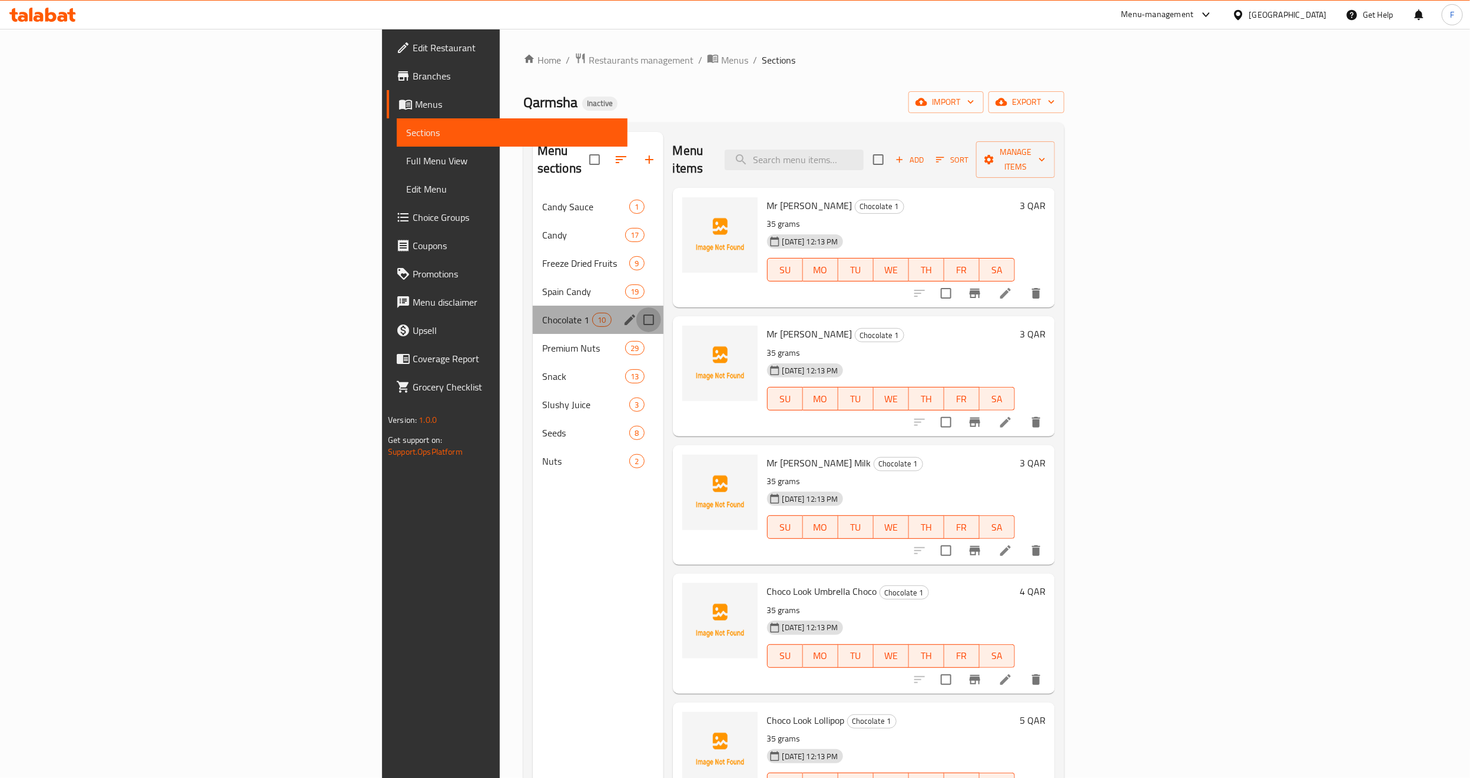
click at [636, 307] on input "Menu sections" at bounding box center [648, 319] width 25 height 25
checkbox input "true"
click at [623, 313] on icon "edit" at bounding box center [630, 320] width 14 height 14
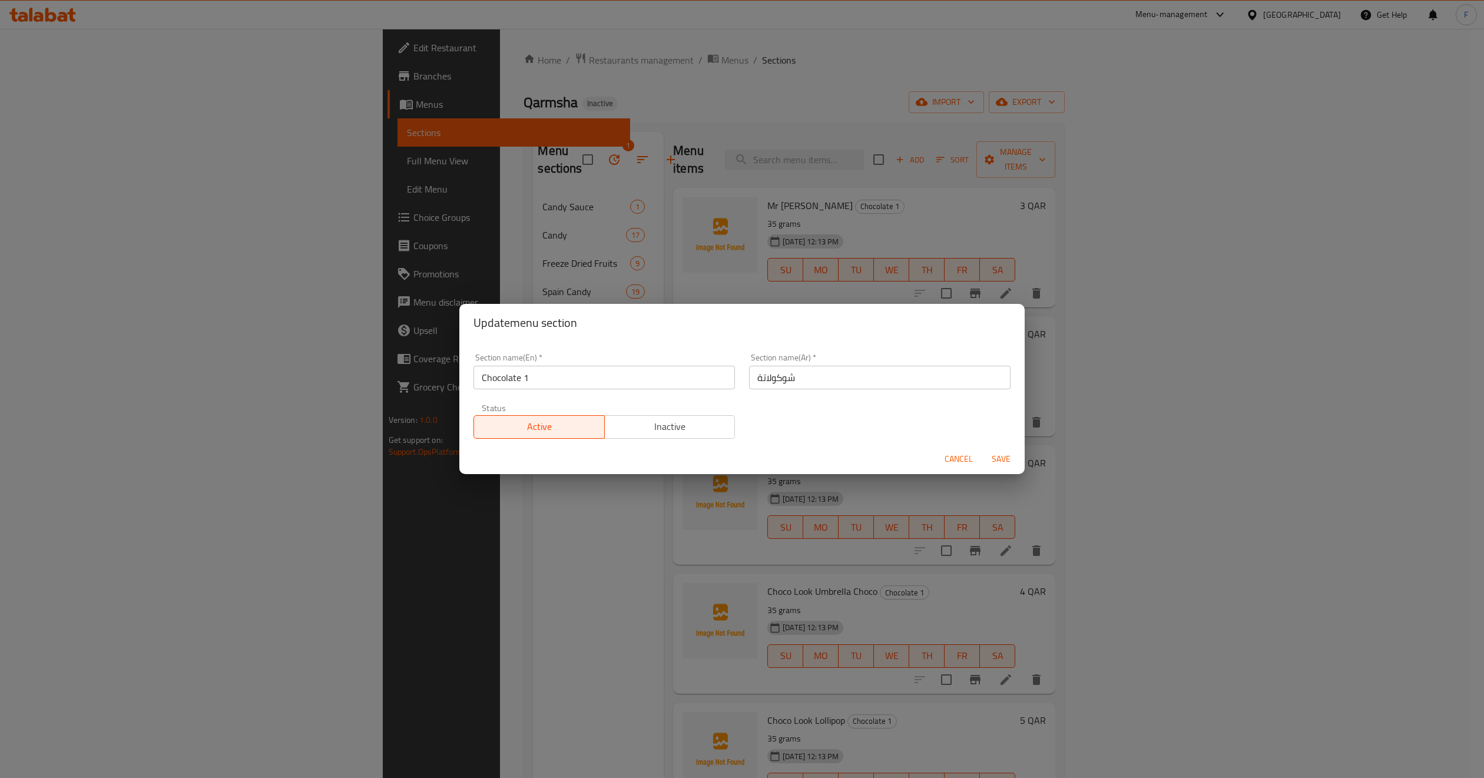
click at [624, 373] on input "Chocolate 1" at bounding box center [603, 378] width 261 height 24
type input "Chocolate"
click at [994, 449] on button "Save" at bounding box center [1001, 459] width 38 height 22
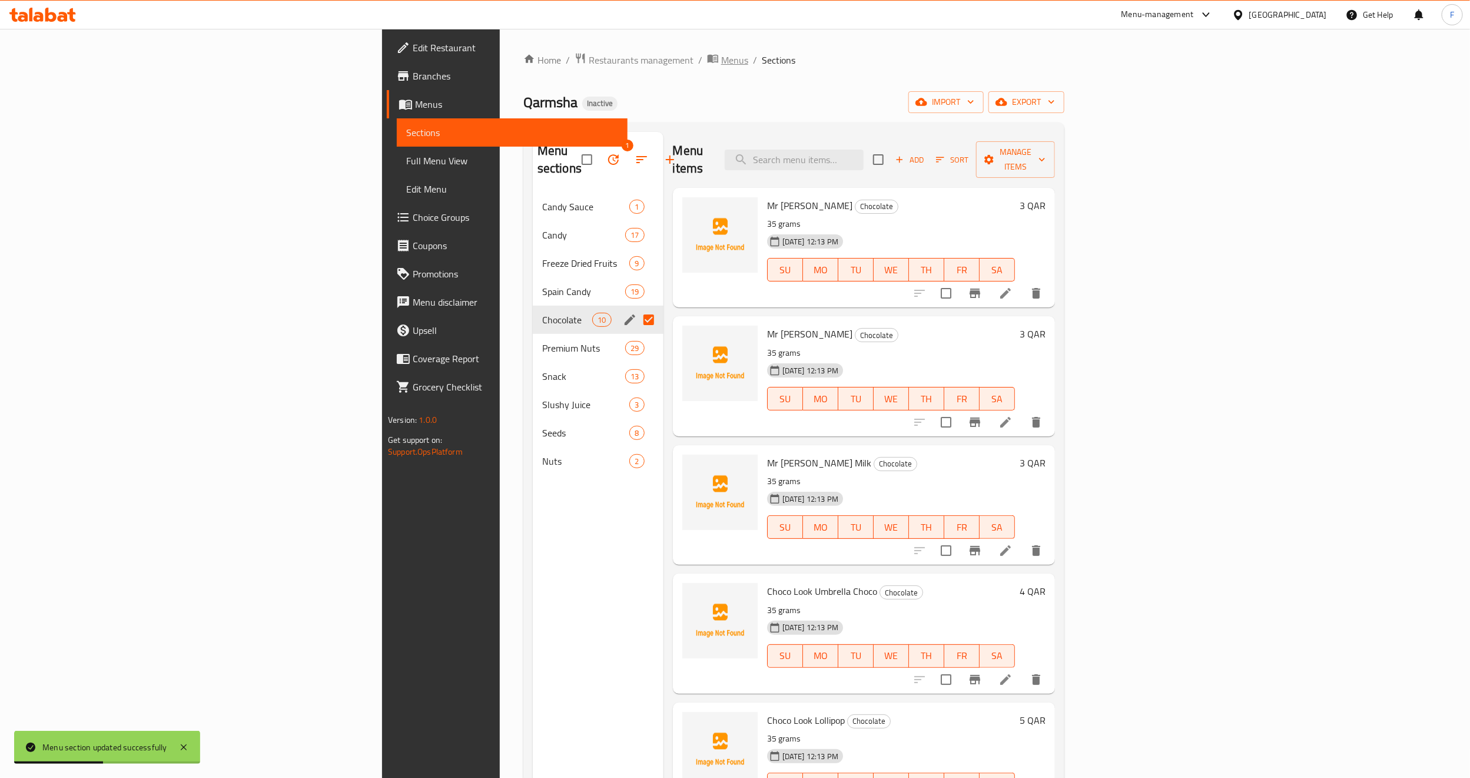
click at [721, 67] on span "Menus" at bounding box center [734, 60] width 27 height 14
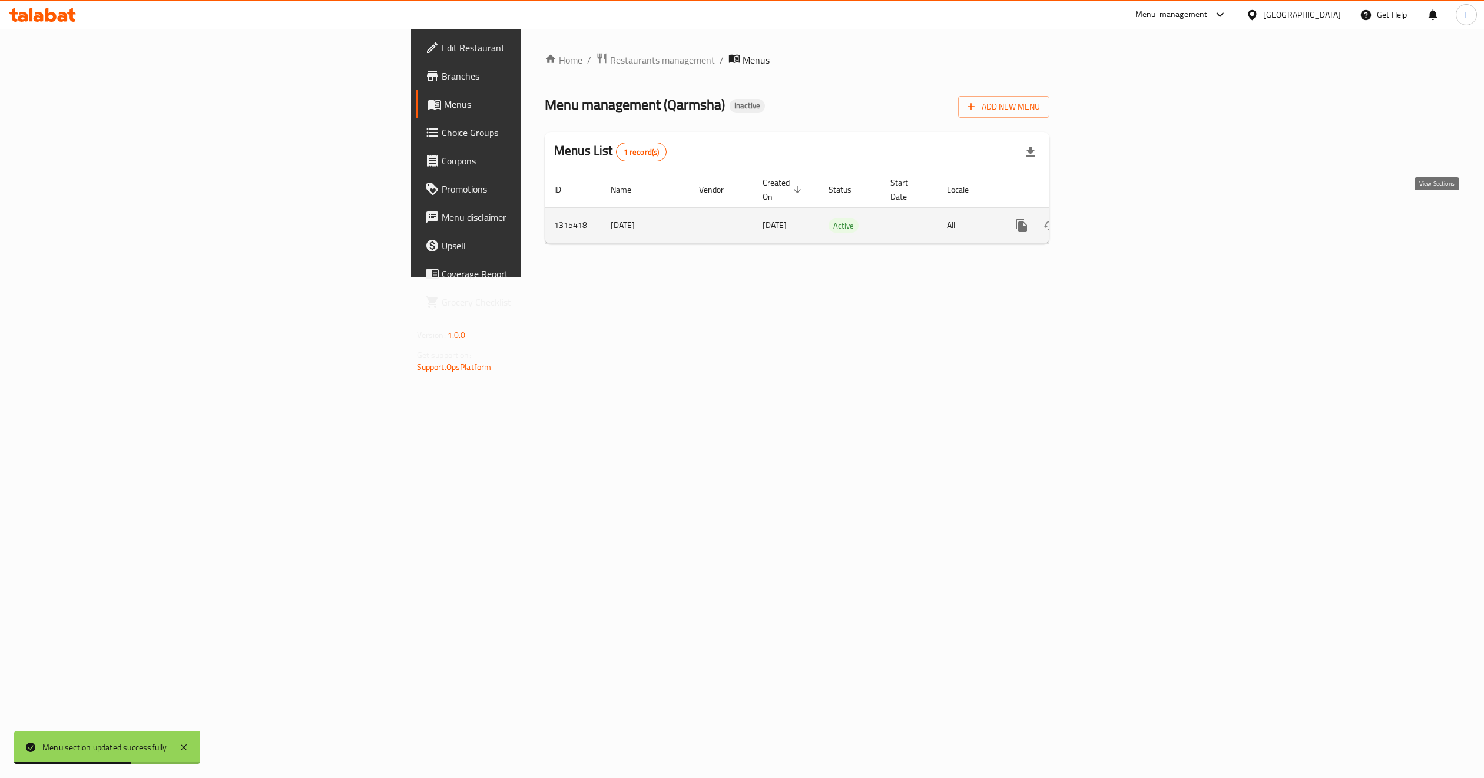
click at [1112, 220] on icon "enhanced table" at bounding box center [1106, 225] width 11 height 11
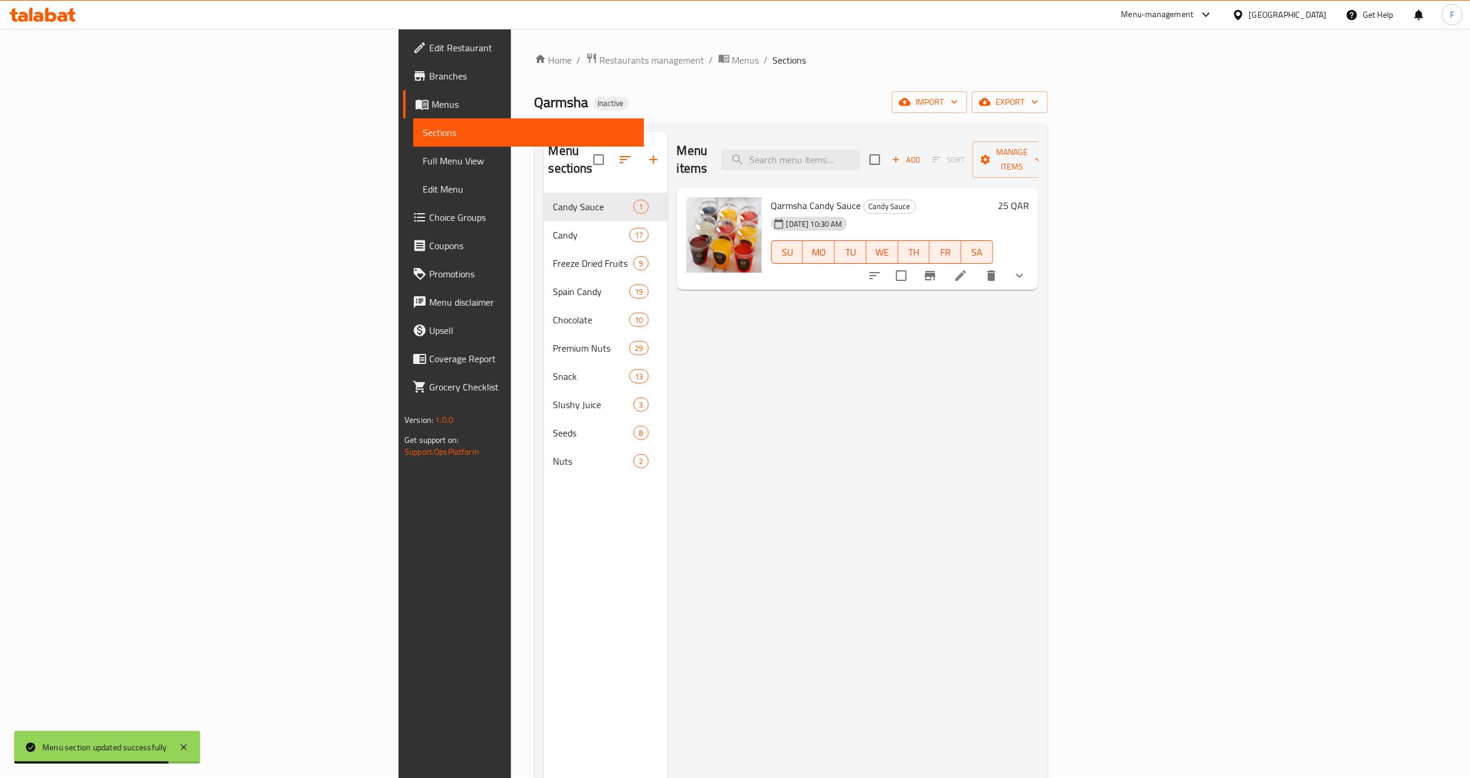
click at [423, 157] on span "Full Menu View" at bounding box center [529, 161] width 212 height 14
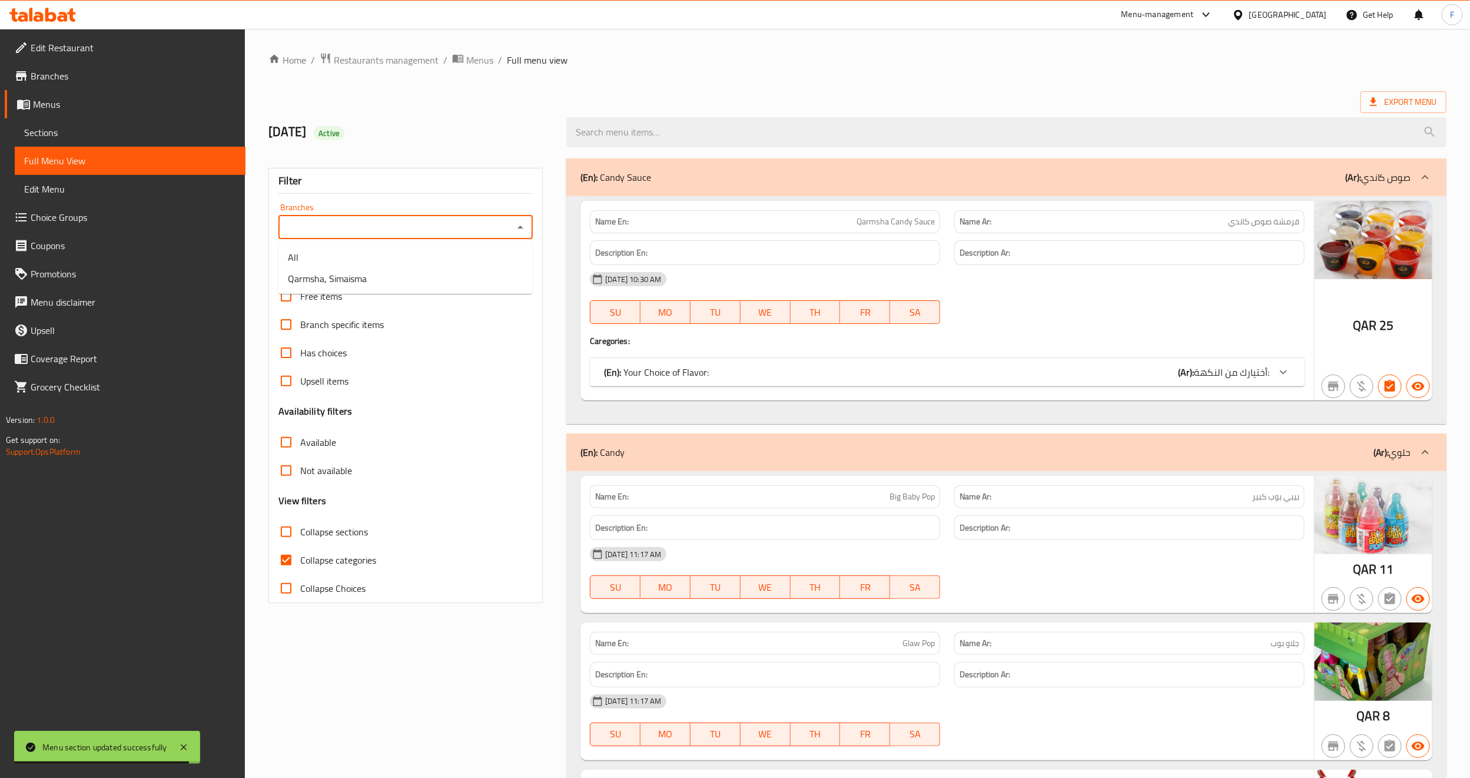
click at [372, 223] on input "Branches" at bounding box center [396, 227] width 228 height 16
click at [346, 272] on span "Qarmsha, Simaisma" at bounding box center [327, 278] width 79 height 14
type input "Qarmsha, Simaisma"
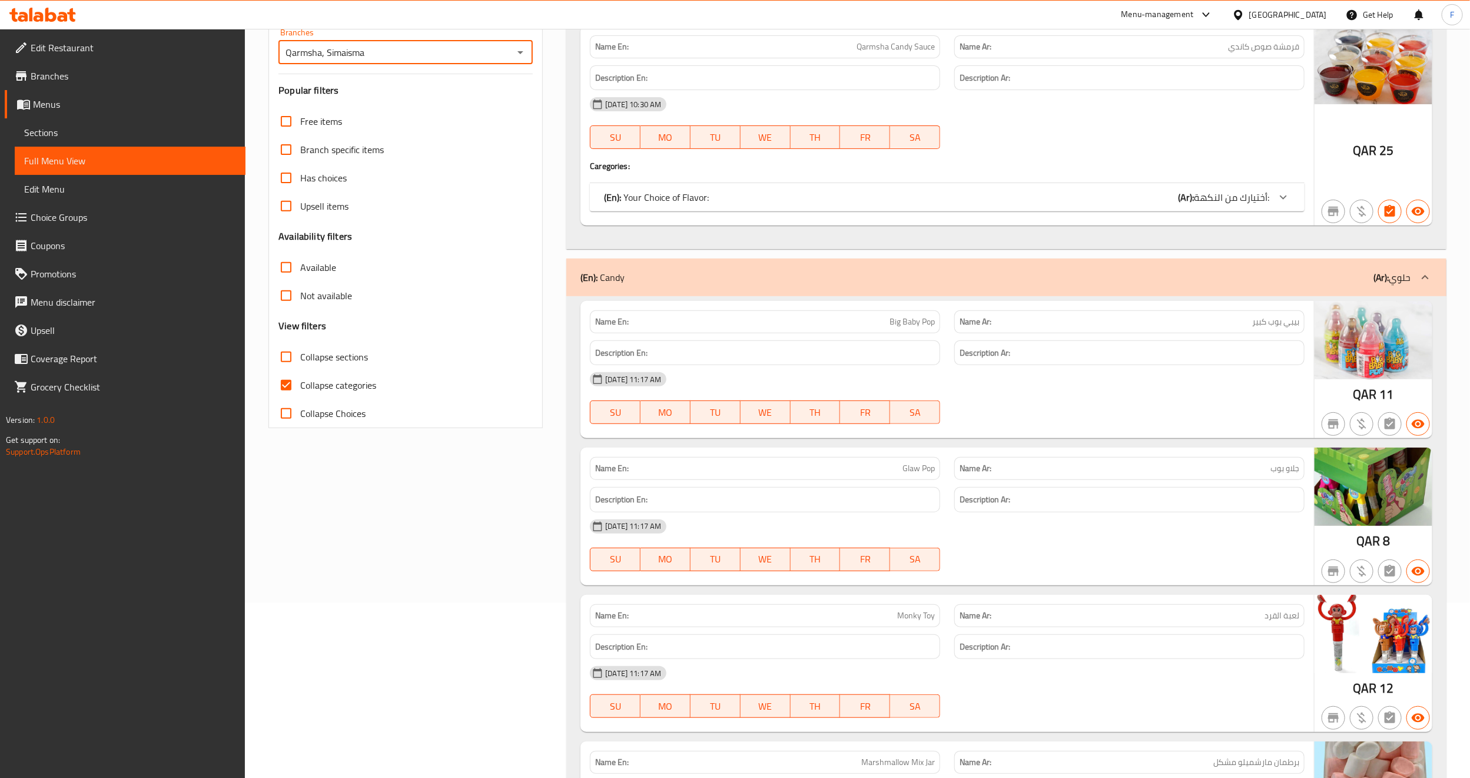
scroll to position [177, 0]
click at [283, 383] on input "Collapse categories" at bounding box center [286, 383] width 28 height 28
checkbox input "false"
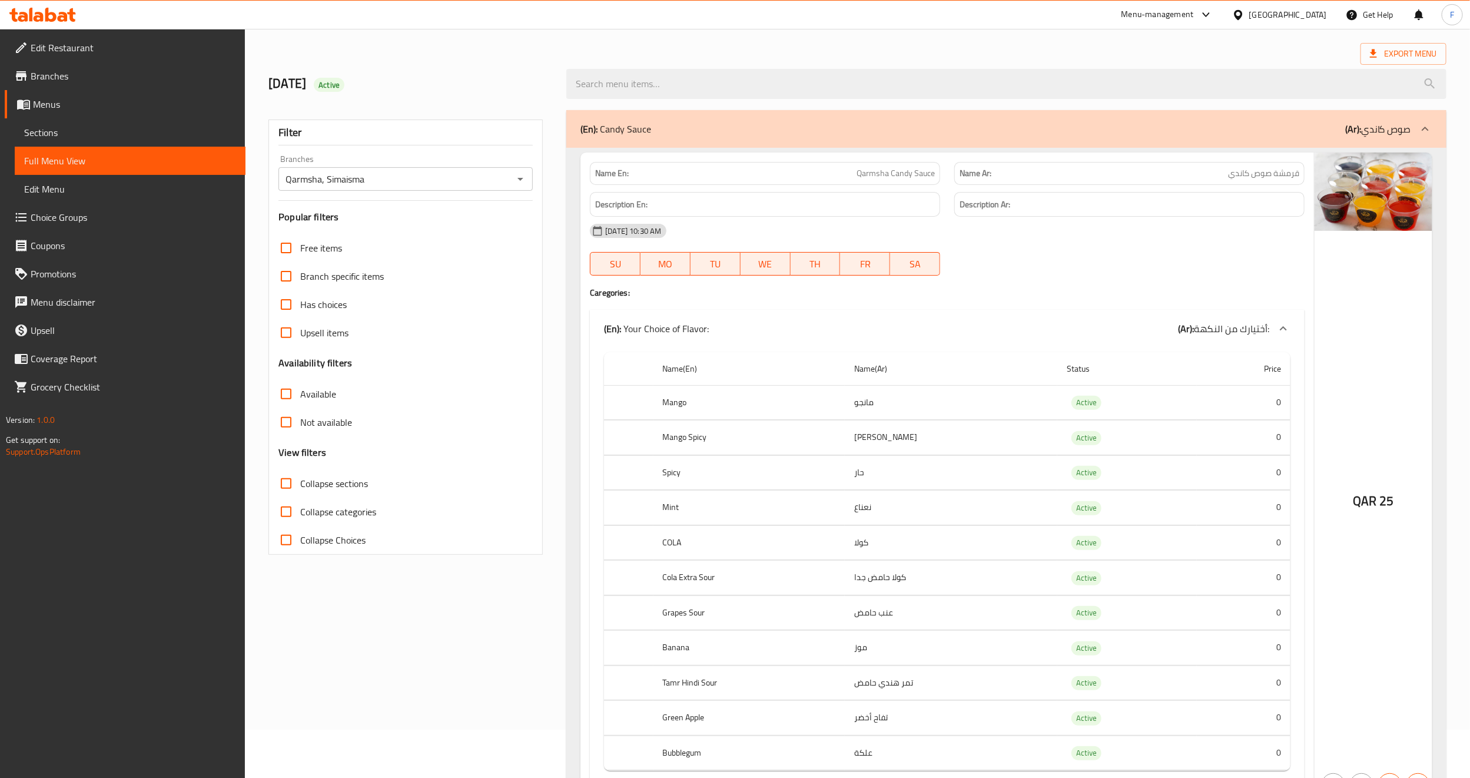
scroll to position [88, 0]
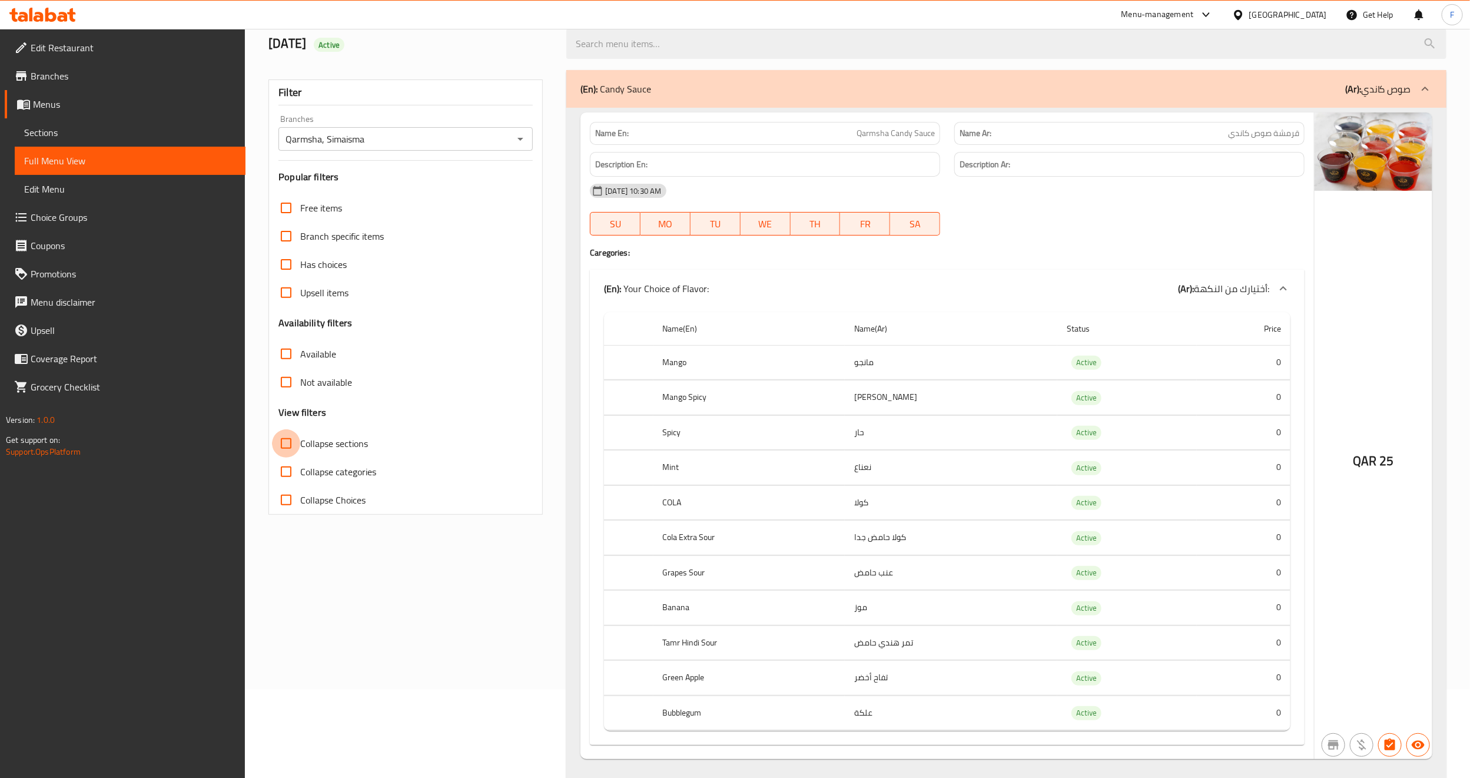
click at [297, 446] on input "Collapse sections" at bounding box center [286, 443] width 28 height 28
checkbox input "true"
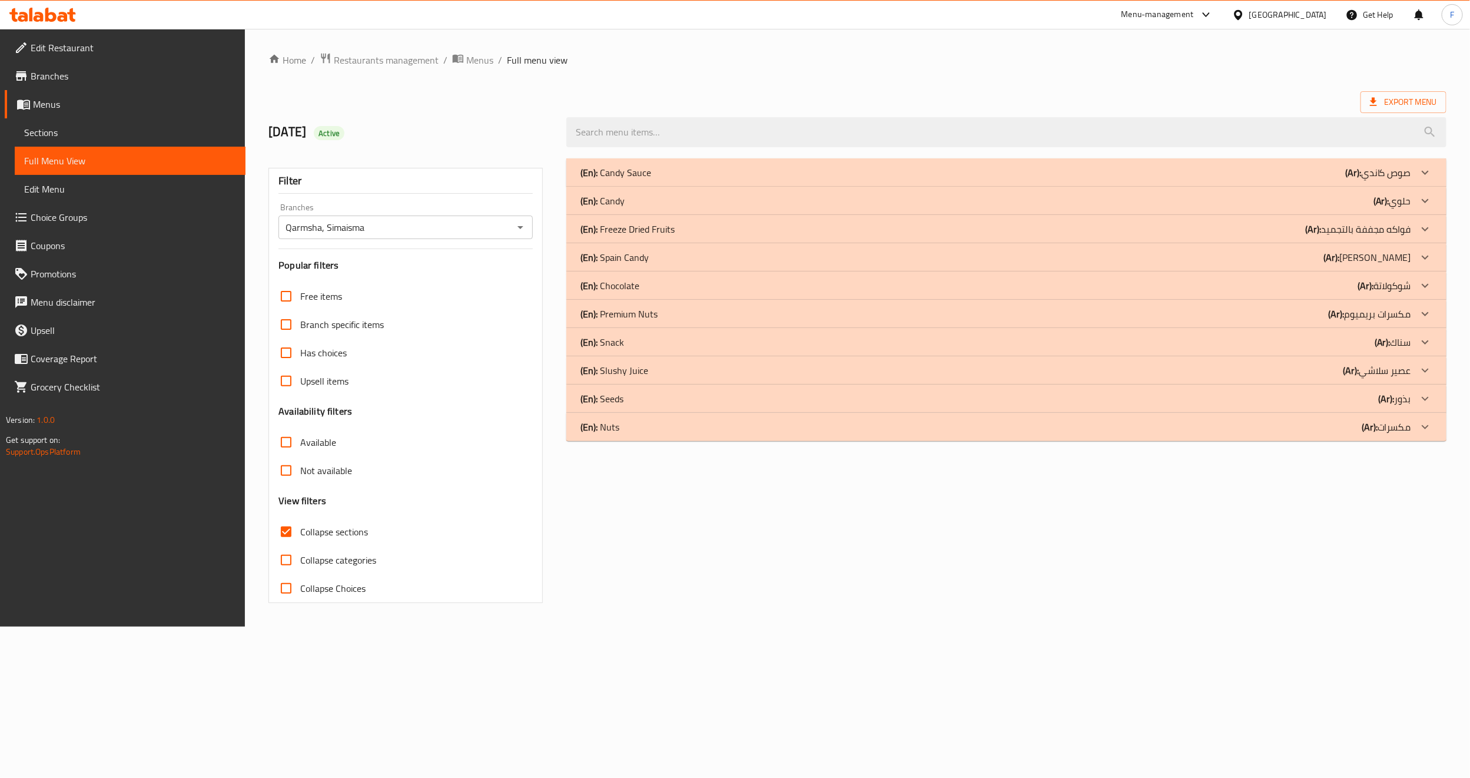
scroll to position [0, 0]
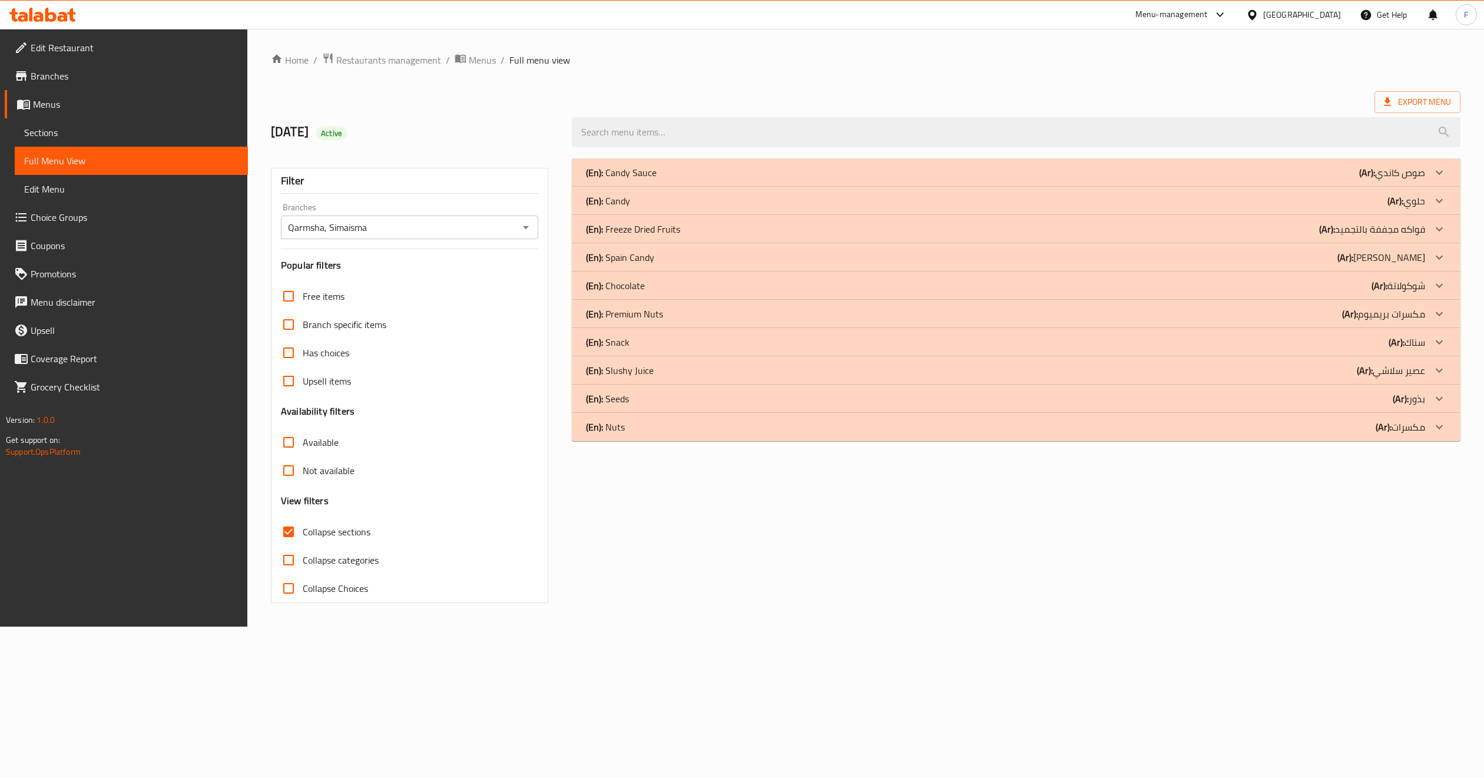
click at [689, 279] on div "(En): Chocolate (Ar): شوكولاتة" at bounding box center [1005, 286] width 839 height 14
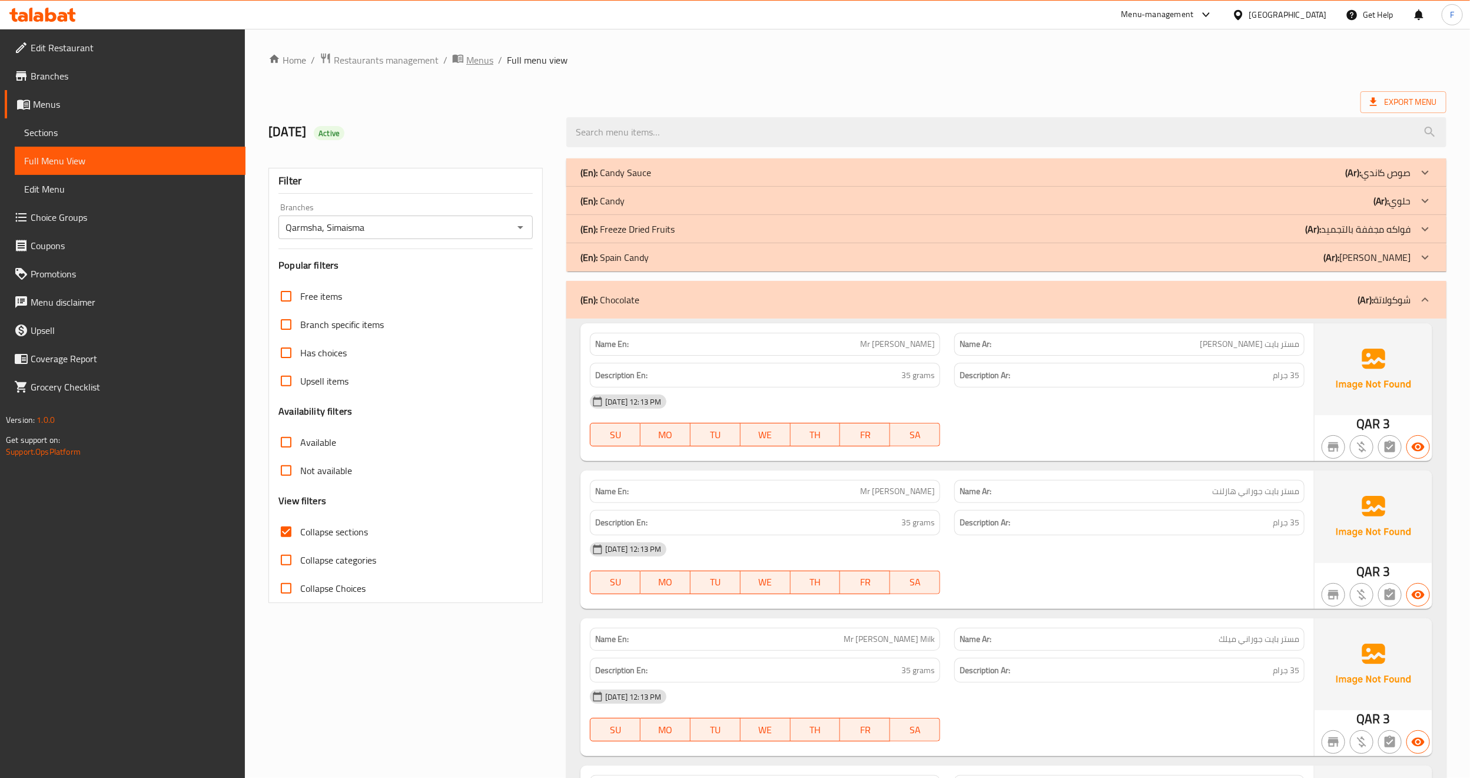
click at [468, 62] on span "Menus" at bounding box center [479, 60] width 27 height 14
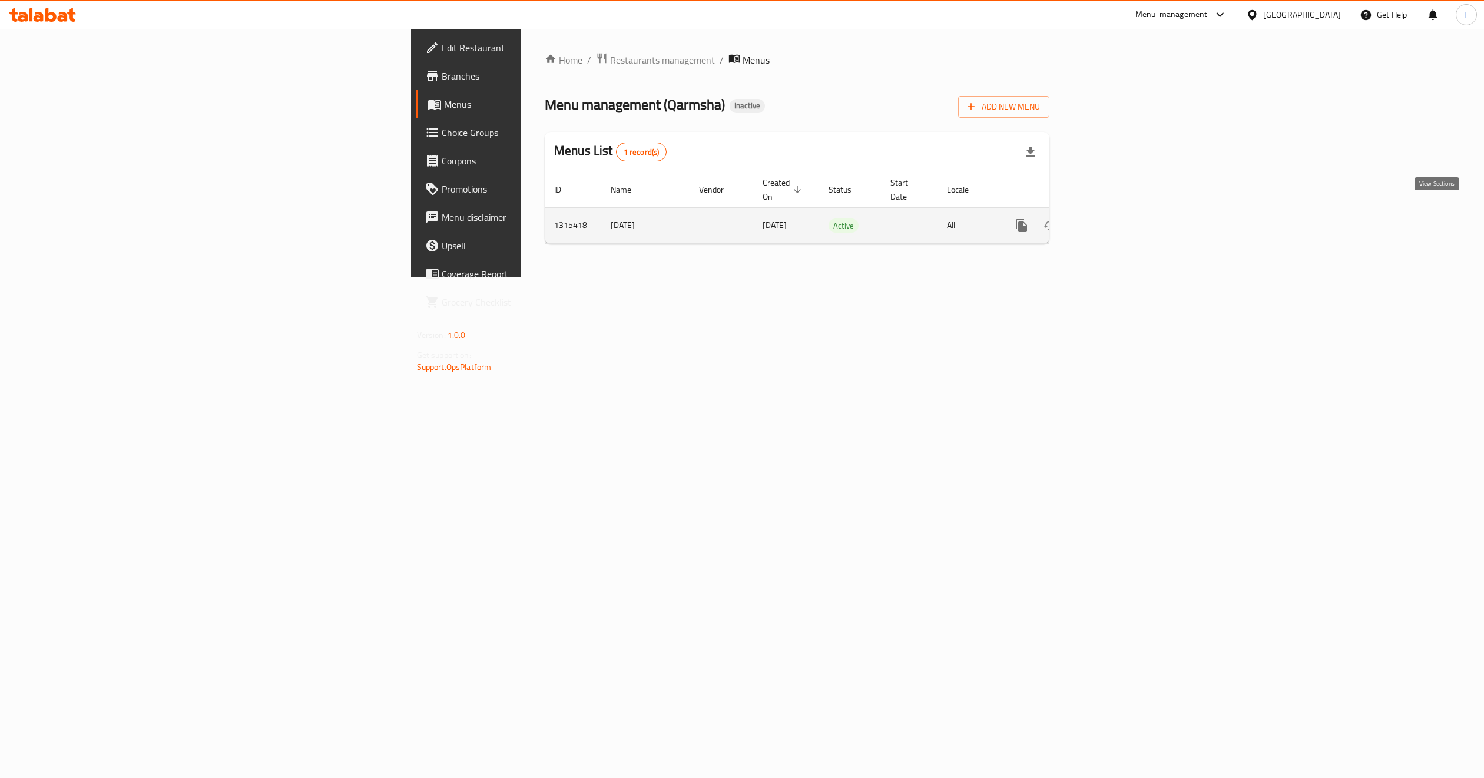
click at [1112, 220] on icon "enhanced table" at bounding box center [1106, 225] width 11 height 11
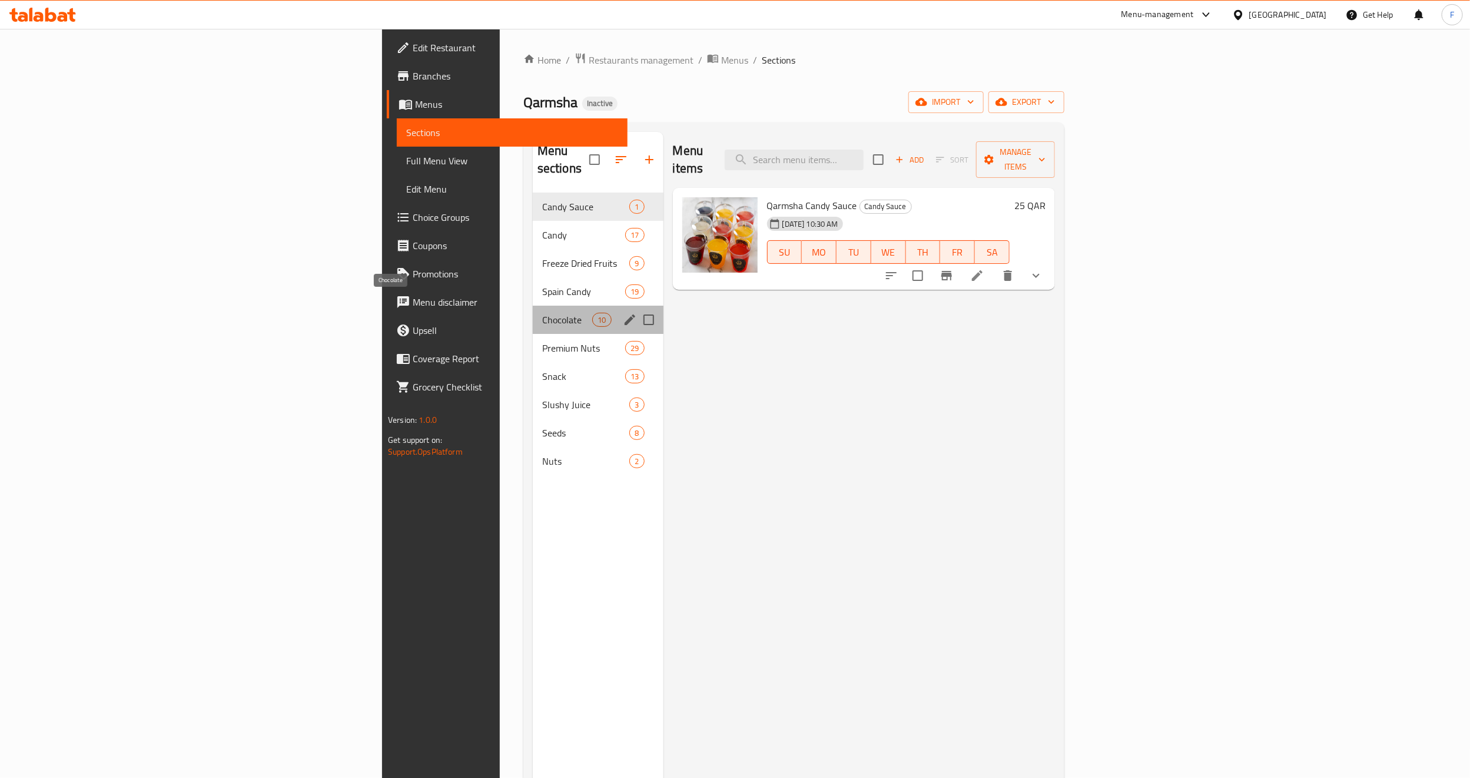
click at [542, 313] on span "Chocolate" at bounding box center [567, 320] width 50 height 14
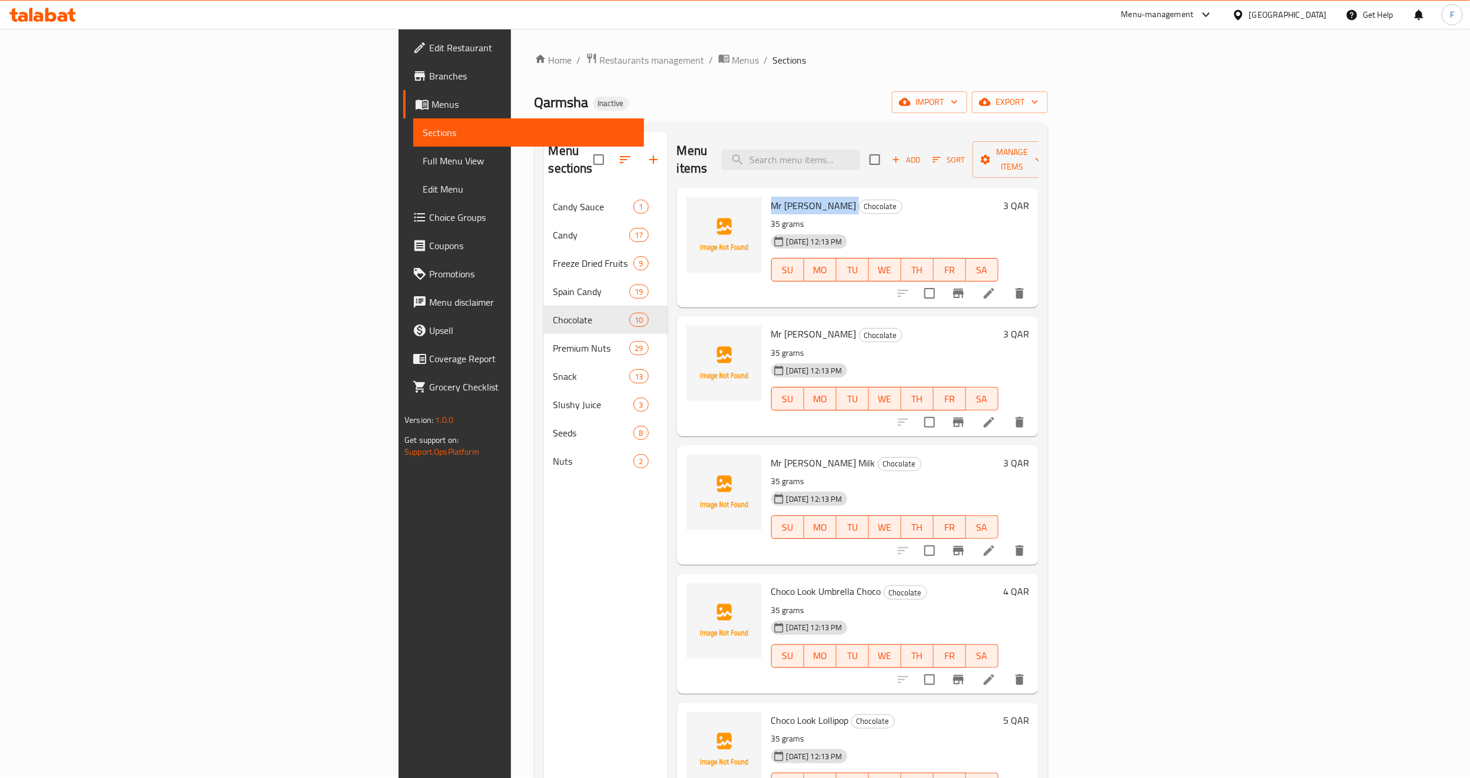
drag, startPoint x: 669, startPoint y: 191, endPoint x: 756, endPoint y: 188, distance: 86.6
click at [767, 193] on div "Mr [PERSON_NAME] Choco Chocolate 35 grams [DATE] 12:13 PM SU MO TU WE TH FR SA" at bounding box center [885, 248] width 237 height 110
copy h6 "Mr [PERSON_NAME]"
drag, startPoint x: 671, startPoint y: 316, endPoint x: 769, endPoint y: 311, distance: 97.9
click at [771, 326] on h6 "Mr [PERSON_NAME] [PERSON_NAME] Chocolate" at bounding box center [884, 334] width 227 height 16
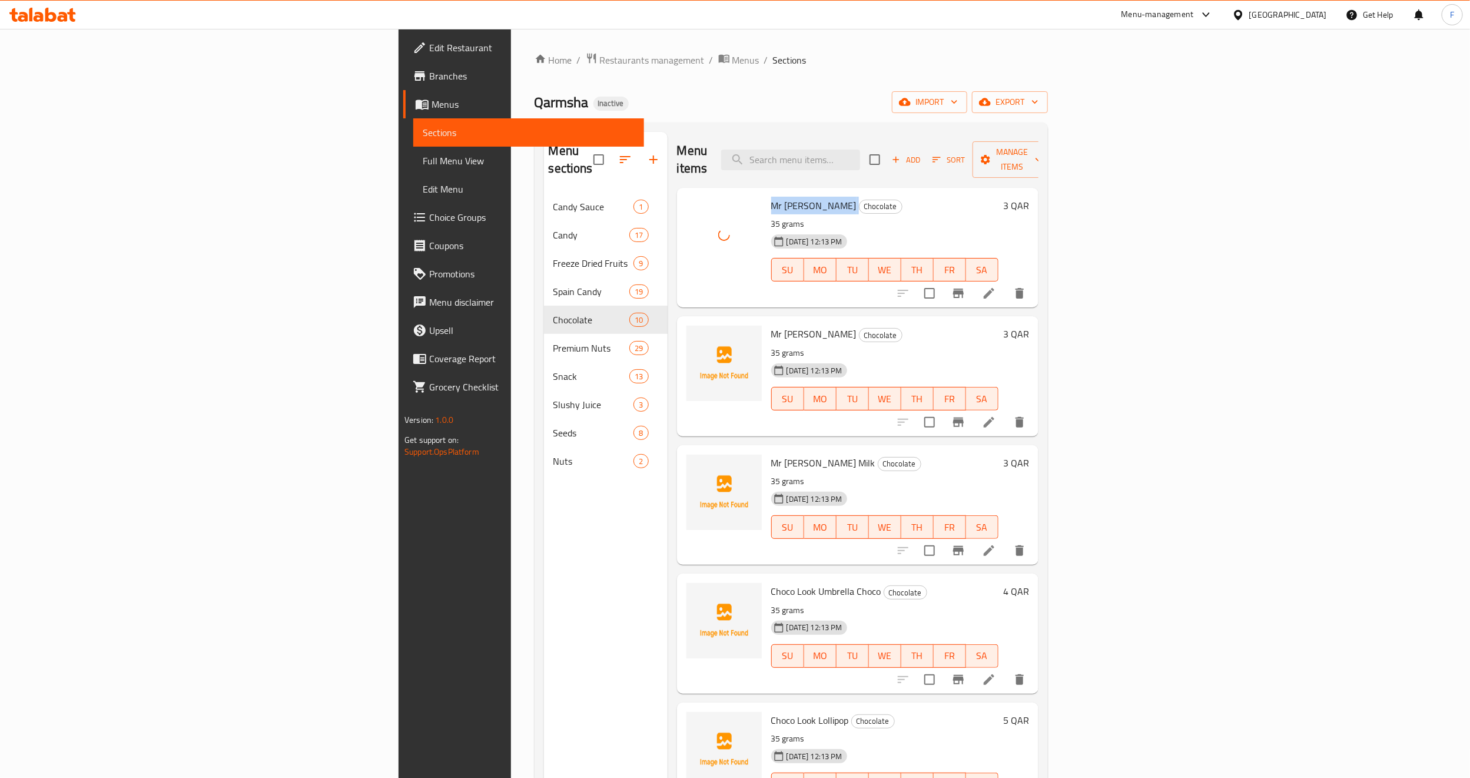
copy span "Mr [PERSON_NAME]"
click at [996, 415] on icon at bounding box center [989, 422] width 14 height 14
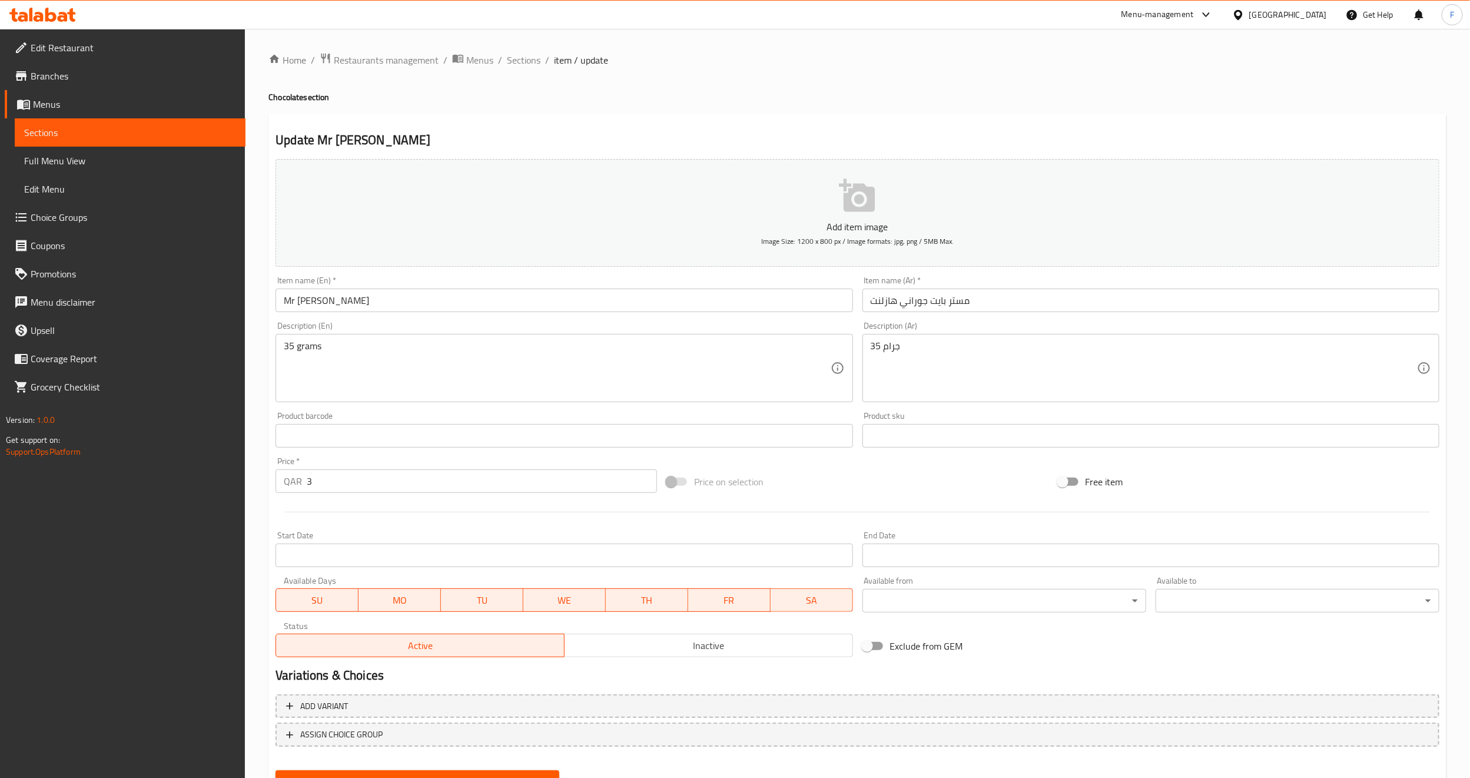
click at [361, 301] on input "Mr [PERSON_NAME]" at bounding box center [564, 301] width 577 height 24
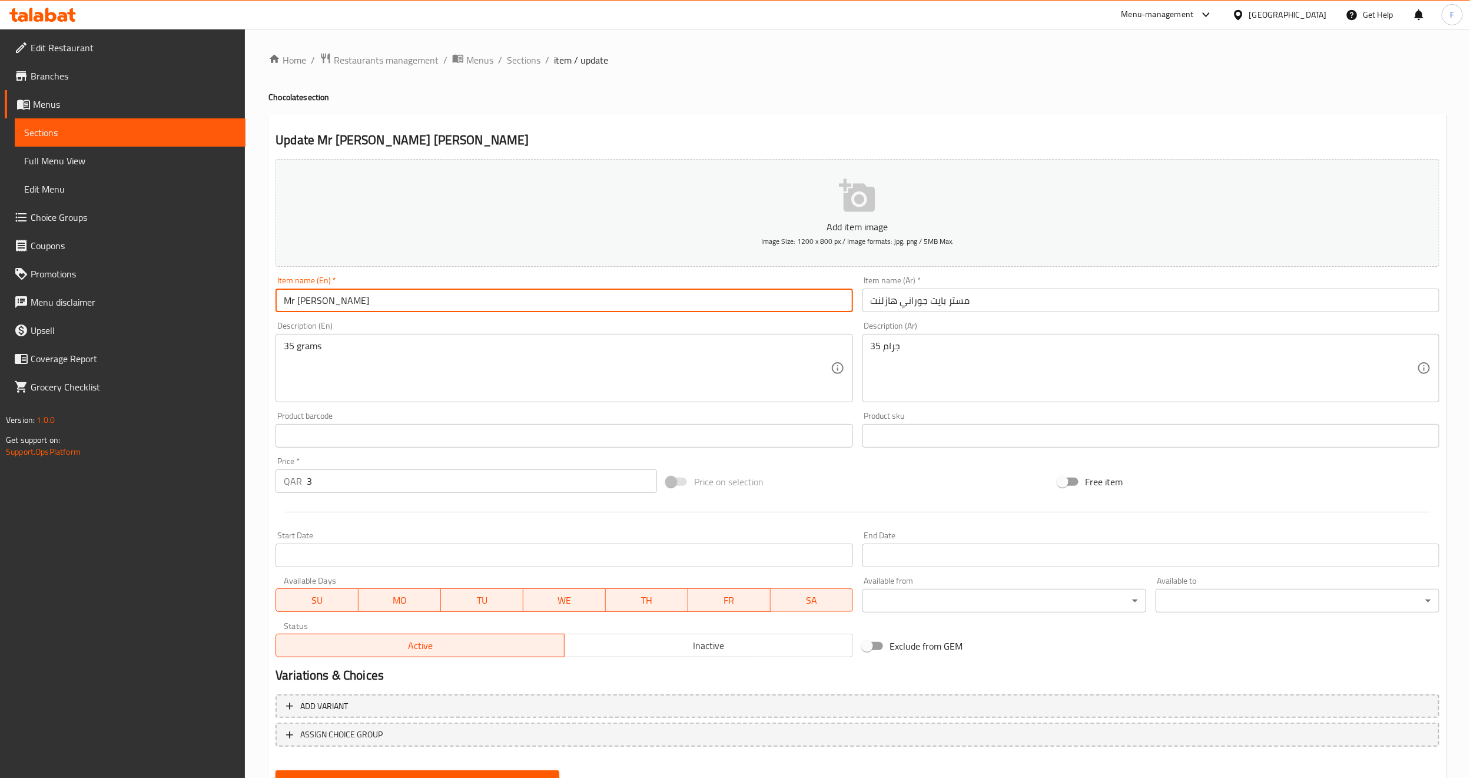
type input "Mr [PERSON_NAME]"
drag, startPoint x: 319, startPoint y: 302, endPoint x: 564, endPoint y: 122, distance: 304.5
click at [564, 122] on div "Update Mr [PERSON_NAME] Add item image Image Size: 1200 x 800 px / Image format…" at bounding box center [857, 456] width 1178 height 685
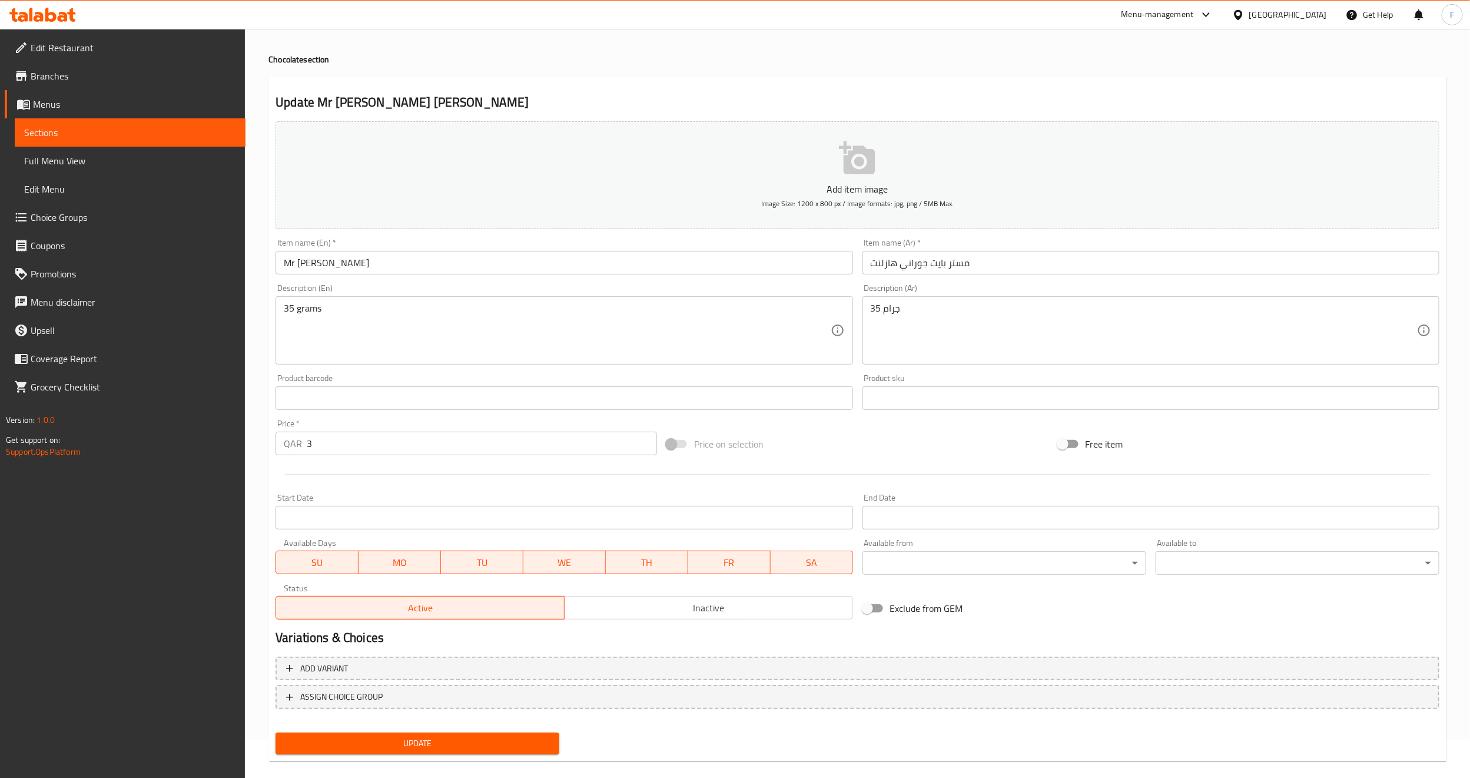
scroll to position [53, 0]
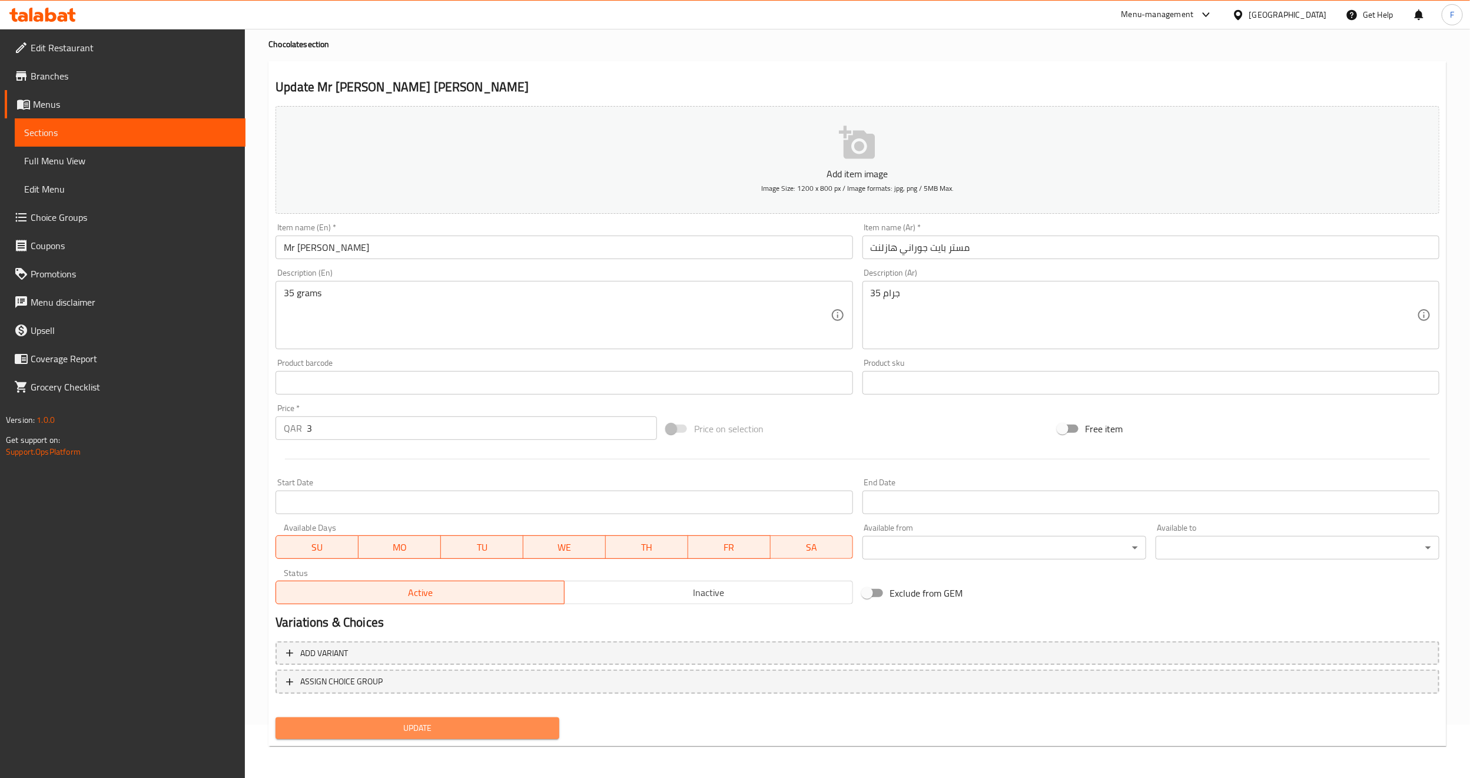
click at [372, 732] on span "Update" at bounding box center [417, 728] width 265 height 15
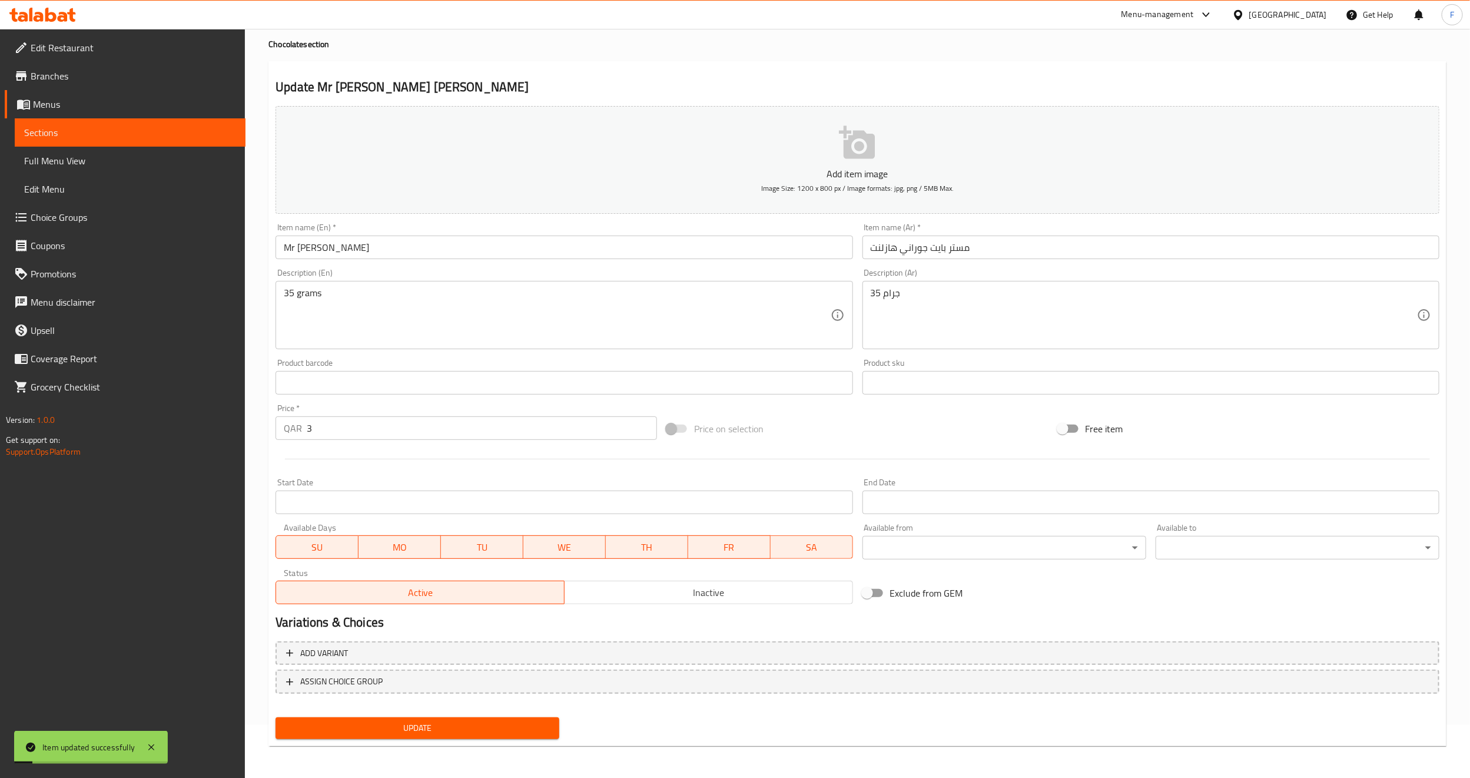
scroll to position [0, 0]
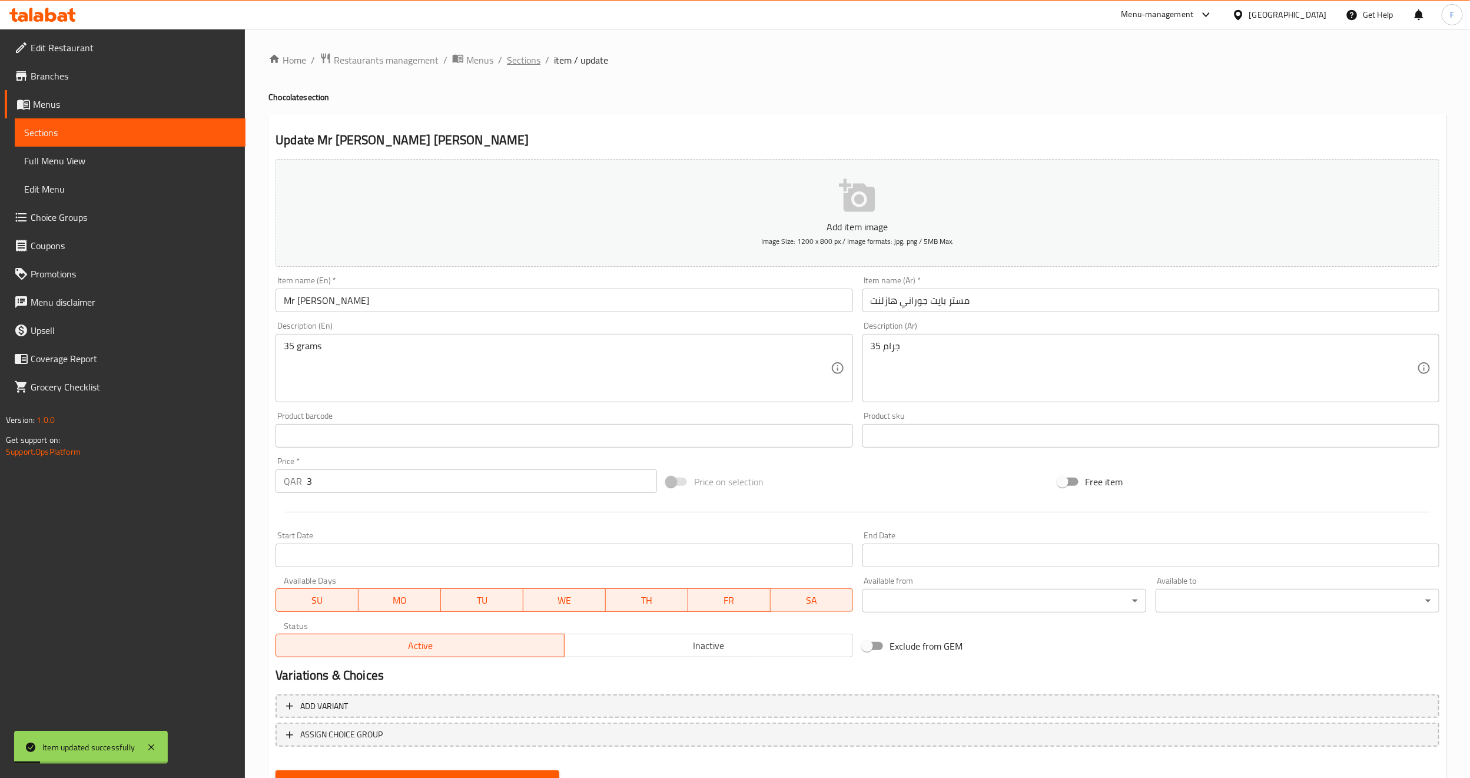
click at [520, 60] on span "Sections" at bounding box center [524, 60] width 34 height 14
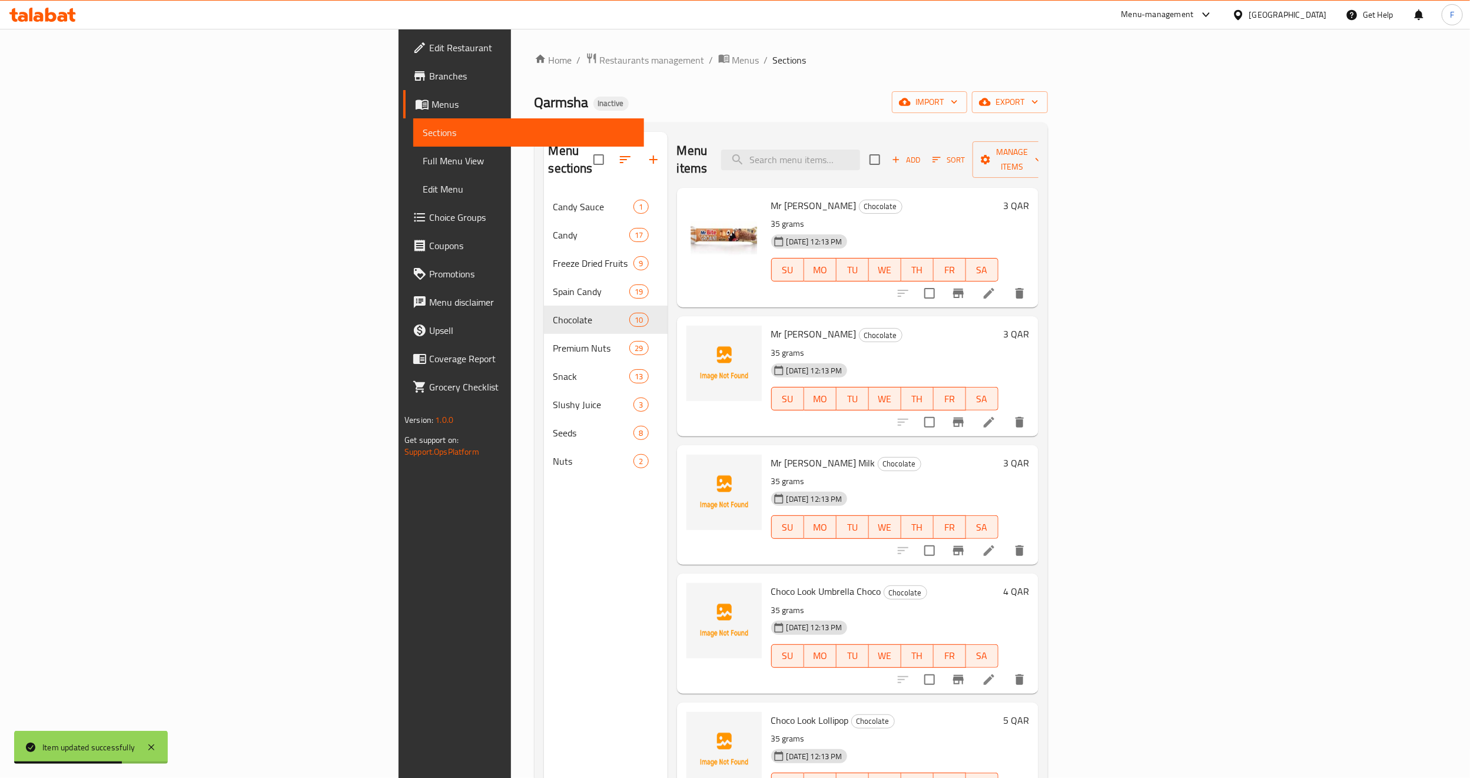
drag, startPoint x: 744, startPoint y: 315, endPoint x: 669, endPoint y: 319, distance: 74.9
click at [767, 321] on div "Mr [PERSON_NAME] [PERSON_NAME] Chocolate 35 grams [DATE] 12:13 PM SU MO TU WE T…" at bounding box center [885, 376] width 237 height 110
copy span "Mr [PERSON_NAME]"
click at [771, 325] on span "Mr [PERSON_NAME]" at bounding box center [813, 334] width 85 height 18
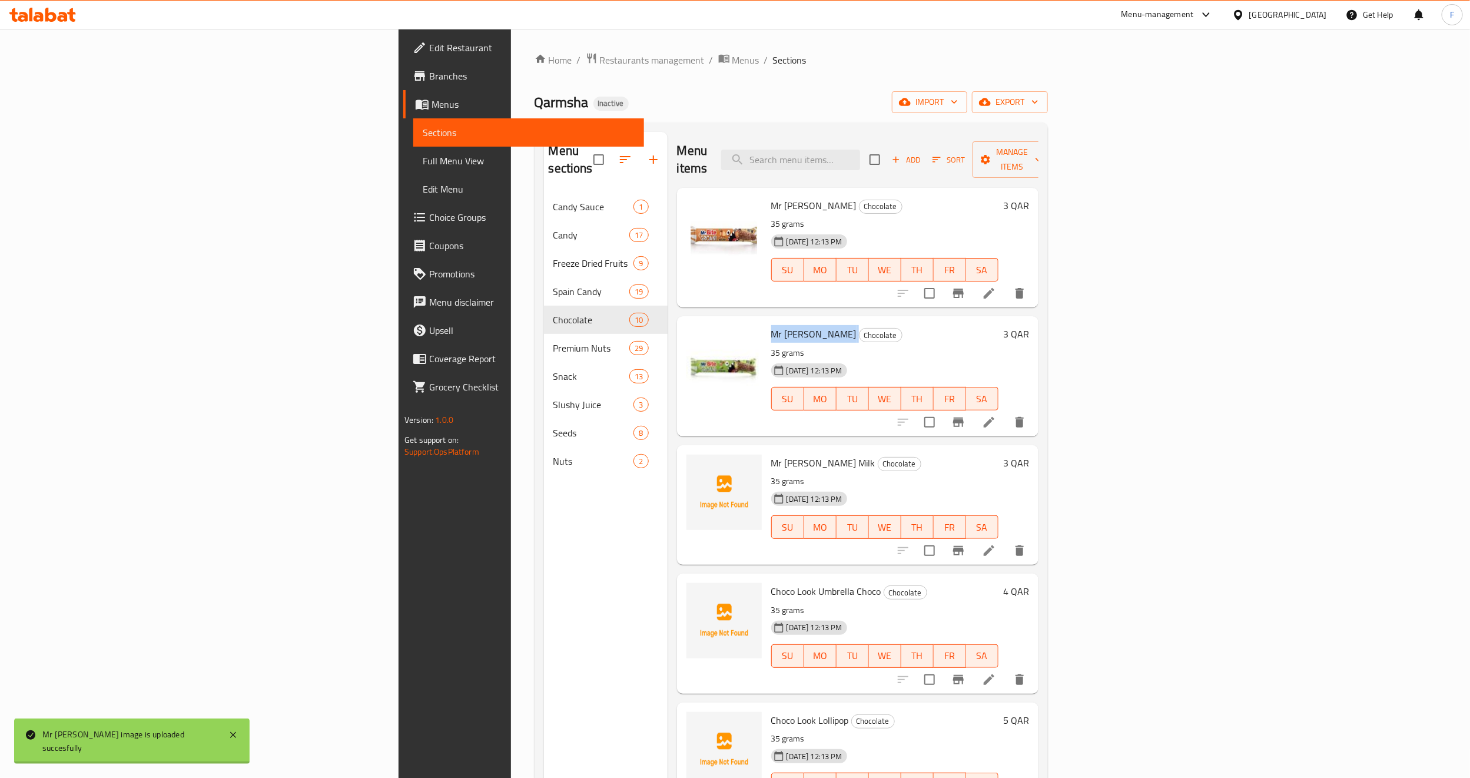
click at [771, 325] on span "Mr [PERSON_NAME]" at bounding box center [813, 334] width 85 height 18
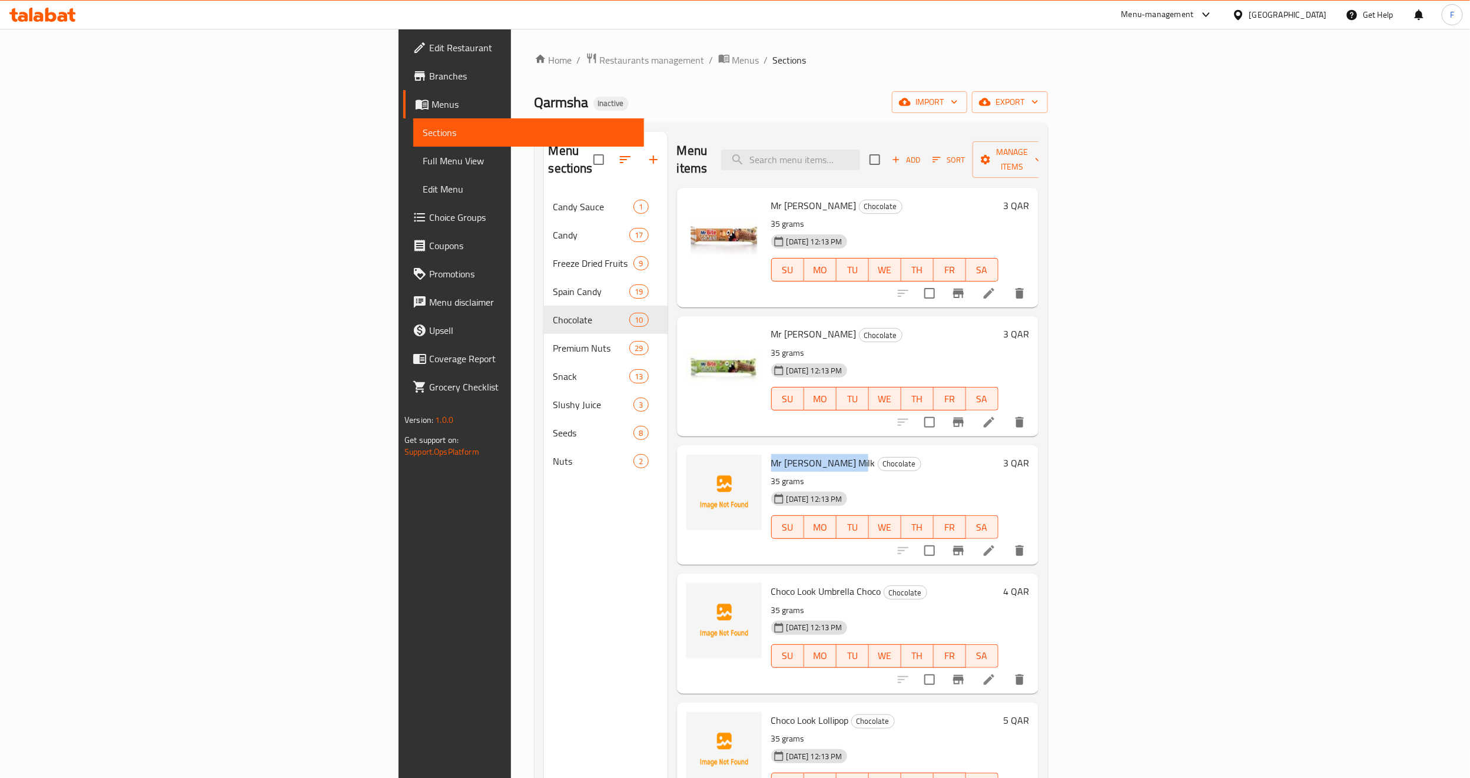
drag, startPoint x: 672, startPoint y: 445, endPoint x: 746, endPoint y: 449, distance: 74.3
click at [771, 454] on span "Mr [PERSON_NAME] Milk" at bounding box center [823, 463] width 104 height 18
copy span "Mr [PERSON_NAME] Milk"
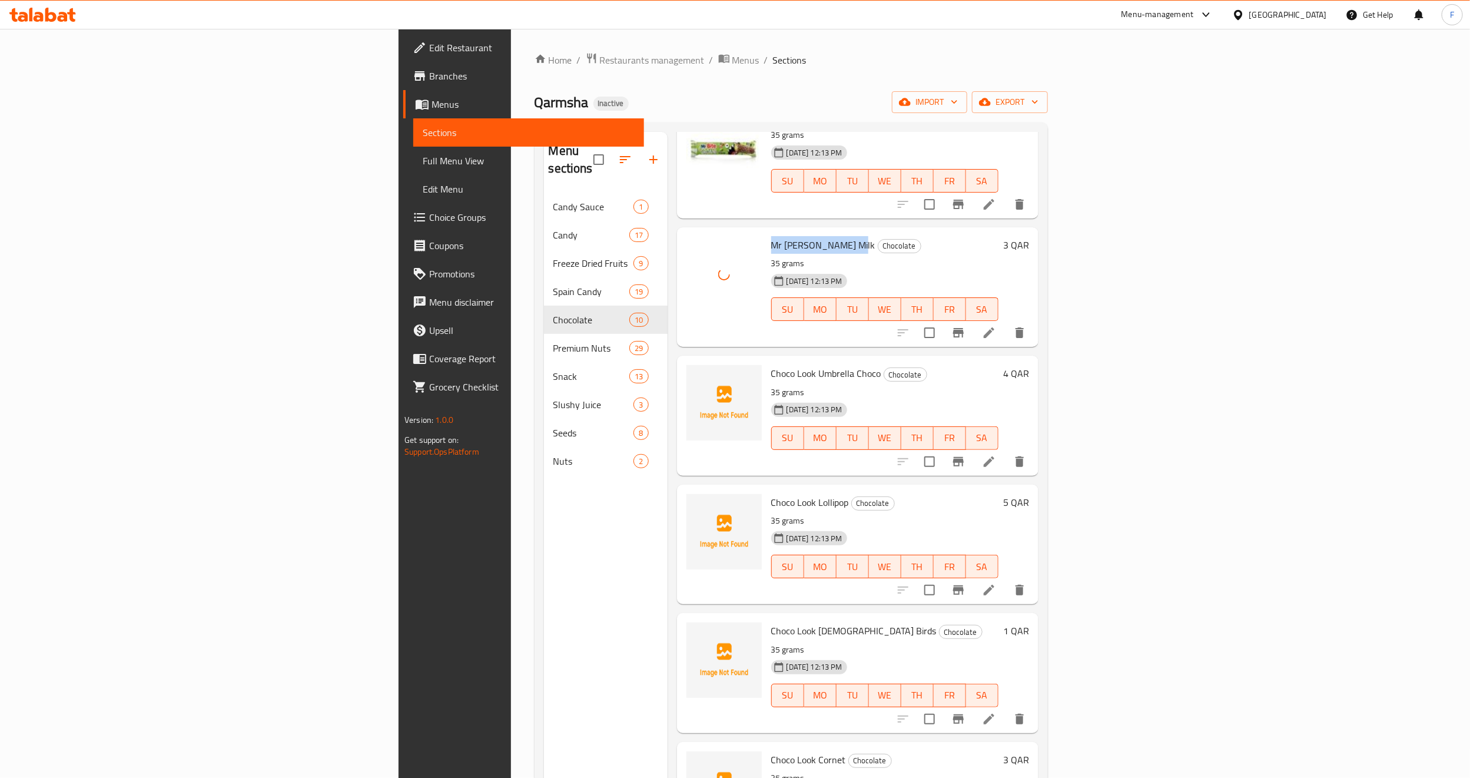
scroll to position [265, 0]
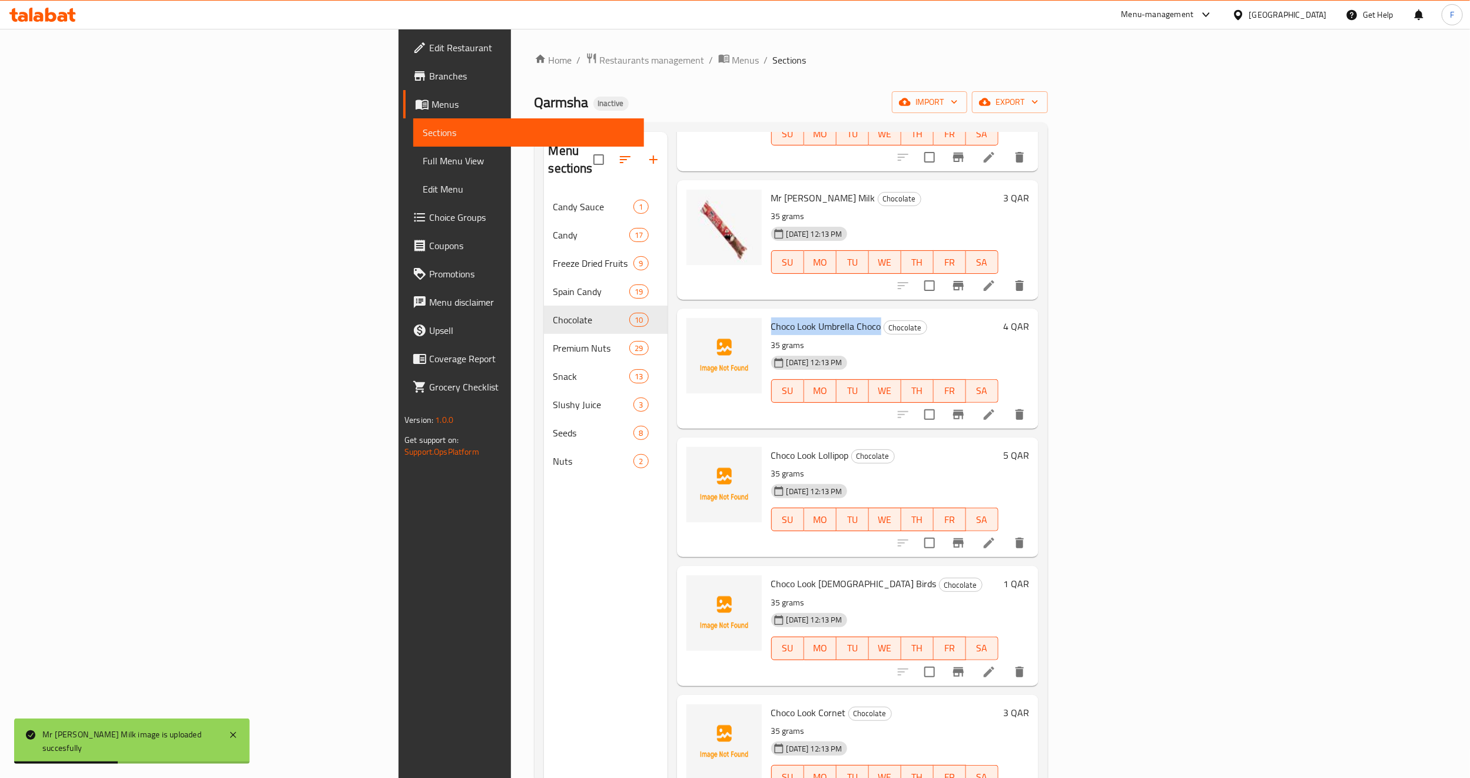
drag, startPoint x: 672, startPoint y: 306, endPoint x: 774, endPoint y: 316, distance: 103.0
click at [780, 317] on span "Choco Look Umbrella Choco" at bounding box center [826, 326] width 110 height 18
copy span "Choco Look Umbrella Choco"
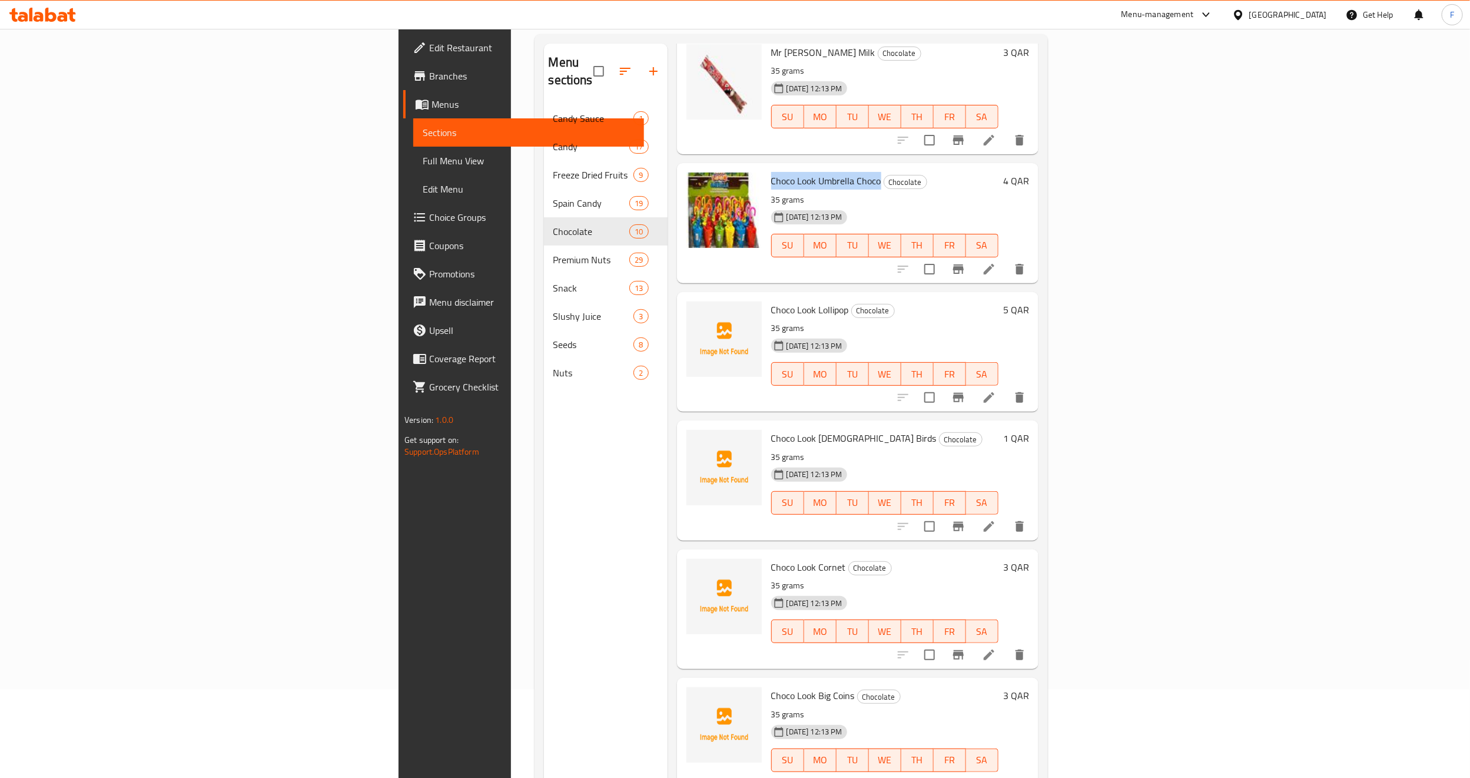
scroll to position [353, 0]
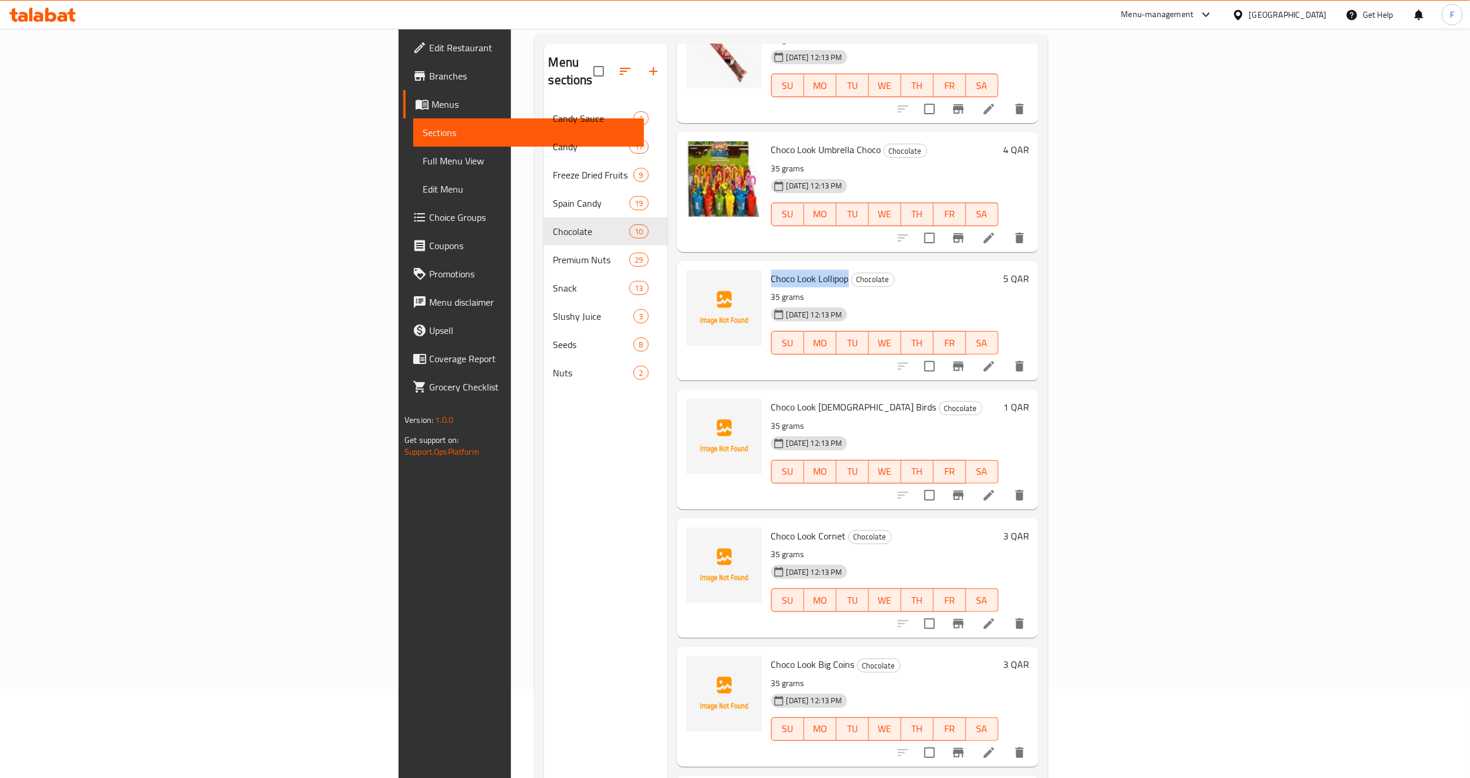
drag, startPoint x: 670, startPoint y: 255, endPoint x: 749, endPoint y: 260, distance: 79.1
click at [767, 266] on div "Choco Look Lollipop Chocolate 35 grams [DATE] 12:13 PM SU MO TU WE TH FR SA" at bounding box center [885, 321] width 237 height 110
copy span "Choco Look Lollipop"
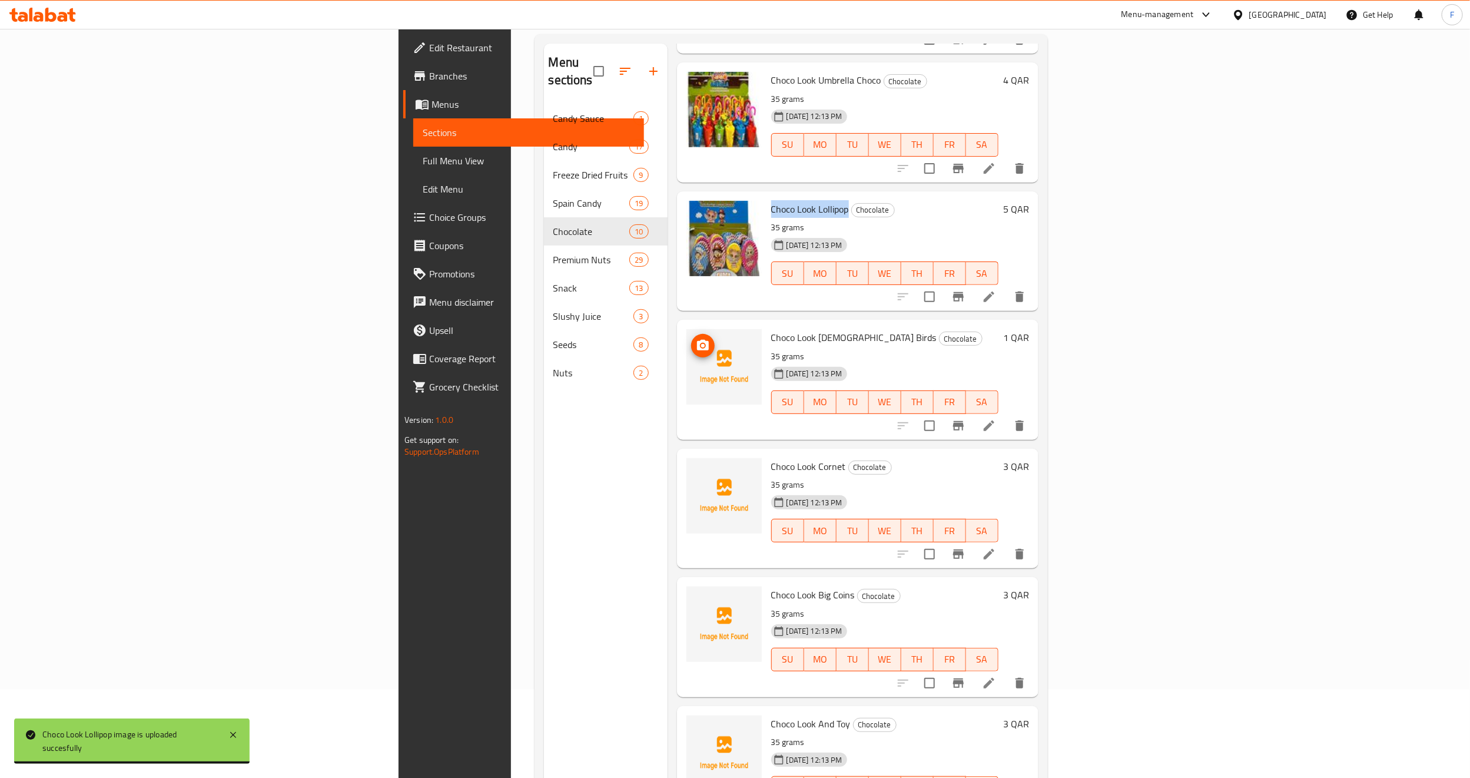
scroll to position [519, 0]
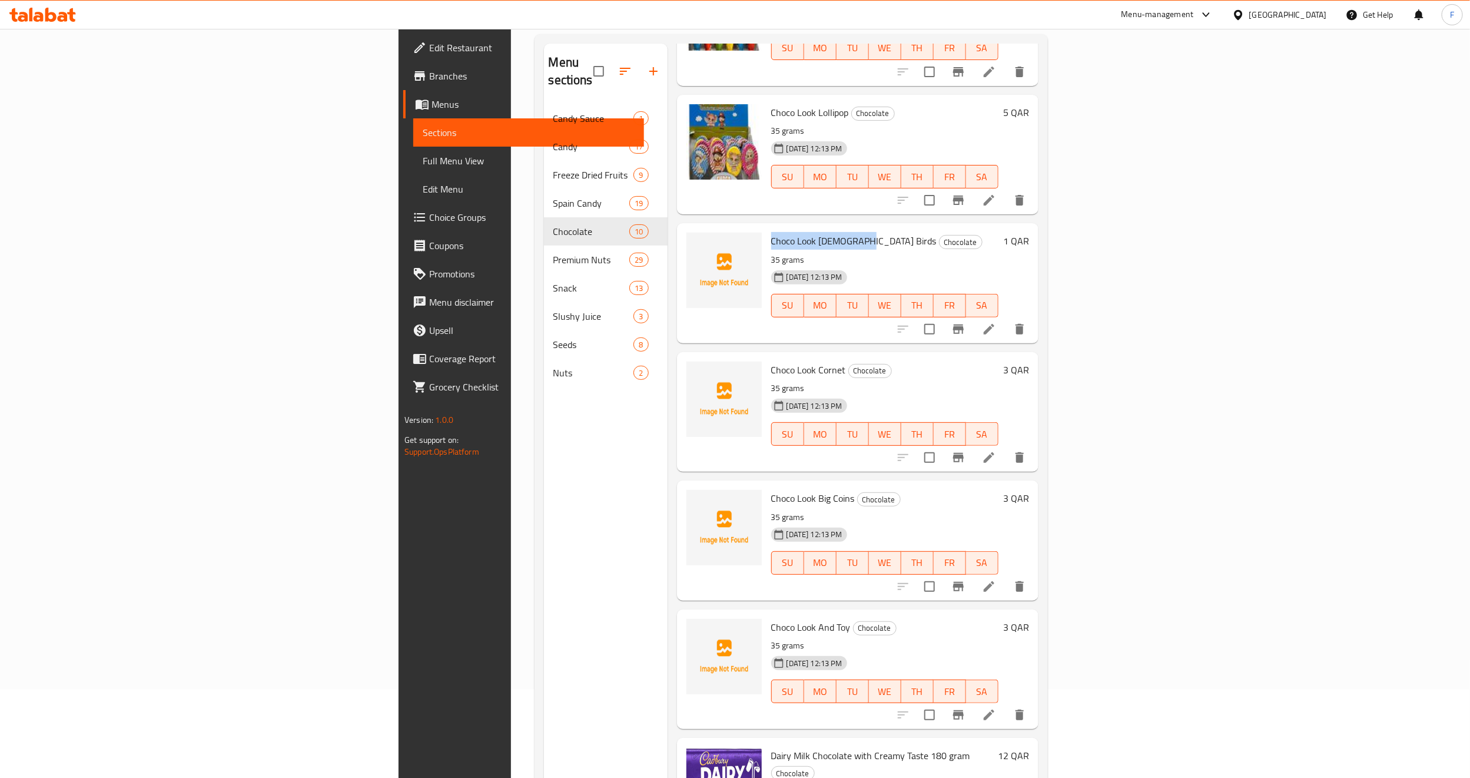
drag, startPoint x: 672, startPoint y: 223, endPoint x: 755, endPoint y: 223, distance: 83.0
click at [771, 232] on span "Choco Look [DEMOGRAPHIC_DATA] Birds" at bounding box center [853, 241] width 165 height 18
copy span "Choco Look [DEMOGRAPHIC_DATA] Bird"
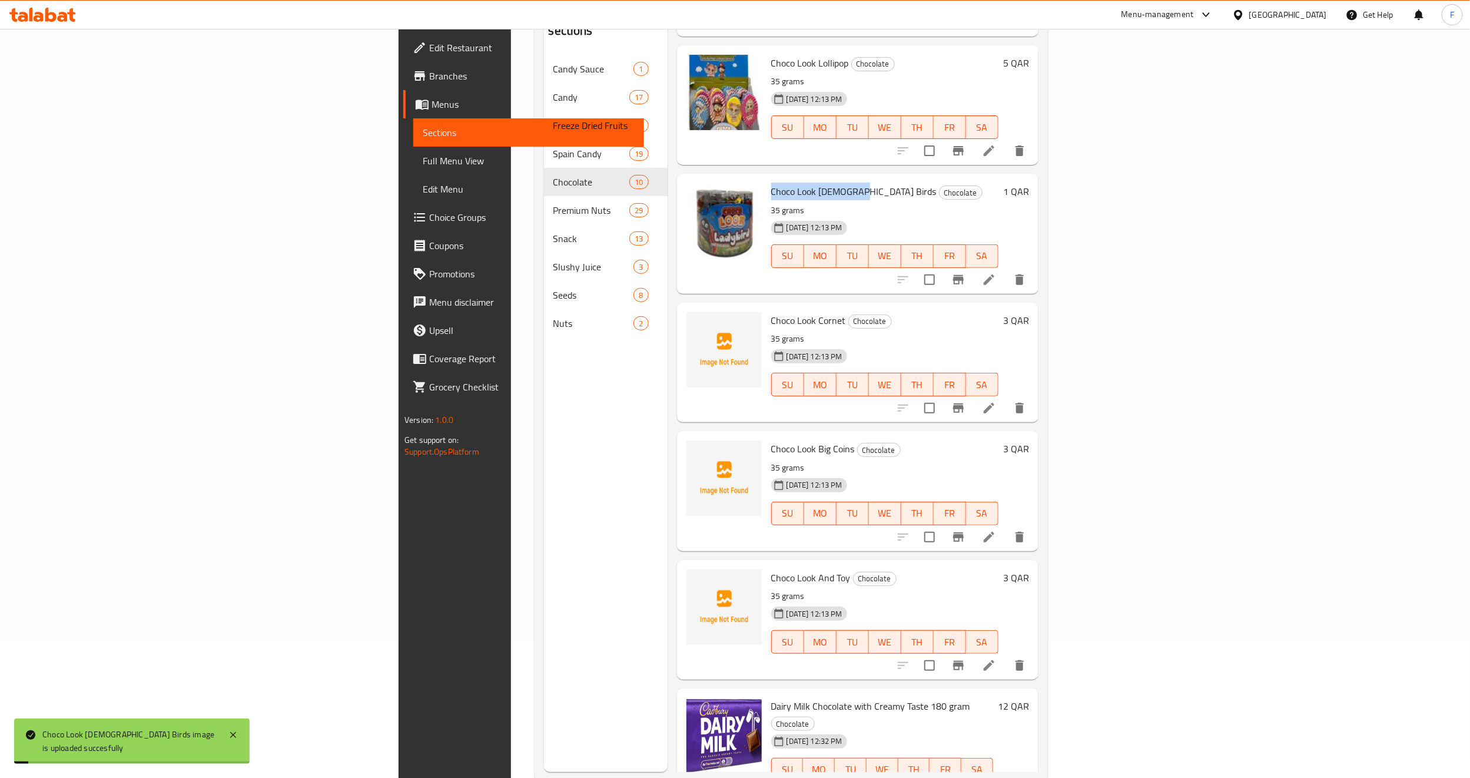
scroll to position [165, 0]
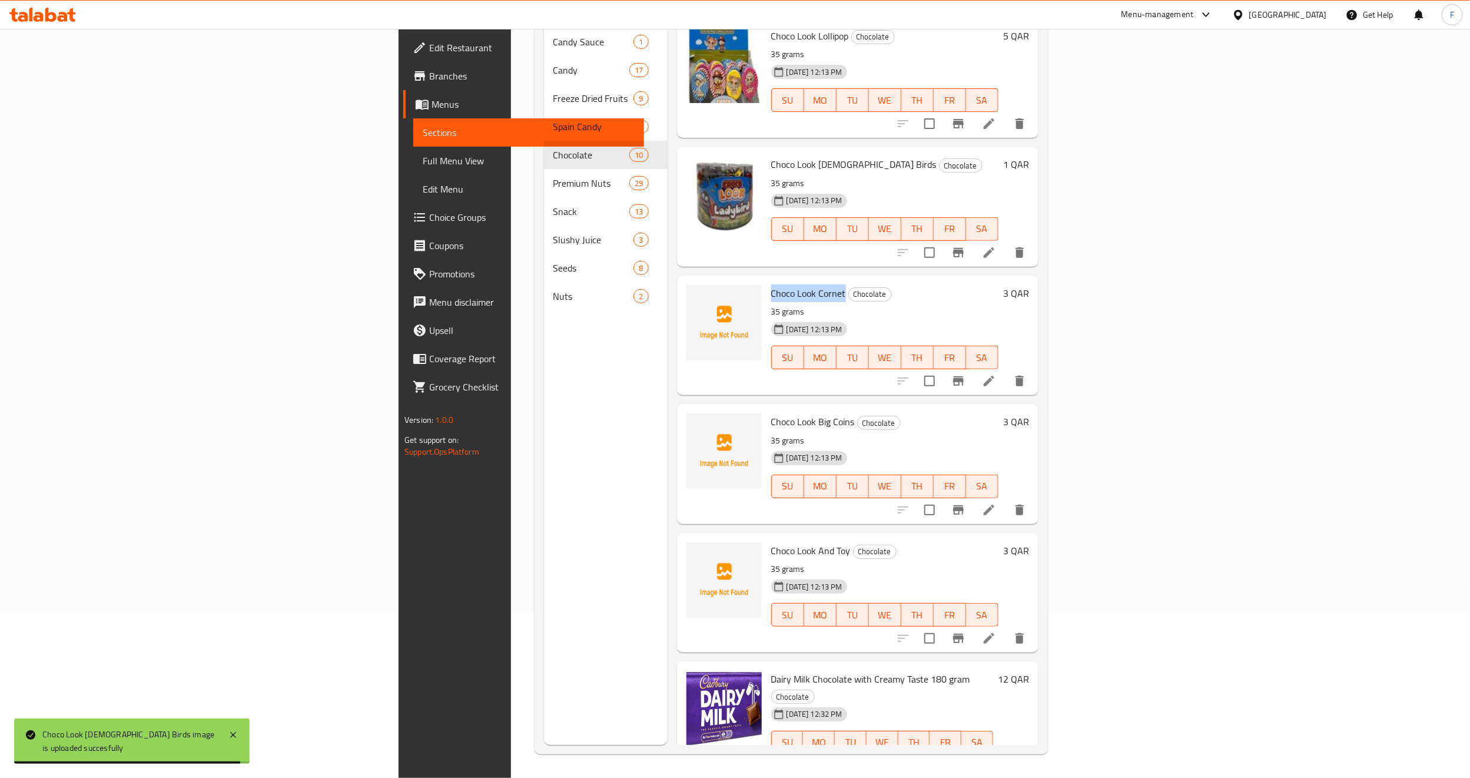
drag, startPoint x: 673, startPoint y: 276, endPoint x: 744, endPoint y: 278, distance: 71.3
click at [771, 284] on span "Choco Look Cornet" at bounding box center [808, 293] width 75 height 18
copy span "Choco Look Cornet"
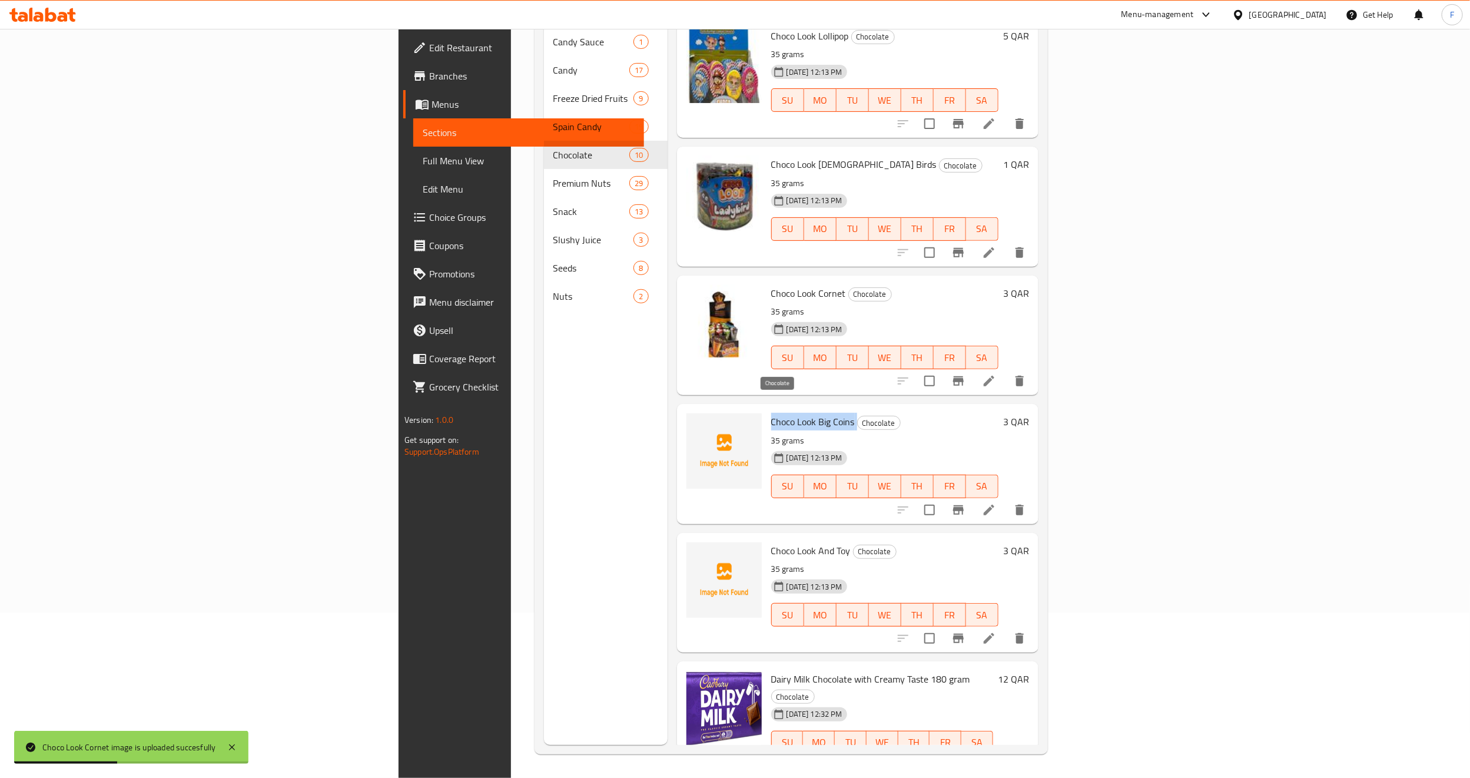
drag, startPoint x: 672, startPoint y: 402, endPoint x: 758, endPoint y: 401, distance: 86.0
click at [771, 413] on h6 "Choco Look Big Coins Chocolate" at bounding box center [884, 421] width 227 height 16
copy h6 "Choco Look Big Coins"
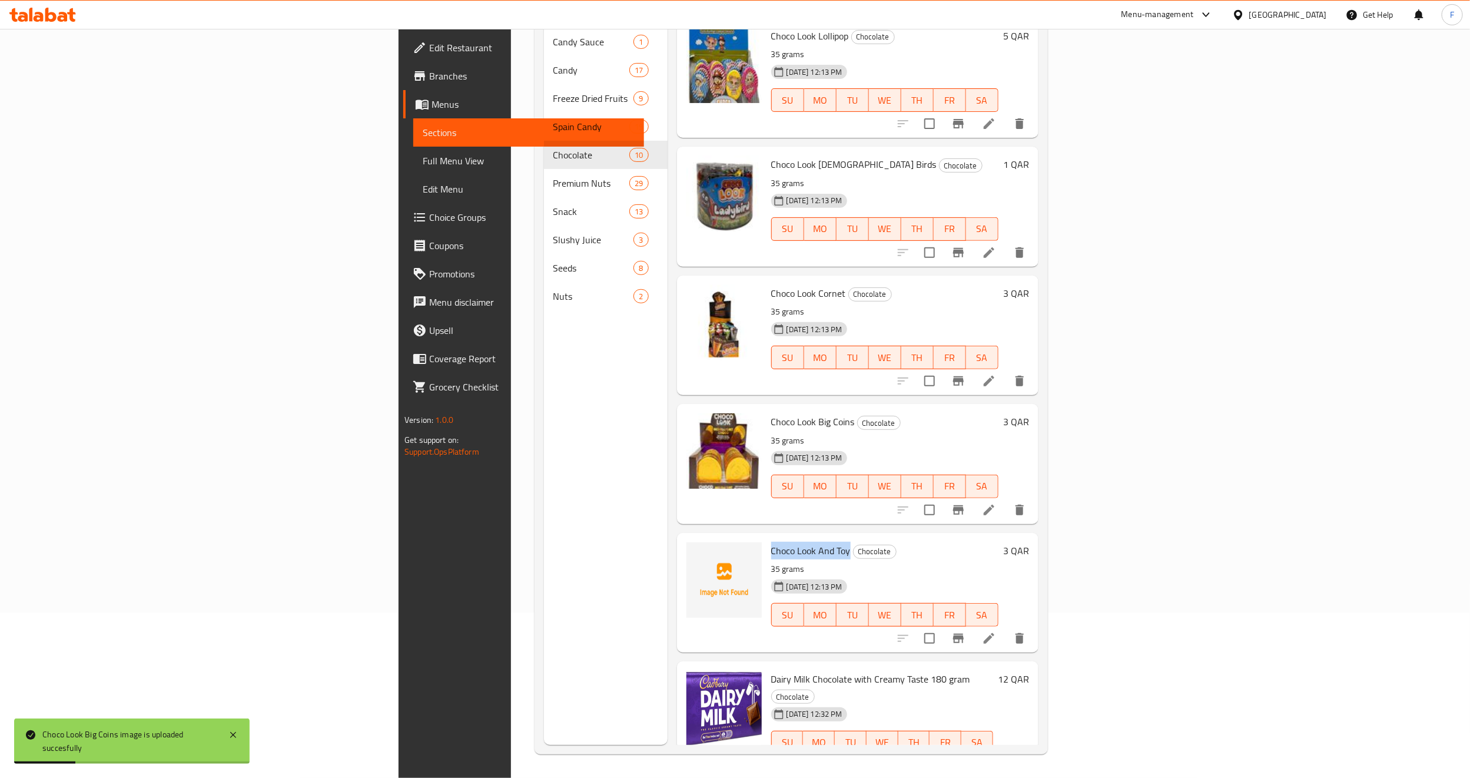
drag, startPoint x: 673, startPoint y: 527, endPoint x: 751, endPoint y: 529, distance: 77.7
click at [771, 542] on h6 "Choco Look And Toy Chocolate" at bounding box center [884, 550] width 227 height 16
copy span "Choco Look And Toy"
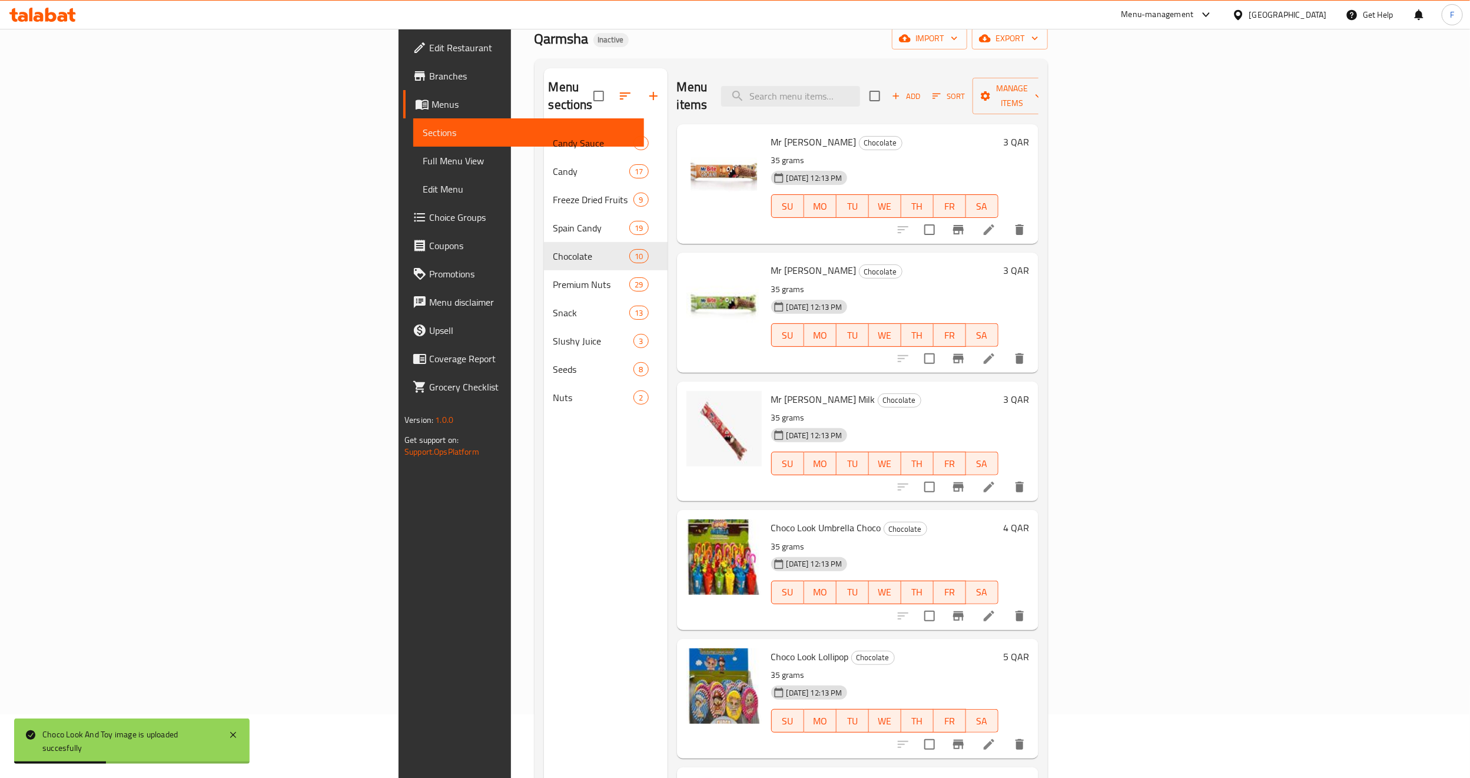
scroll to position [0, 0]
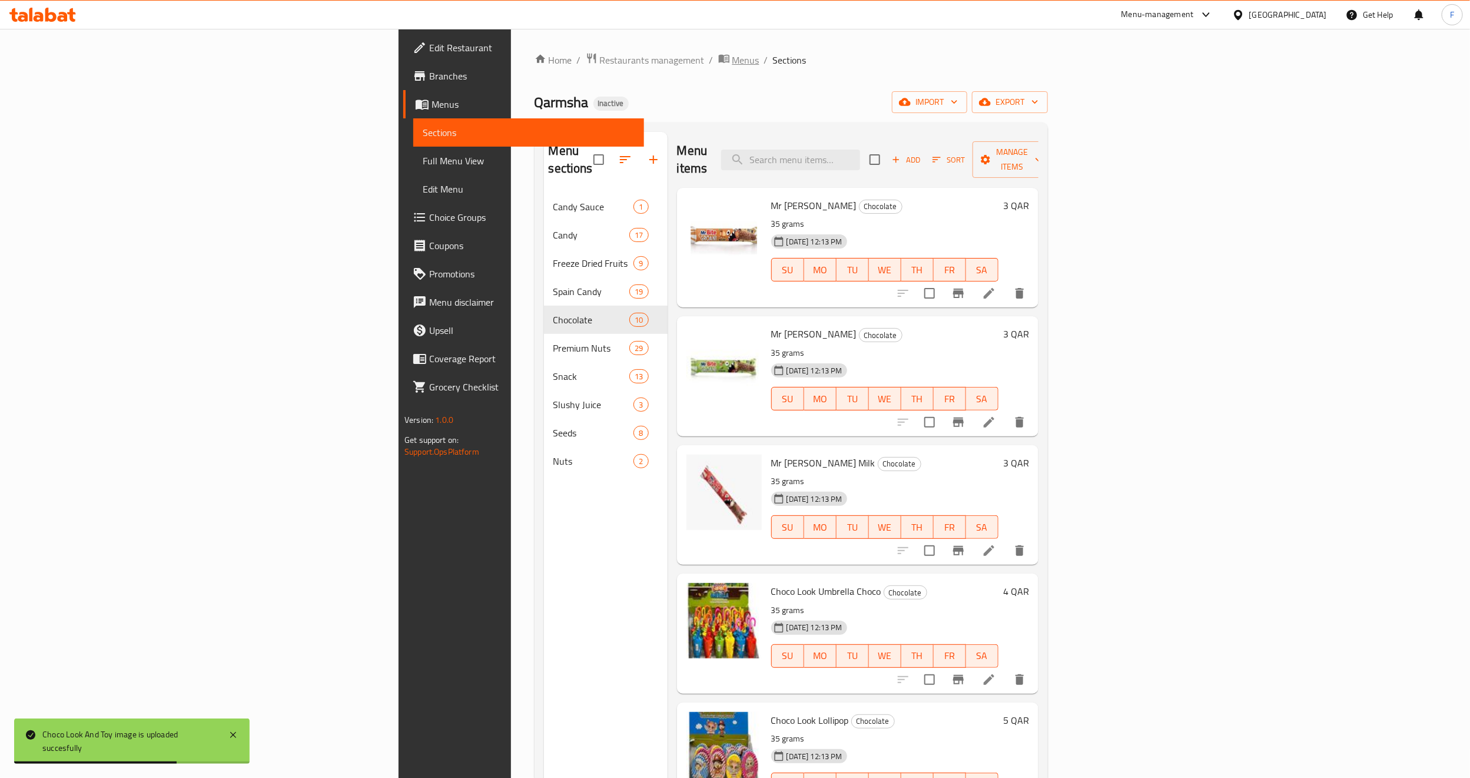
click at [732, 59] on span "Menus" at bounding box center [745, 60] width 27 height 14
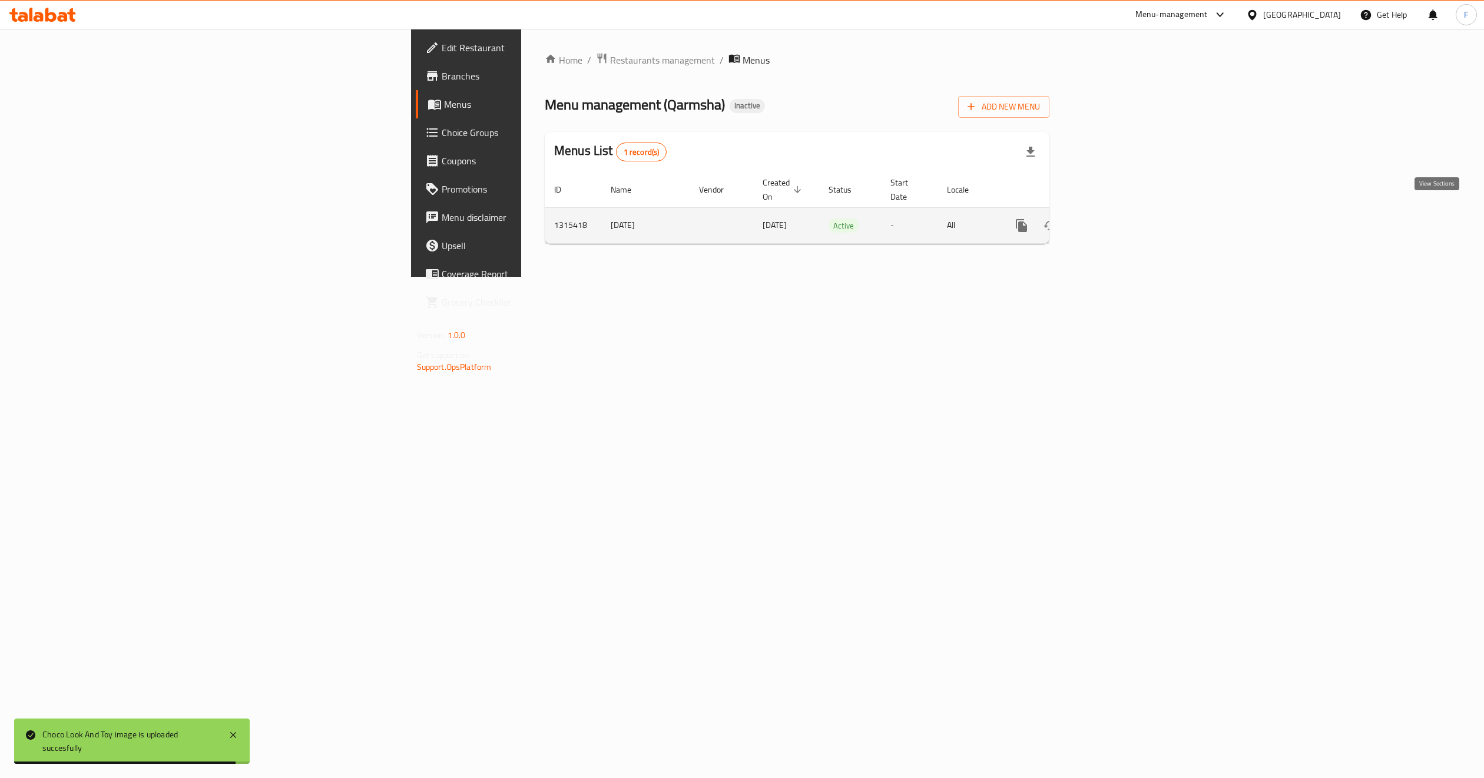
click at [1113, 218] on icon "enhanced table" at bounding box center [1106, 225] width 14 height 14
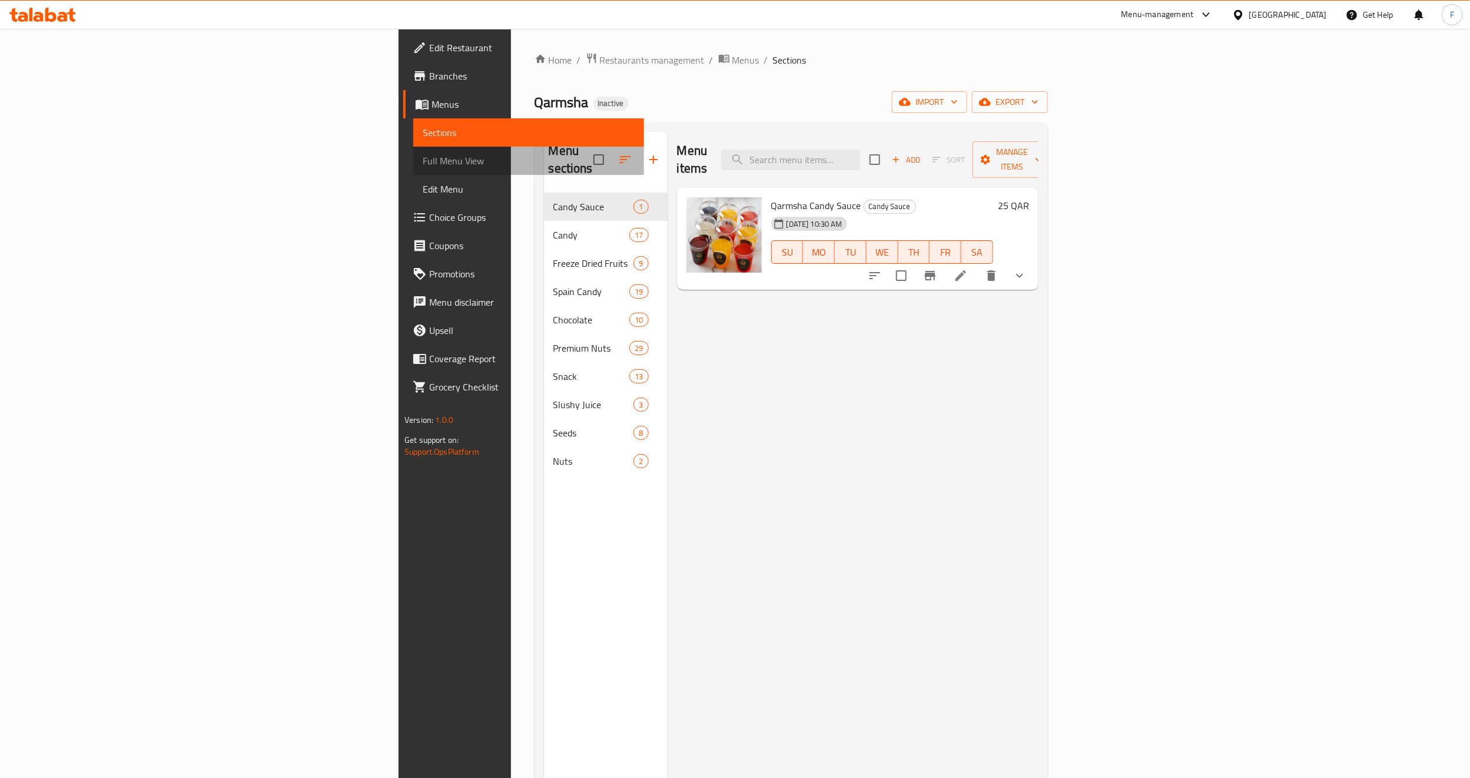
click at [423, 155] on span "Full Menu View" at bounding box center [529, 161] width 212 height 14
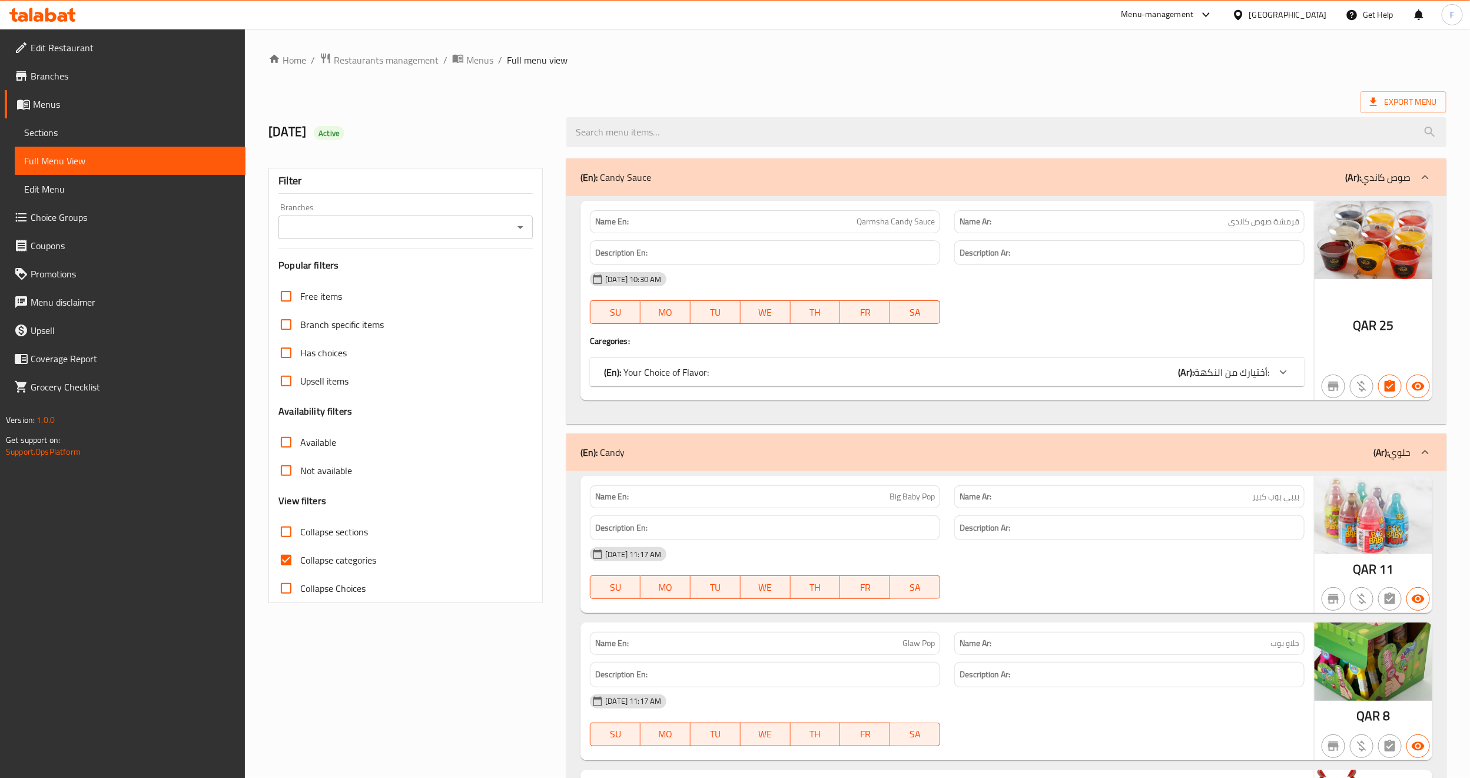
click at [306, 223] on input "Branches" at bounding box center [396, 227] width 228 height 16
click at [310, 271] on span "Qarmsha, Simaisma" at bounding box center [327, 278] width 79 height 14
type input "Qarmsha, Simaisma"
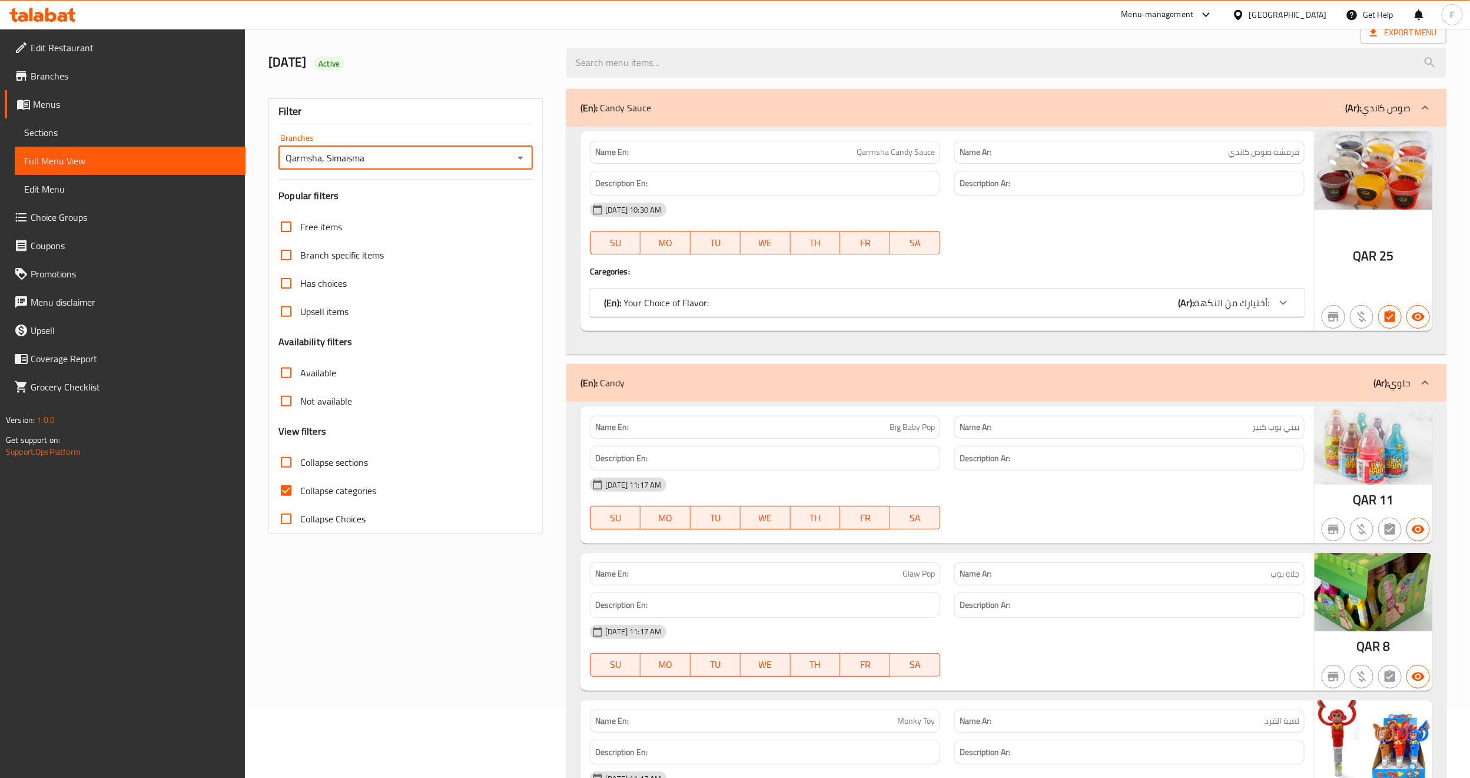
scroll to position [265, 0]
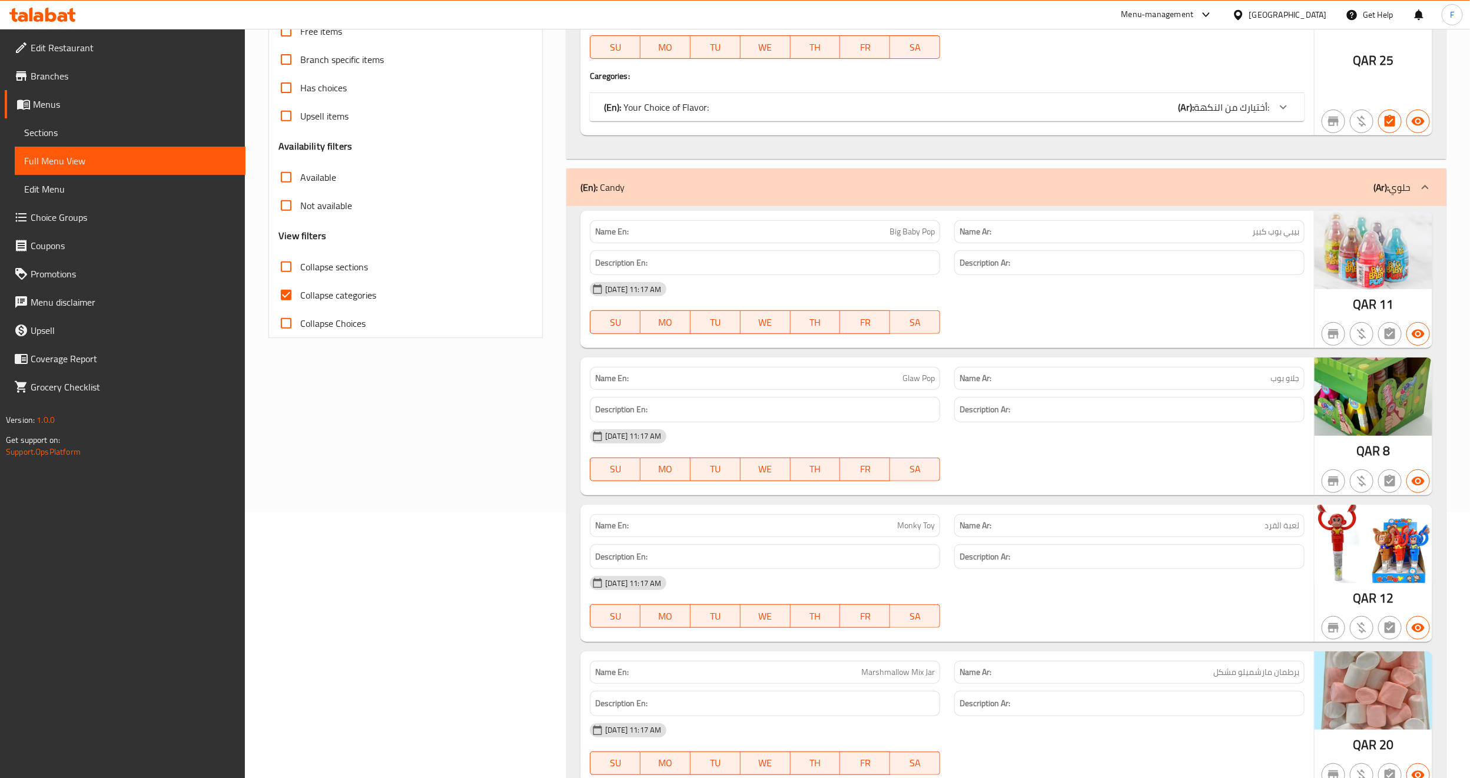
click at [294, 296] on input "Collapse categories" at bounding box center [286, 295] width 28 height 28
checkbox input "false"
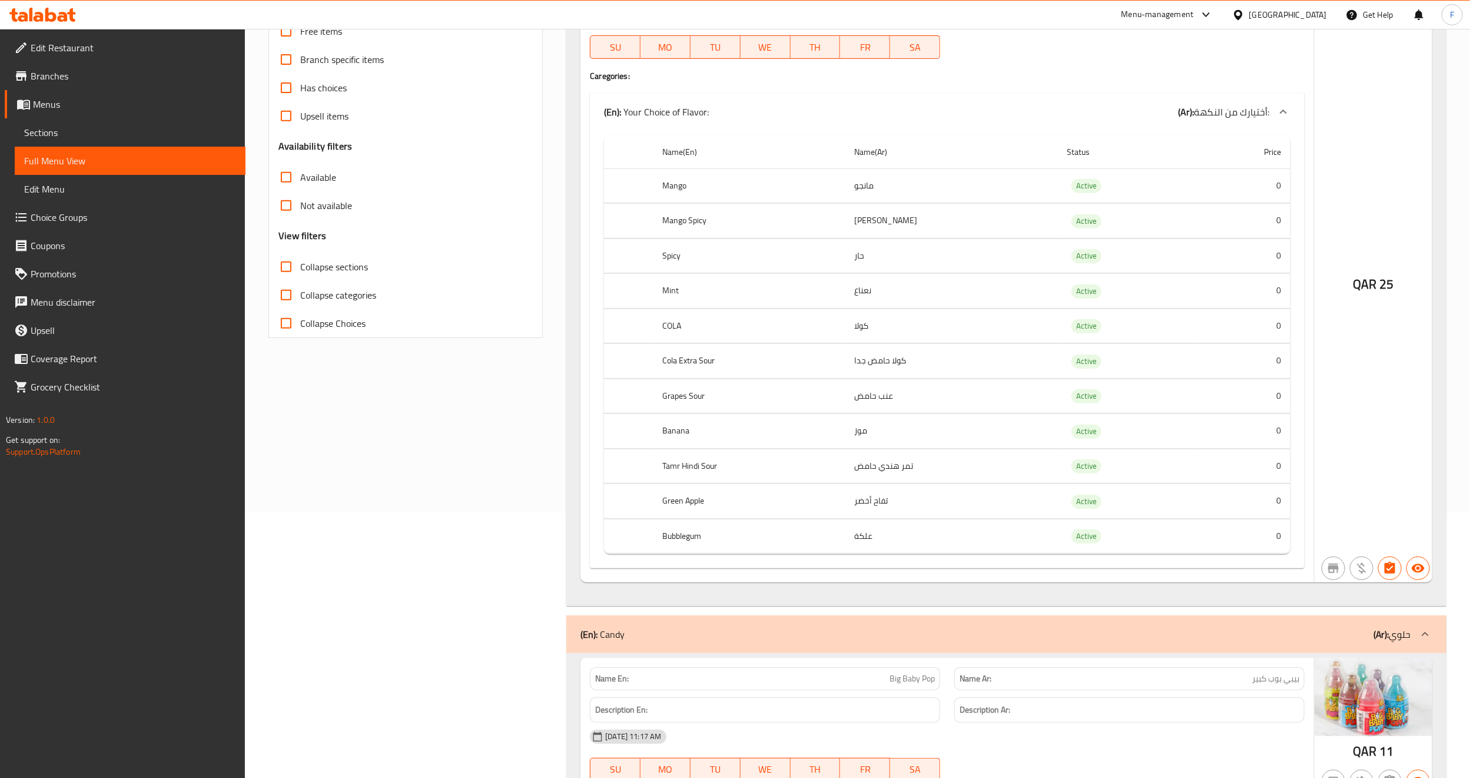
click at [291, 260] on input "Collapse sections" at bounding box center [286, 267] width 28 height 28
checkbox input "true"
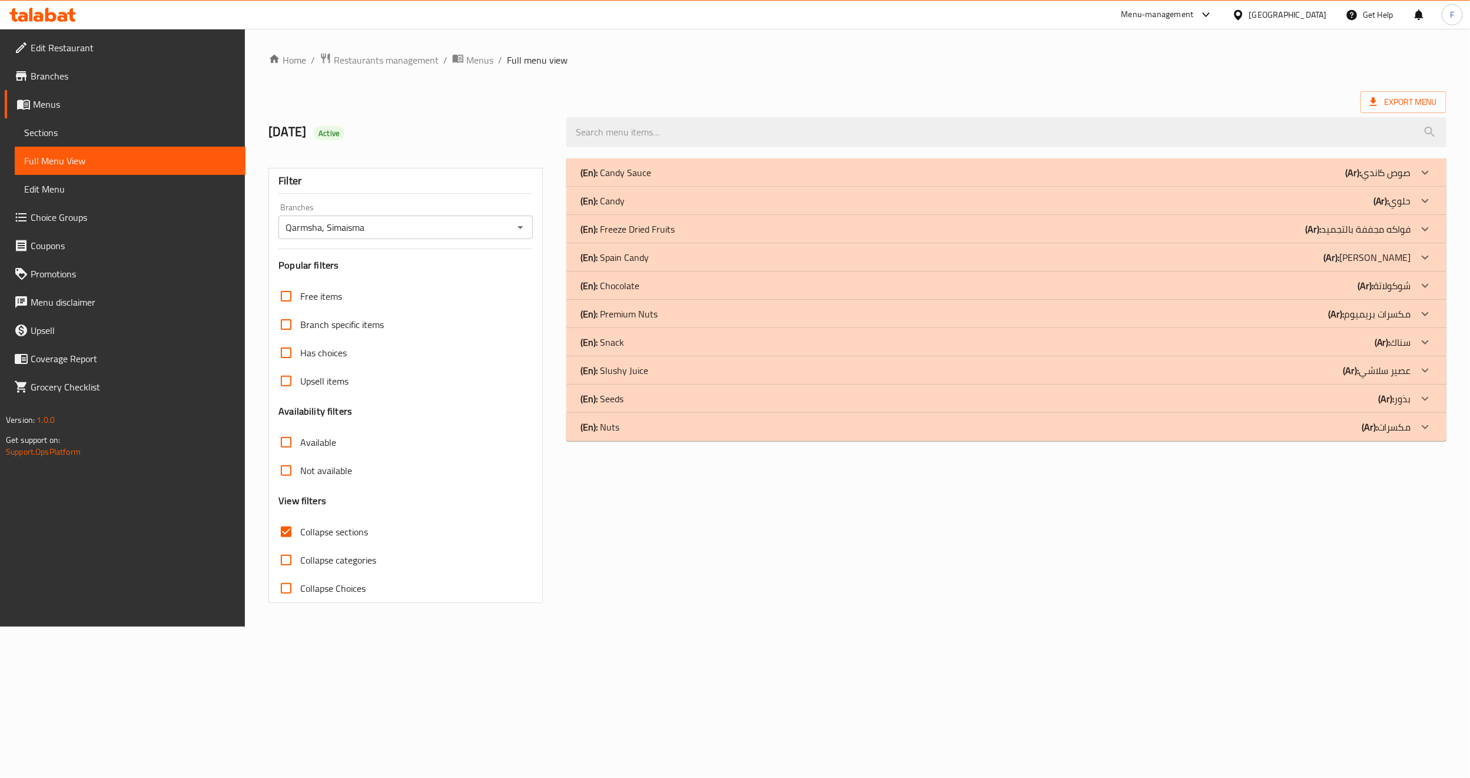
scroll to position [0, 0]
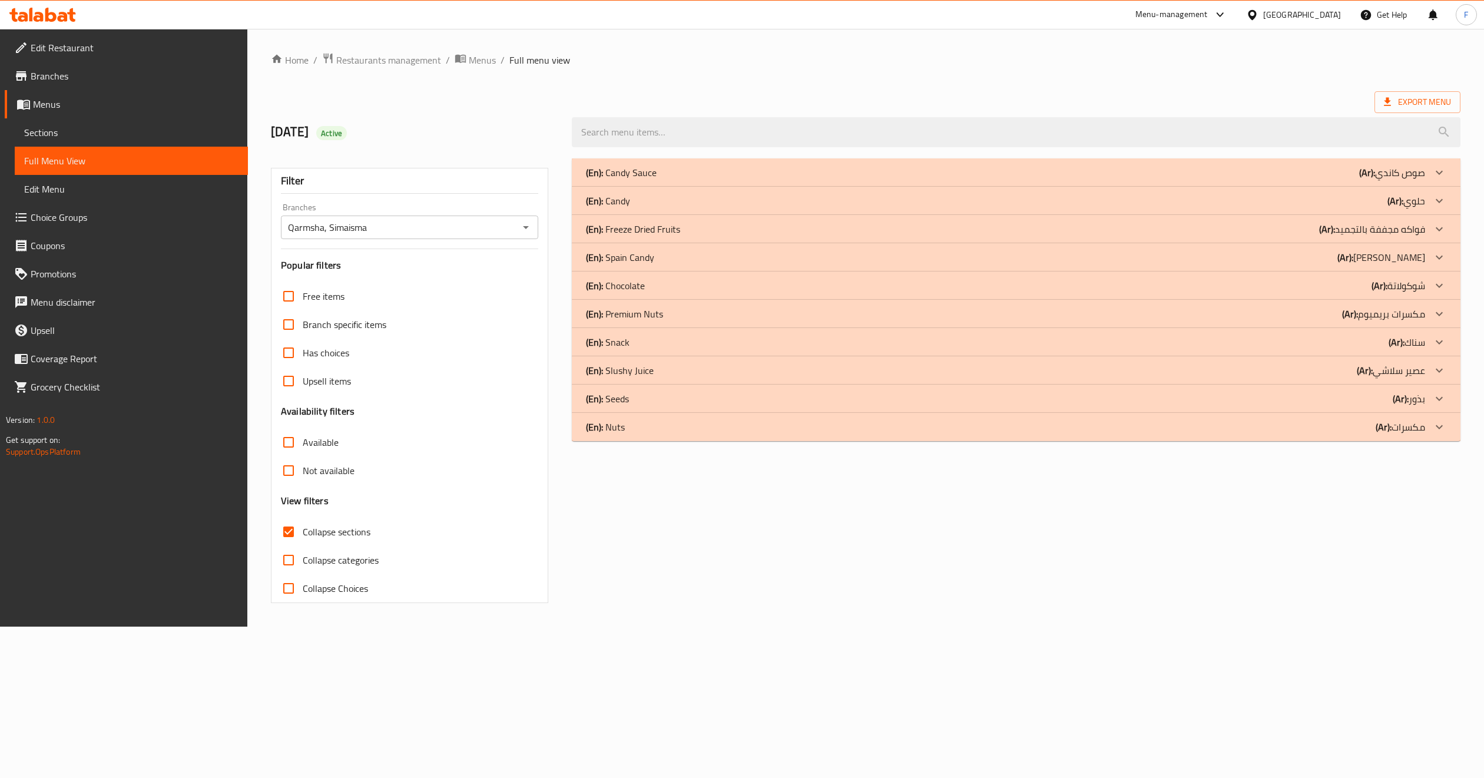
click at [689, 279] on div "(En): Chocolate (Ar): شوكولاتة" at bounding box center [1005, 286] width 839 height 14
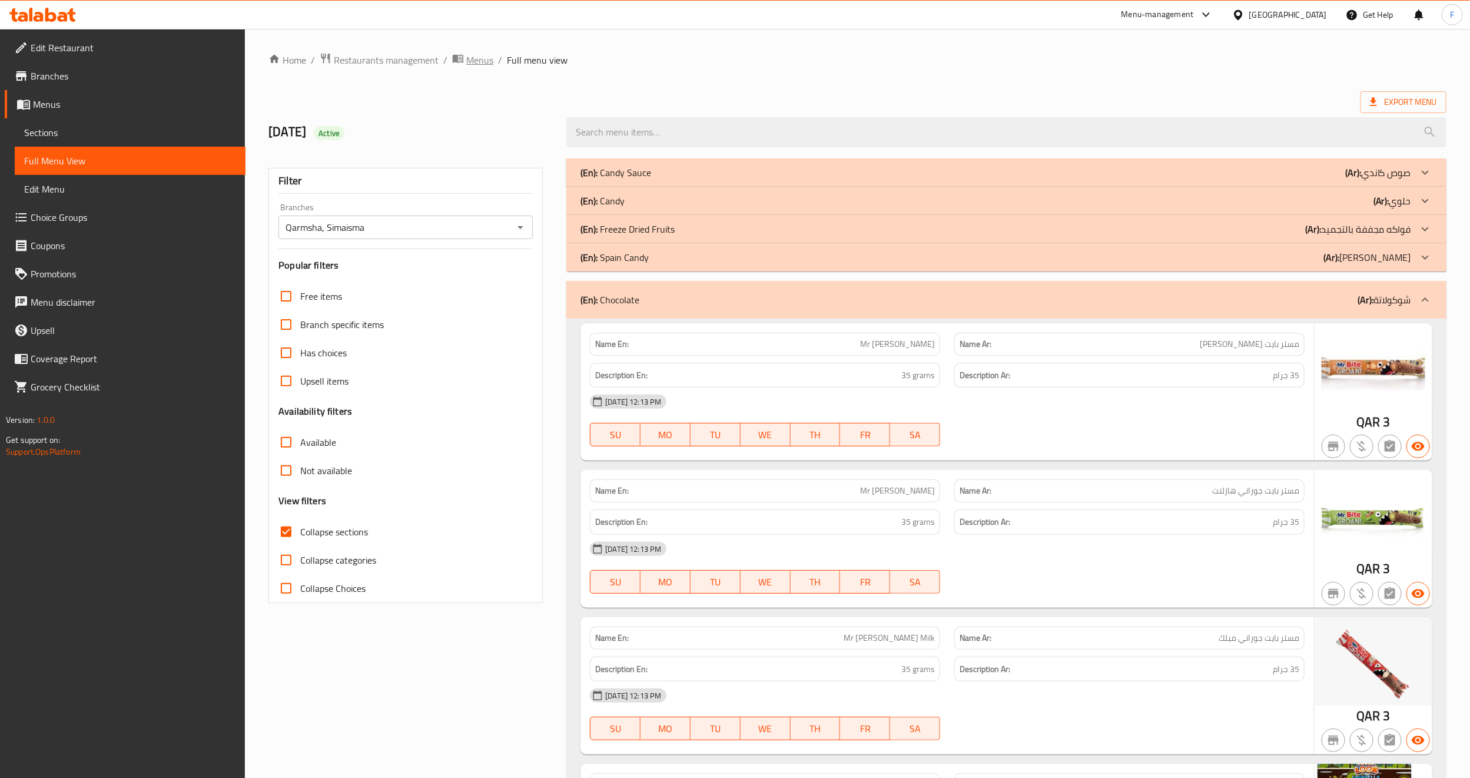
click at [479, 55] on span "Menus" at bounding box center [479, 60] width 27 height 14
